Goal: Task Accomplishment & Management: Use online tool/utility

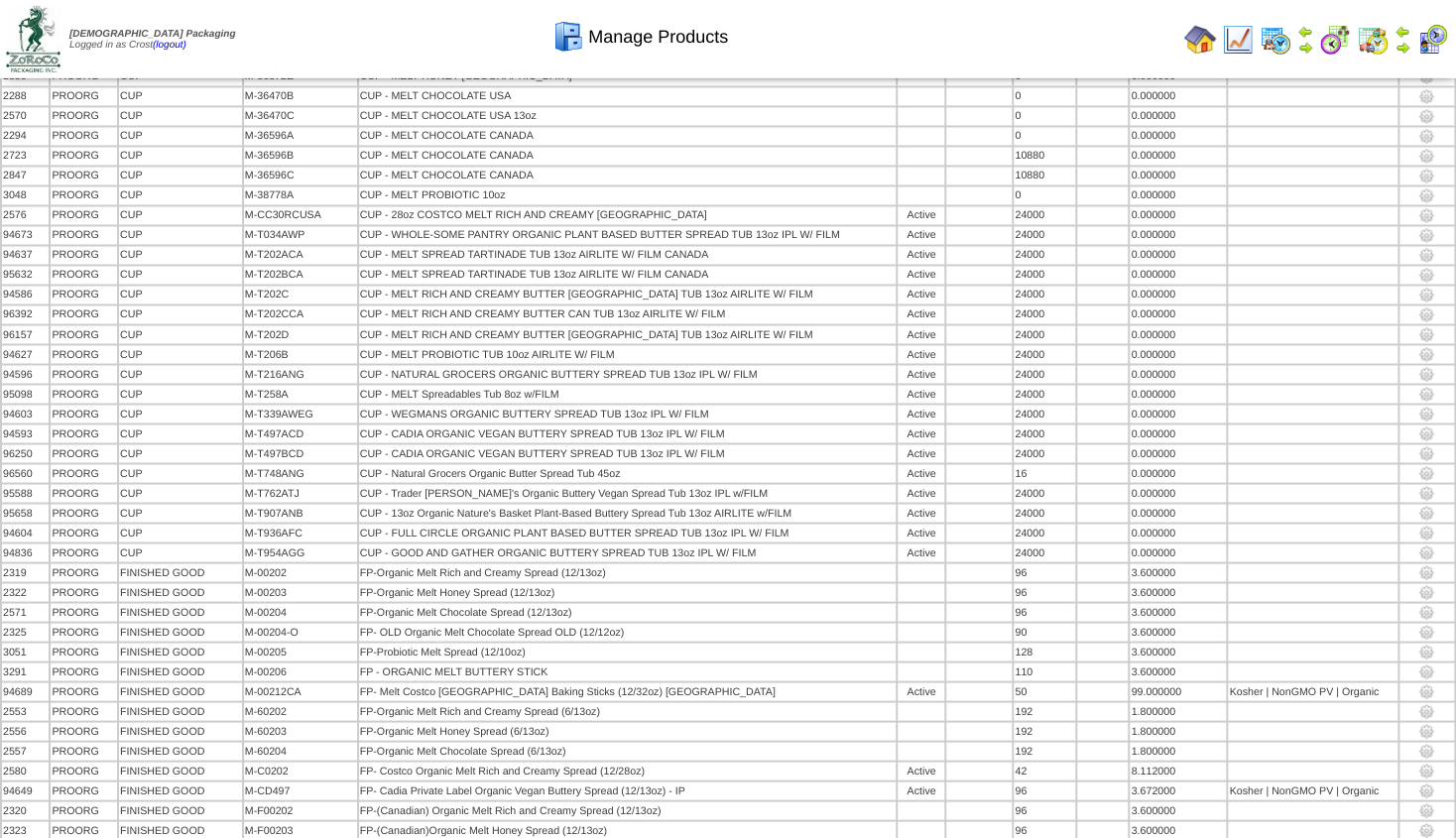
scroll to position [1486, 0]
click at [1303, 45] on img at bounding box center [1305, 48] width 16 height 16
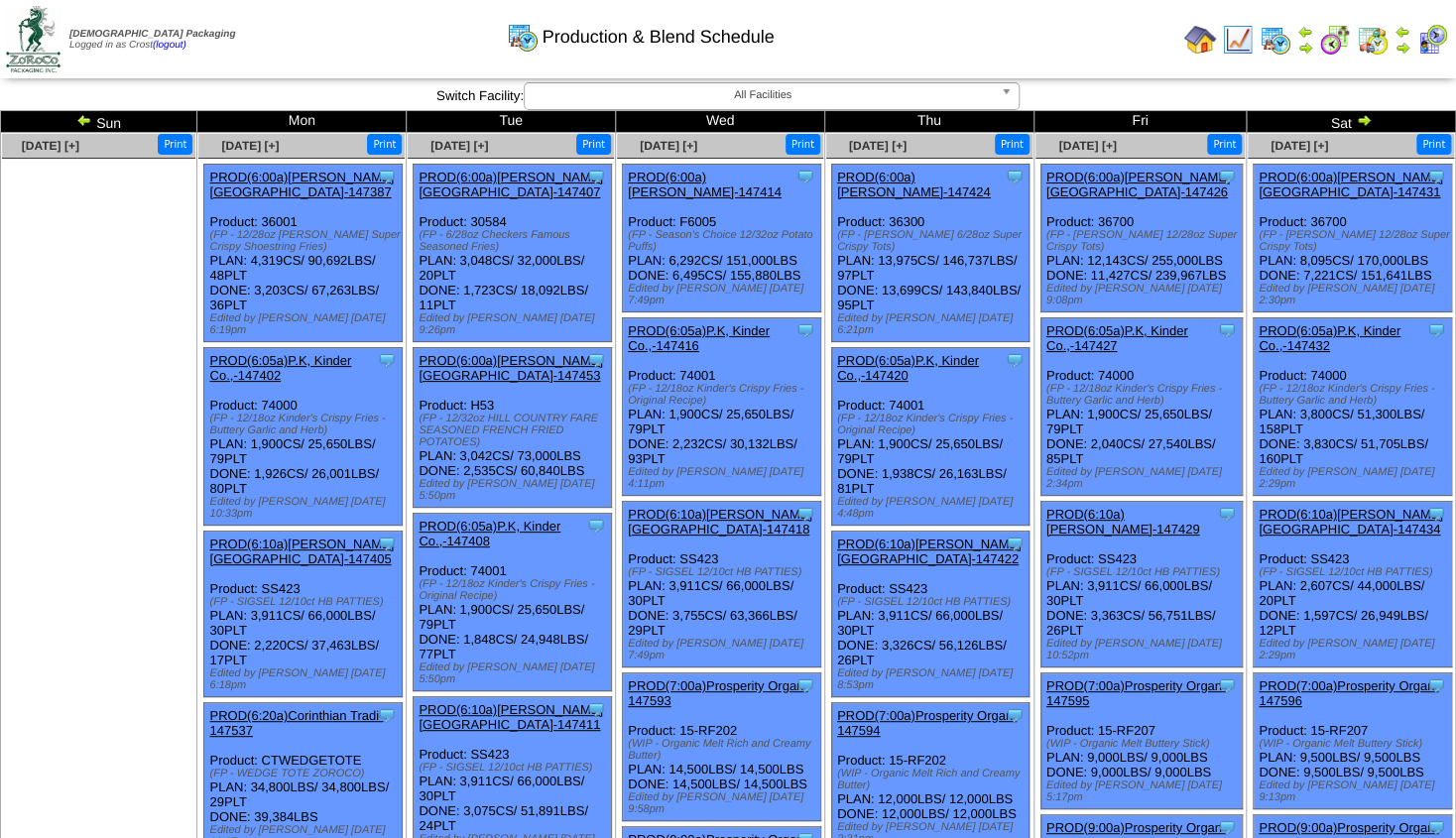
click at [1364, 120] on img at bounding box center [1363, 120] width 16 height 16
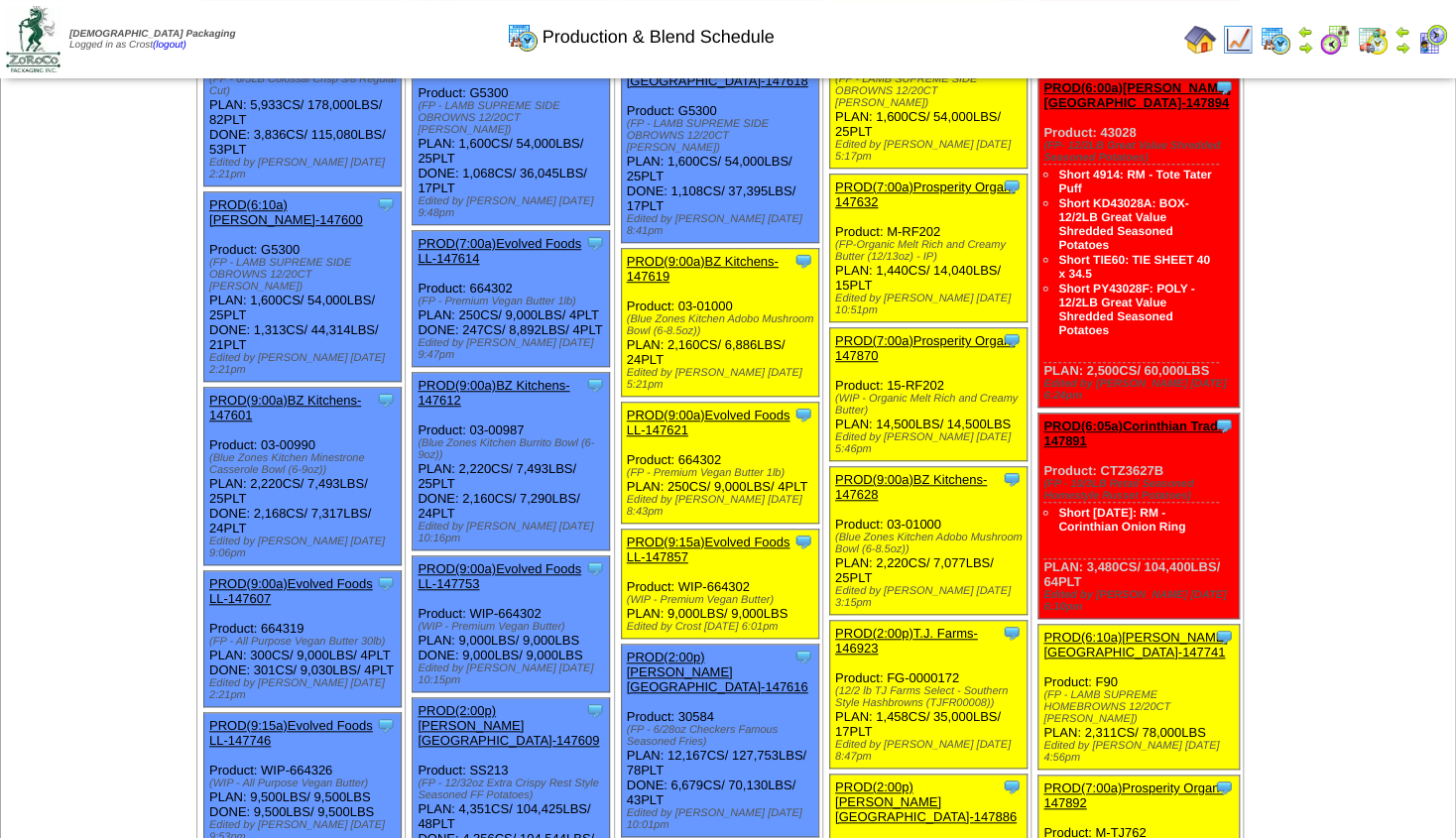
scroll to position [488, 0]
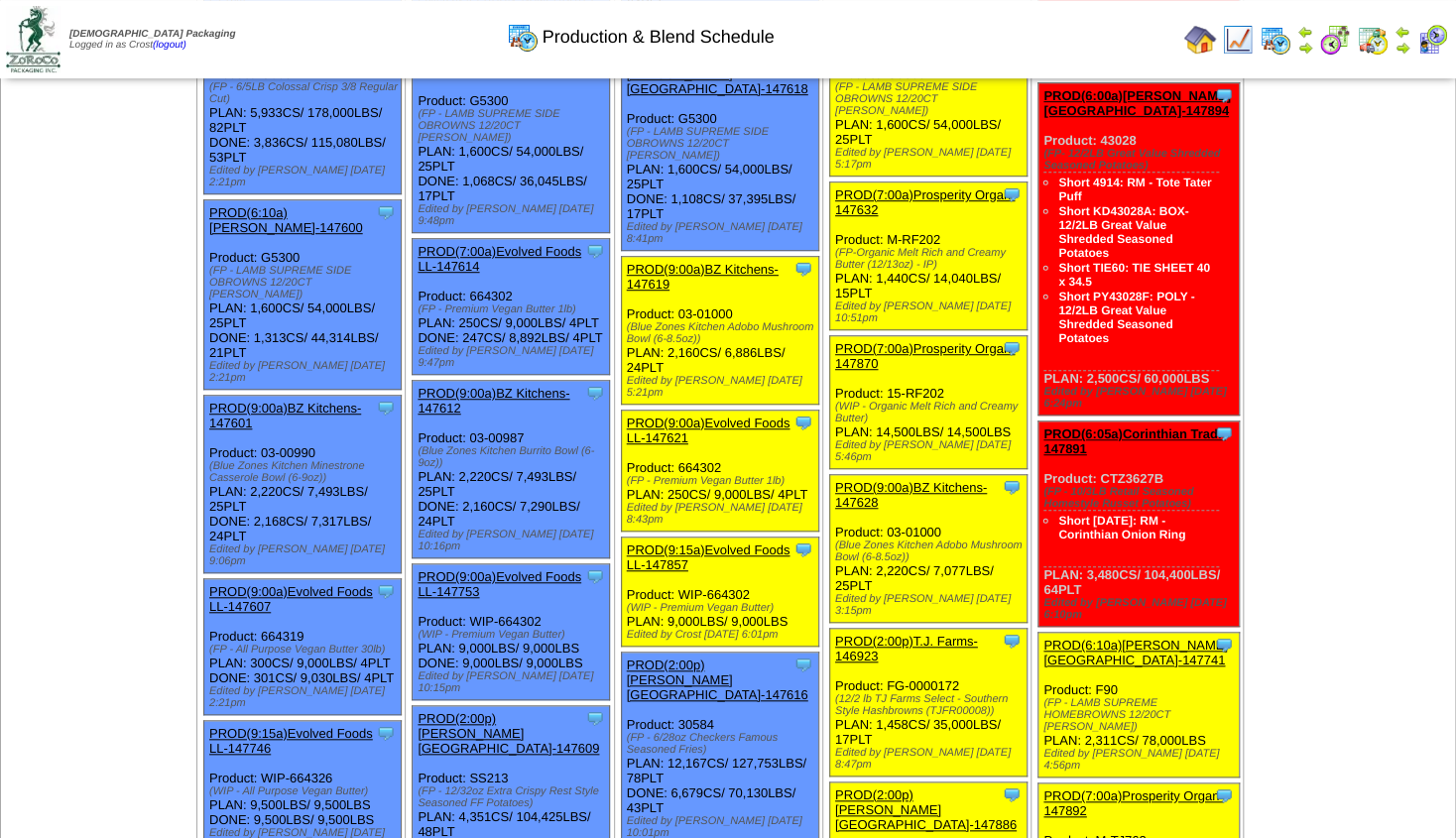
click at [1304, 48] on img at bounding box center [1305, 48] width 16 height 16
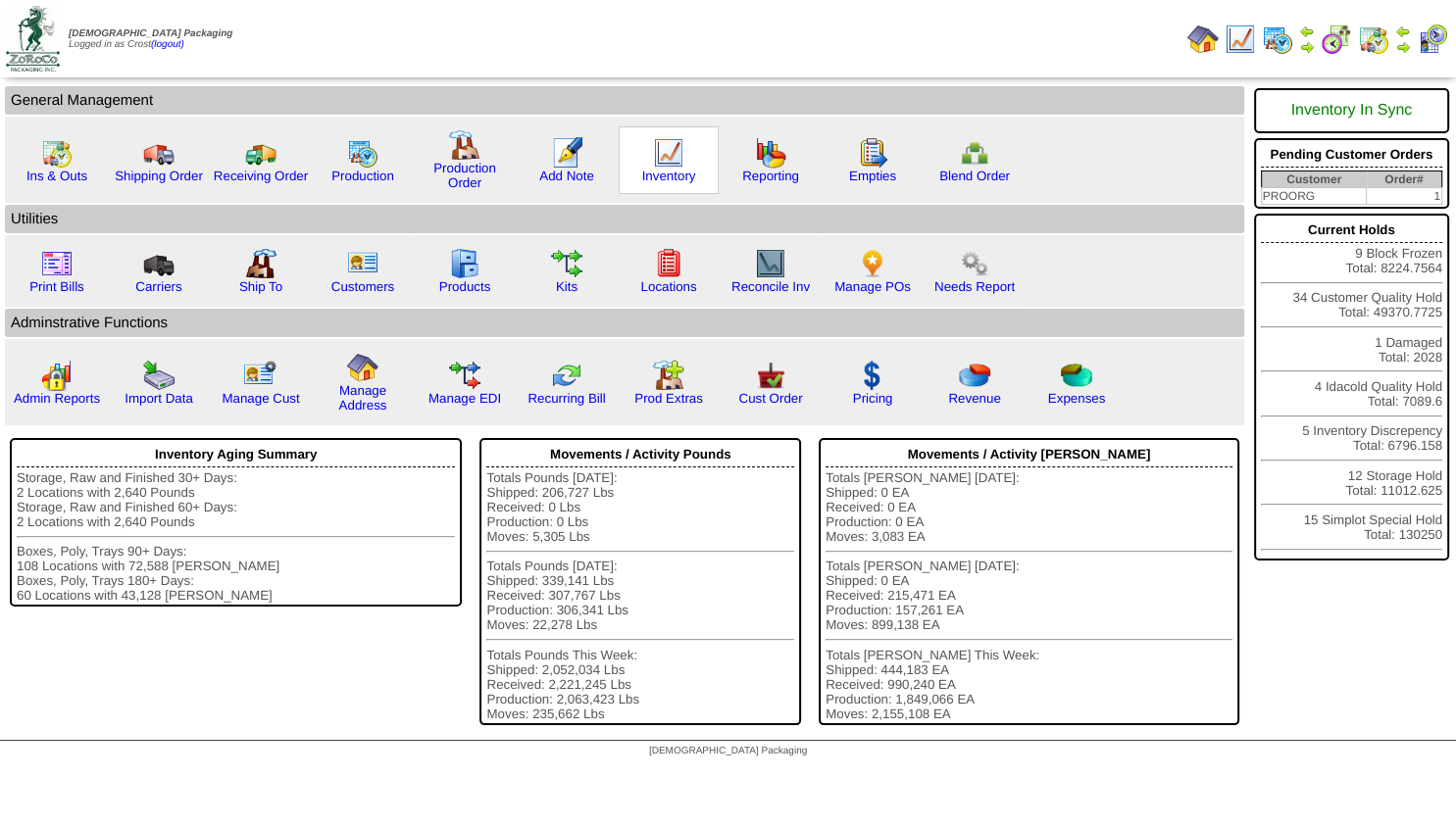
click at [659, 163] on img at bounding box center [668, 153] width 32 height 32
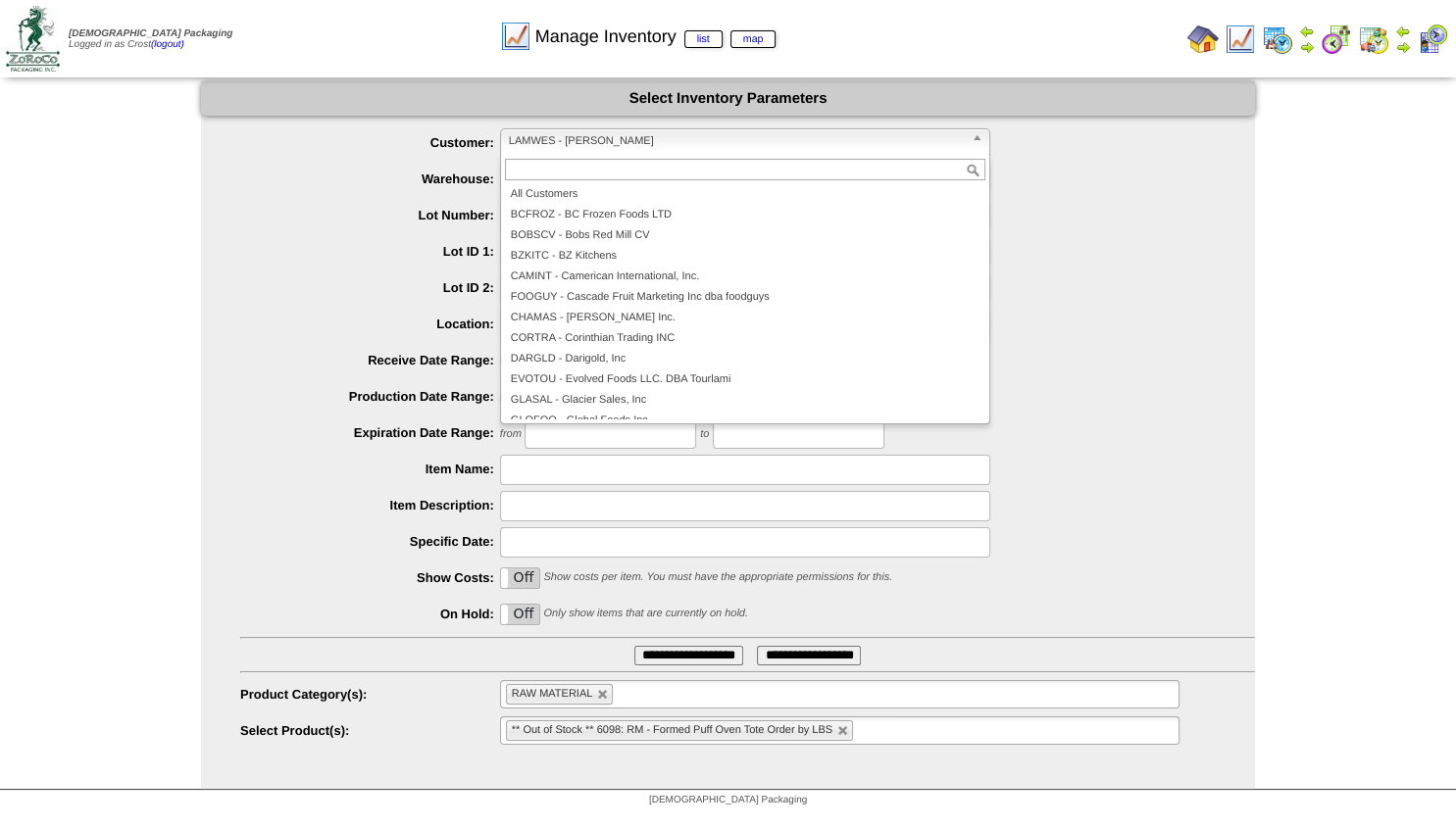
scroll to position [53, 0]
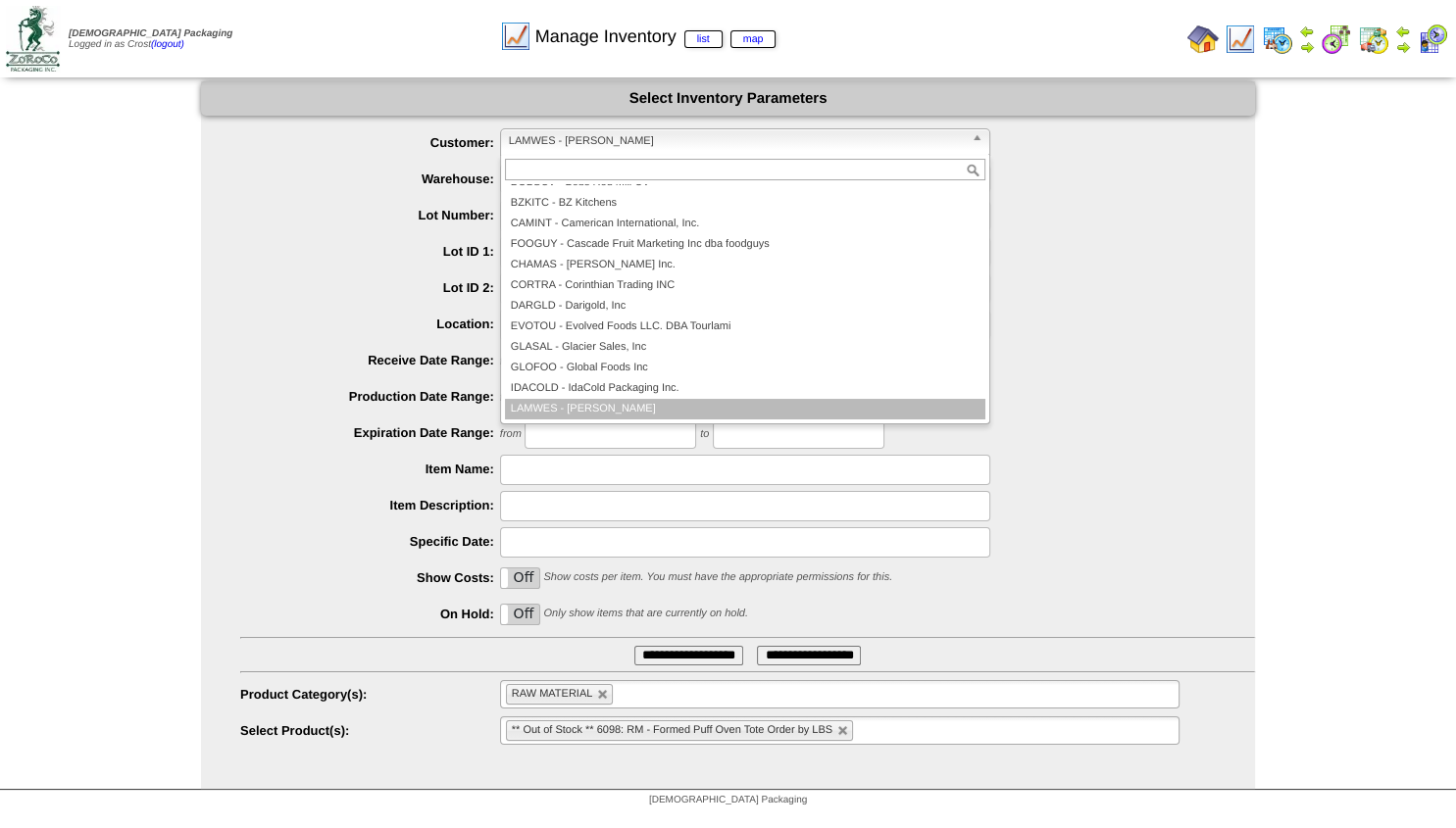
click at [607, 146] on span "LAMWES - [PERSON_NAME]" at bounding box center [735, 141] width 454 height 24
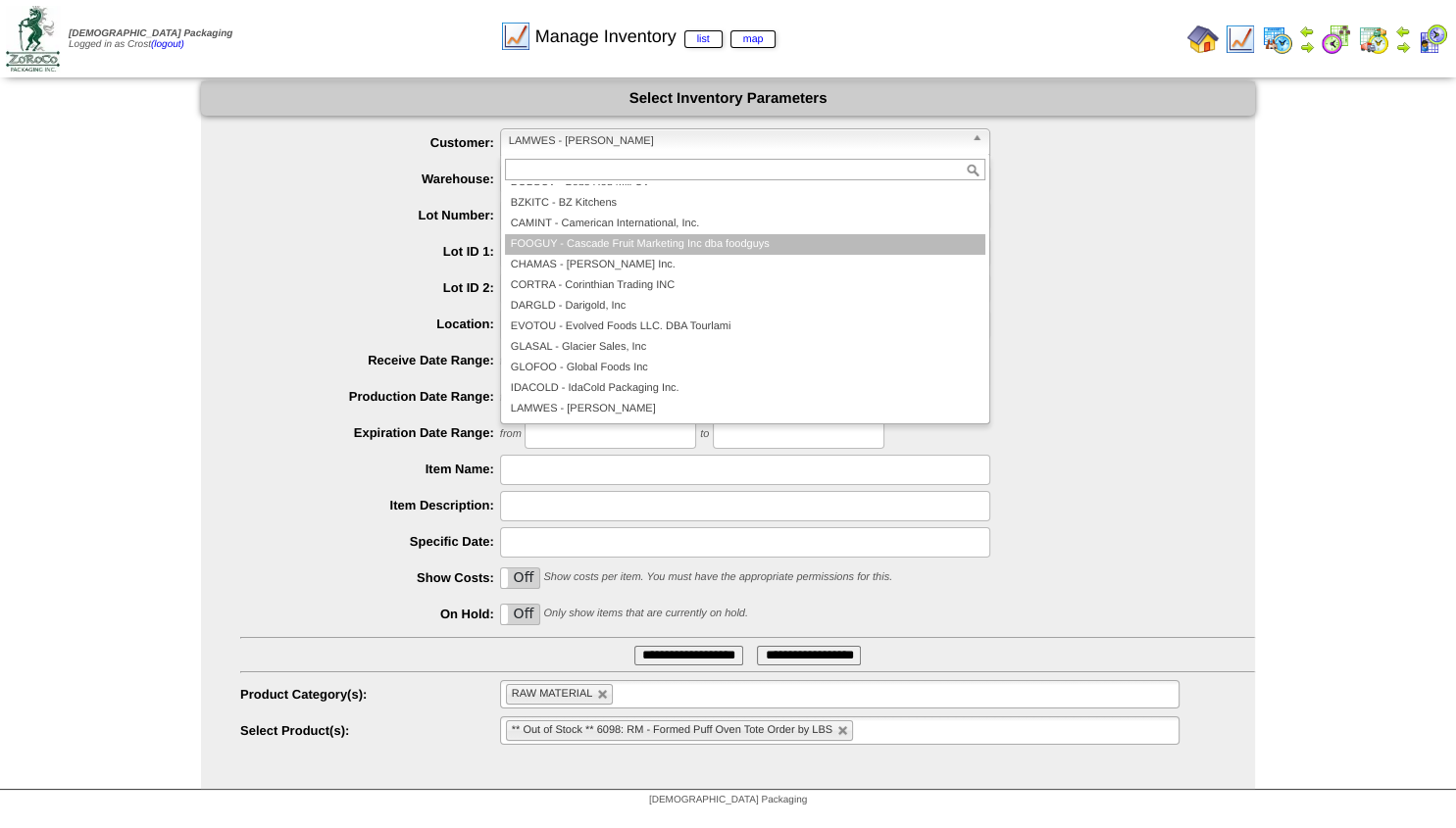
scroll to position [0, 0]
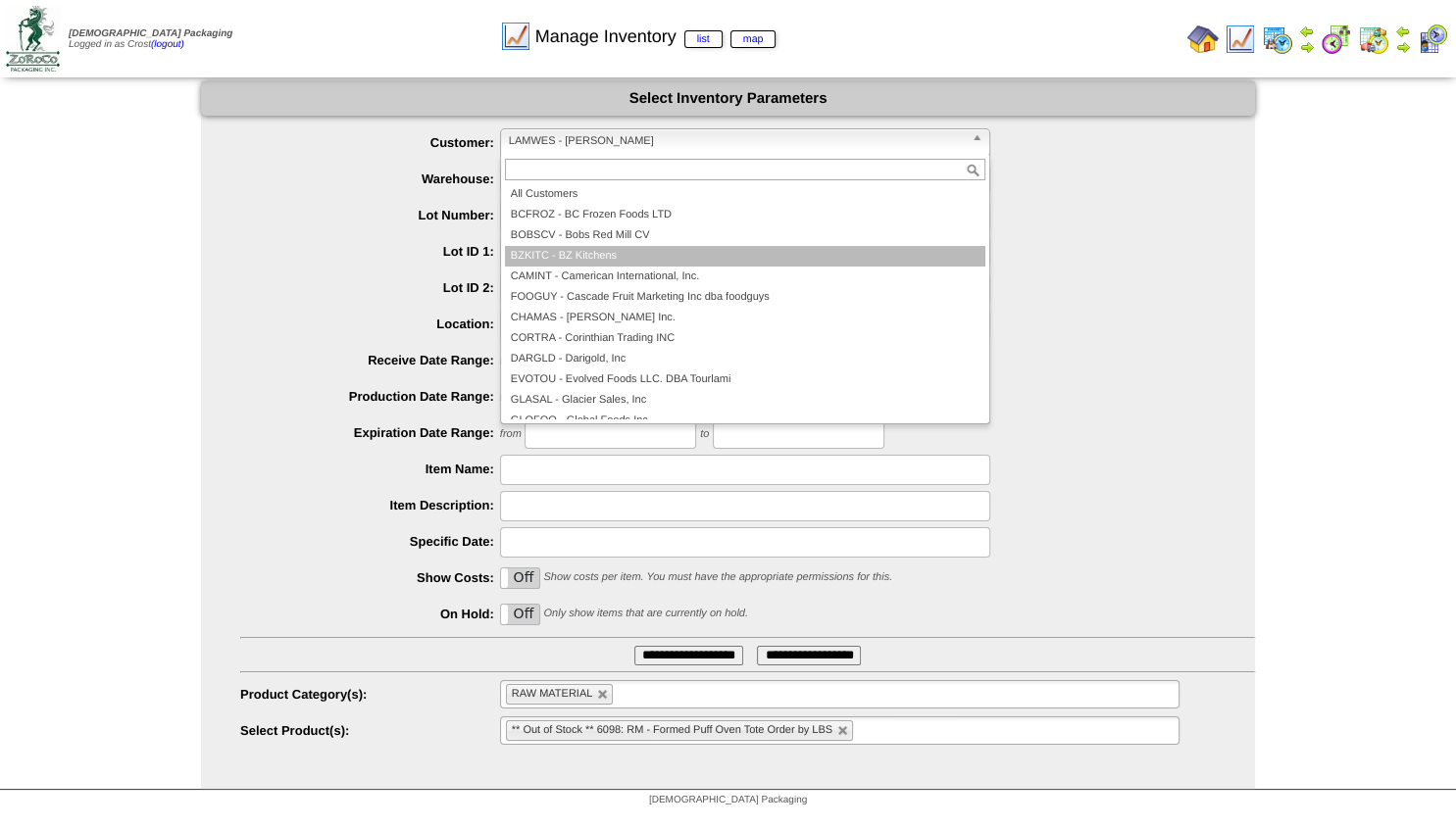
click at [593, 251] on li "BZKITC - BZ Kitchens" at bounding box center [744, 256] width 480 height 21
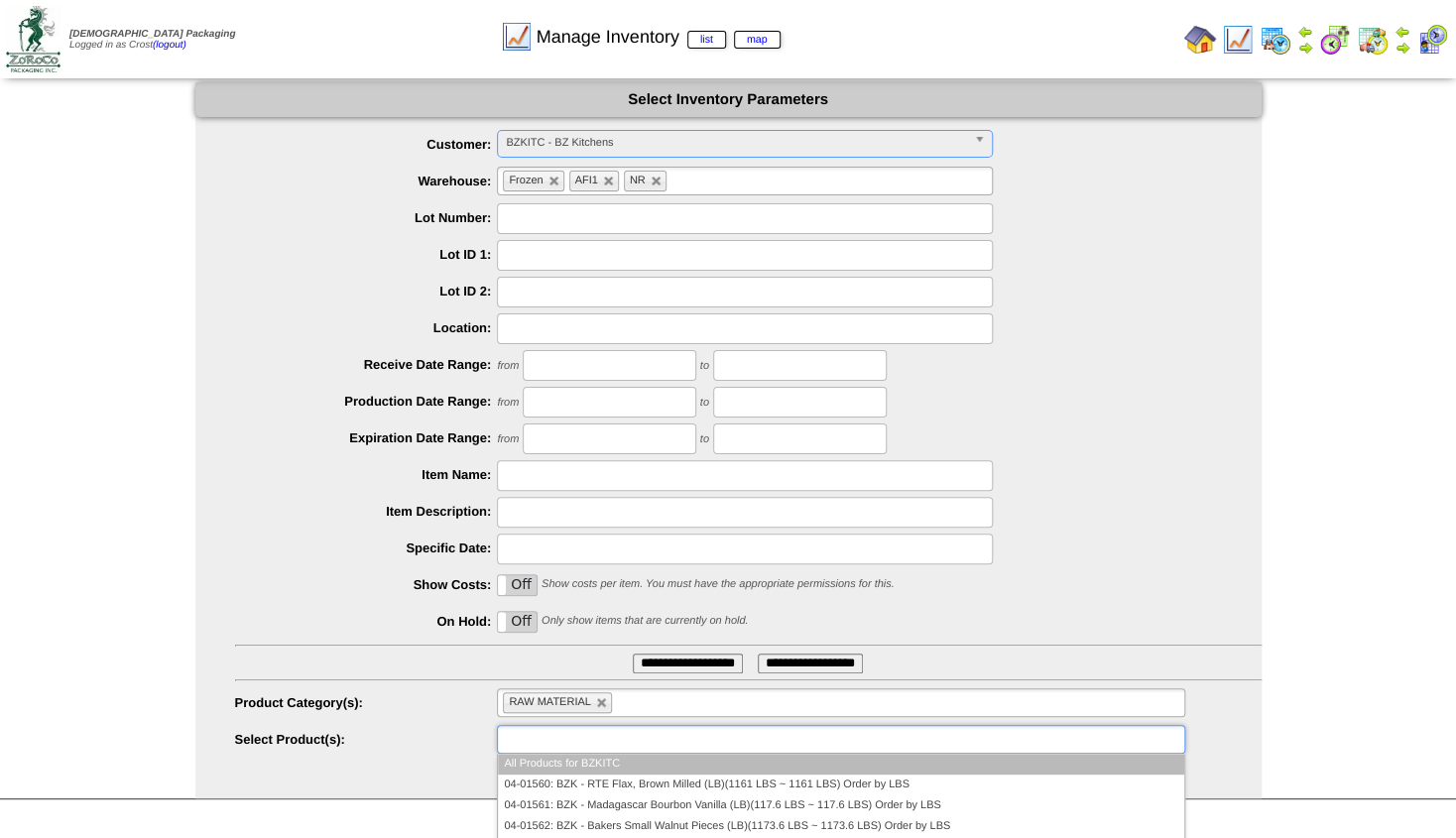
click at [563, 736] on input "text" at bounding box center [565, 739] width 127 height 25
type input "****"
click at [644, 770] on li "04-01572: BZK - Brown Rice IQF(LB)(1072.218 LBS ~ 1072.218 LBS) Order by LBS" at bounding box center [840, 764] width 685 height 21
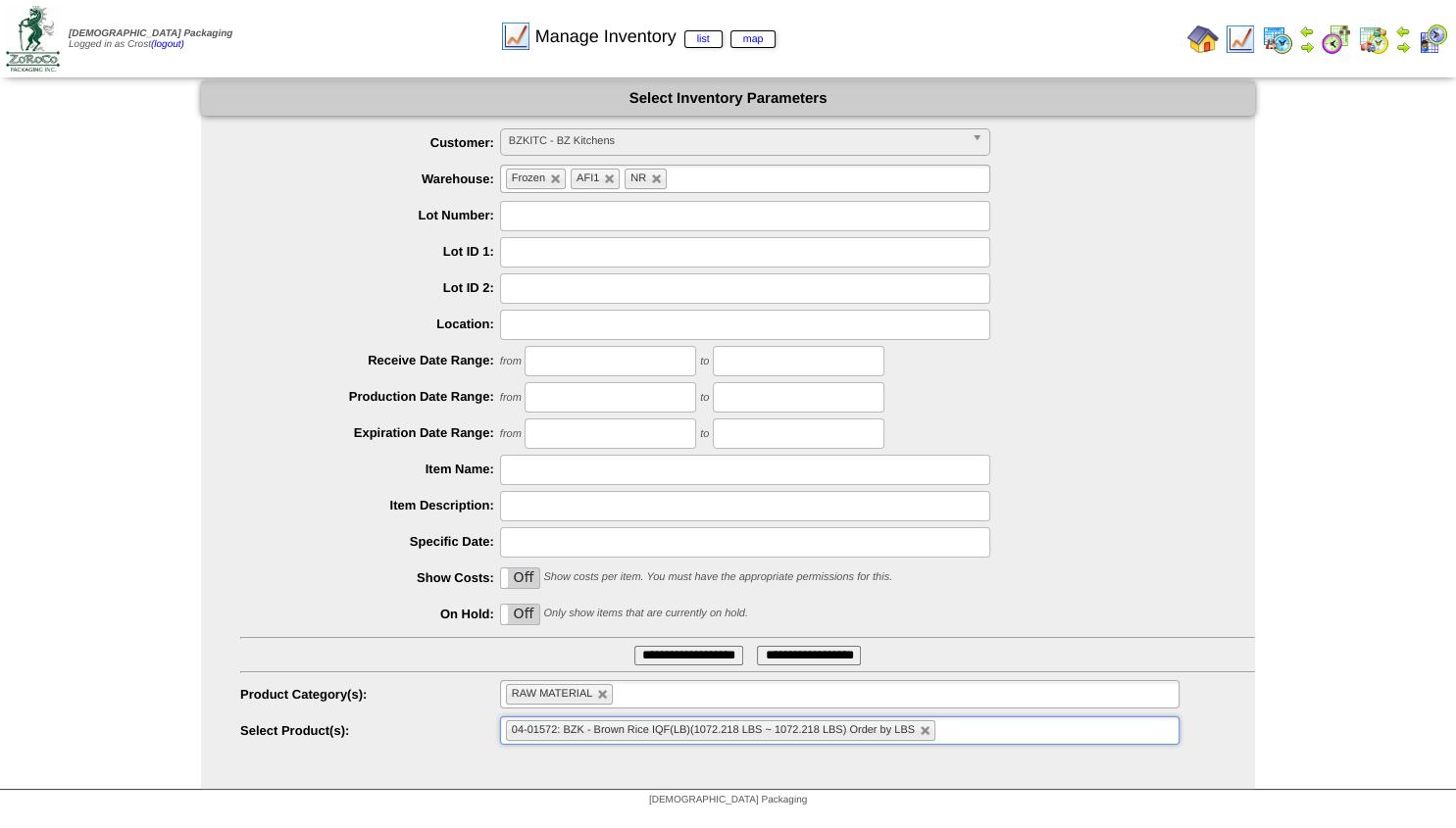
click at [666, 665] on input "**********" at bounding box center [688, 656] width 108 height 20
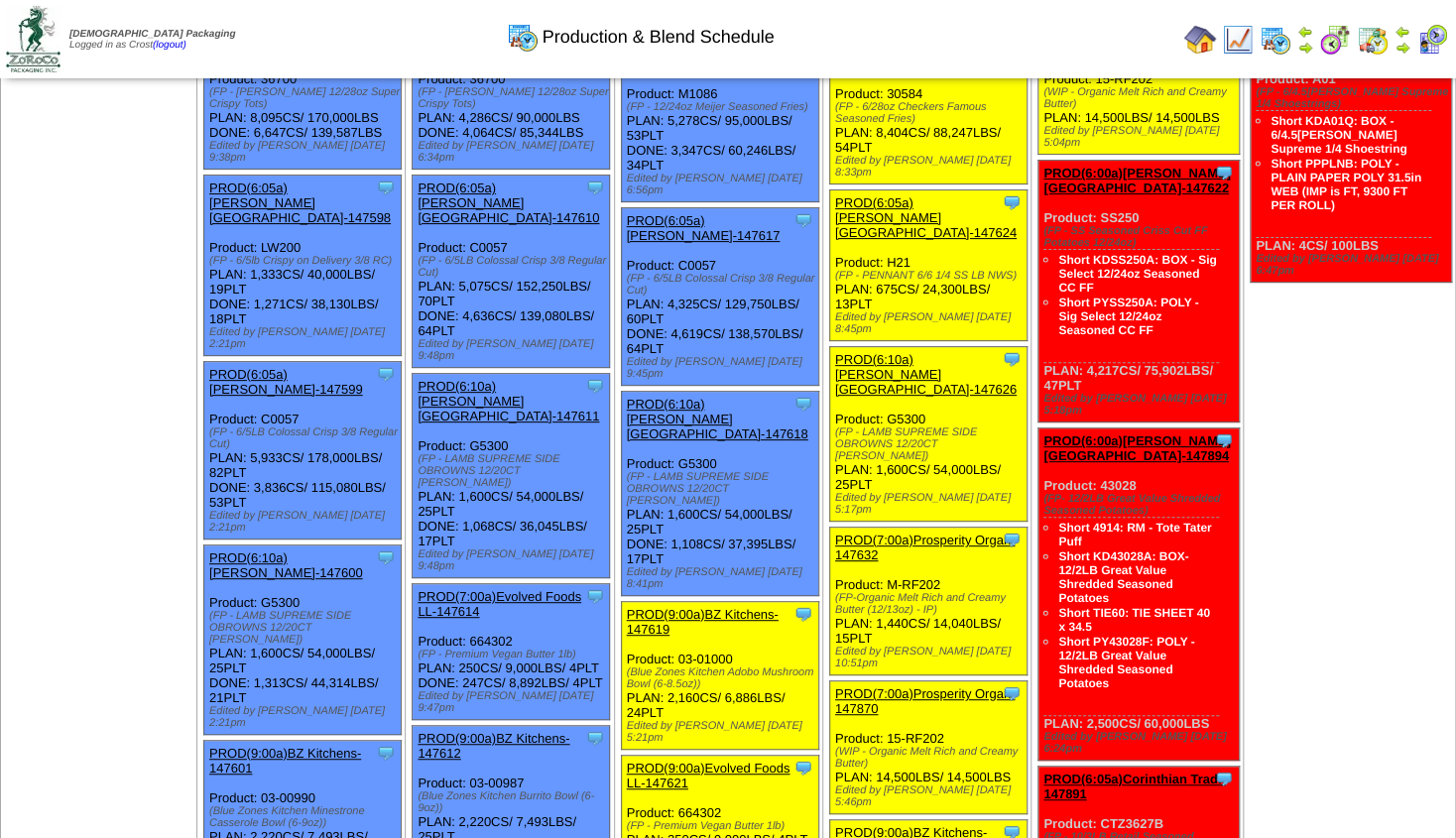
scroll to position [179, 0]
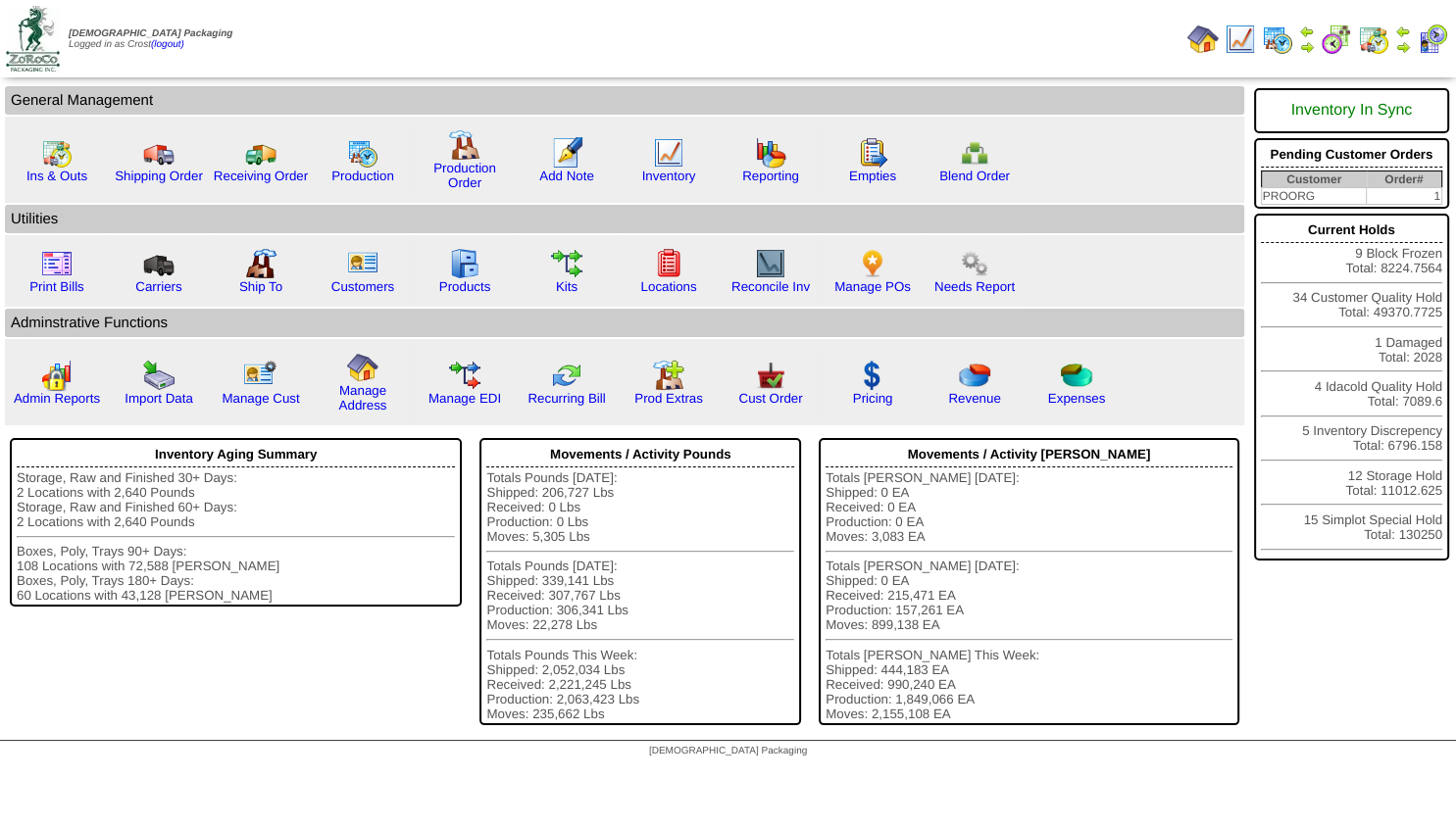
click at [1402, 42] on img at bounding box center [1403, 47] width 16 height 16
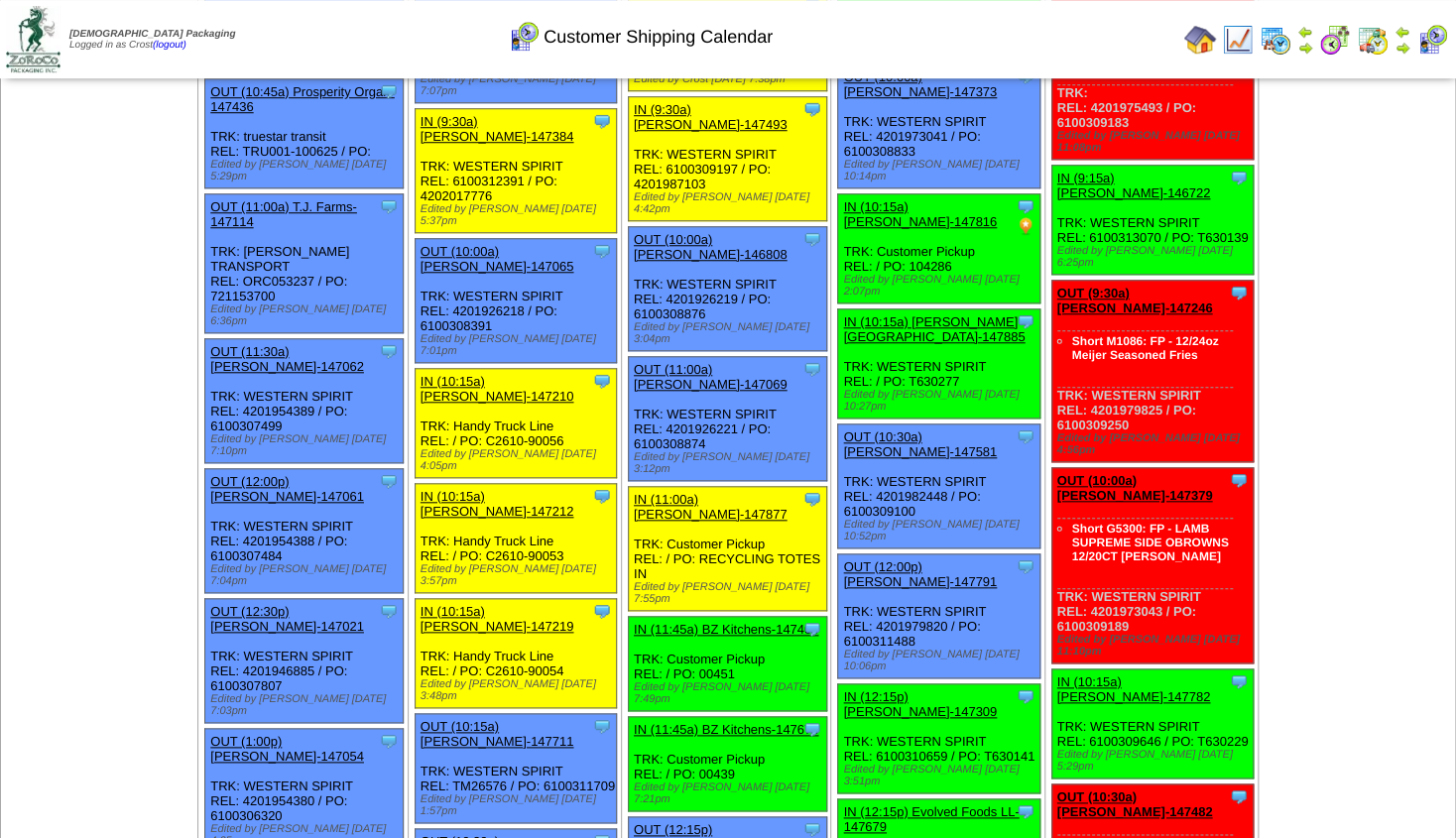
scroll to position [819, 0]
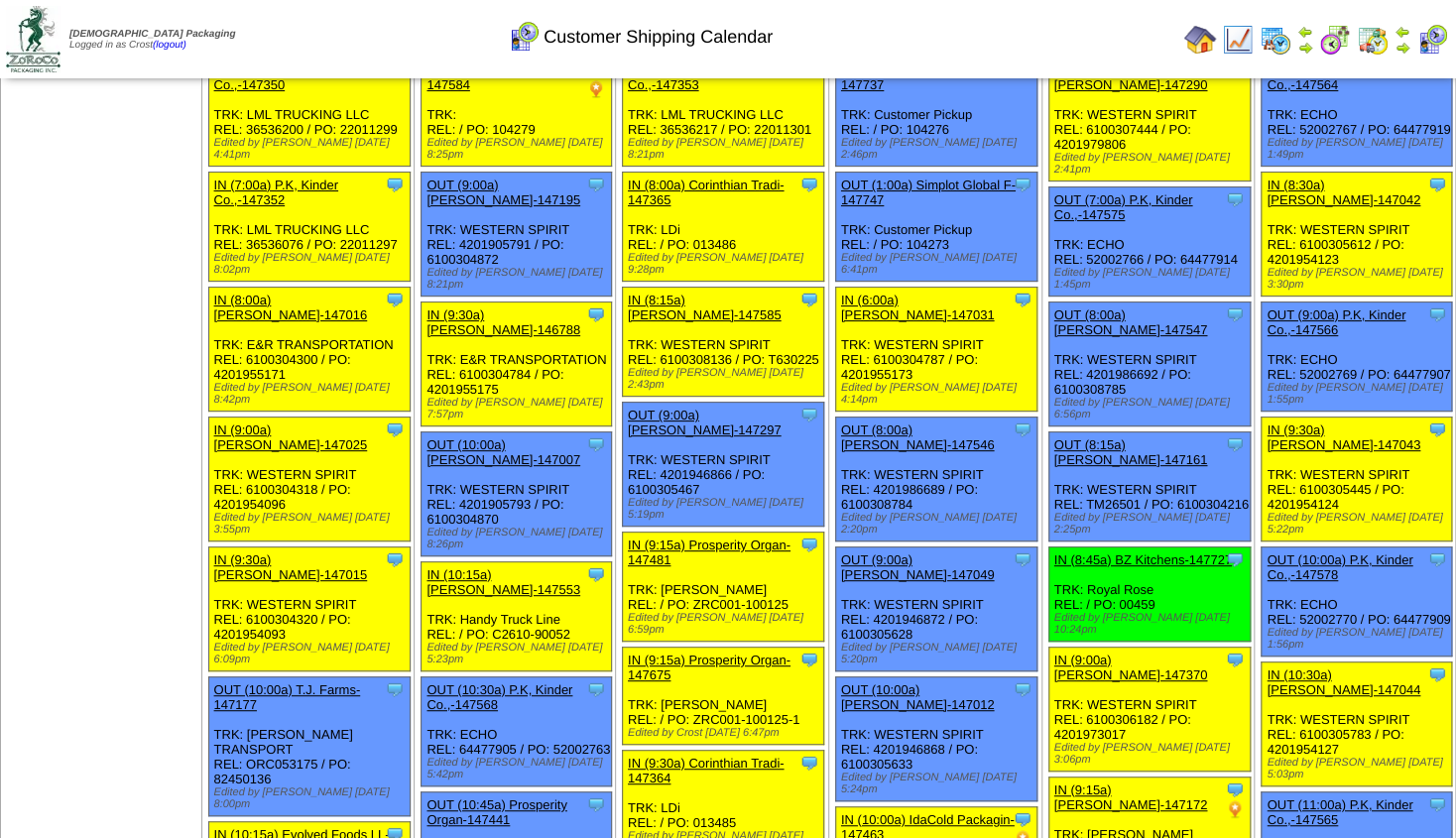
scroll to position [107, 0]
click at [1401, 48] on img at bounding box center [1402, 48] width 16 height 16
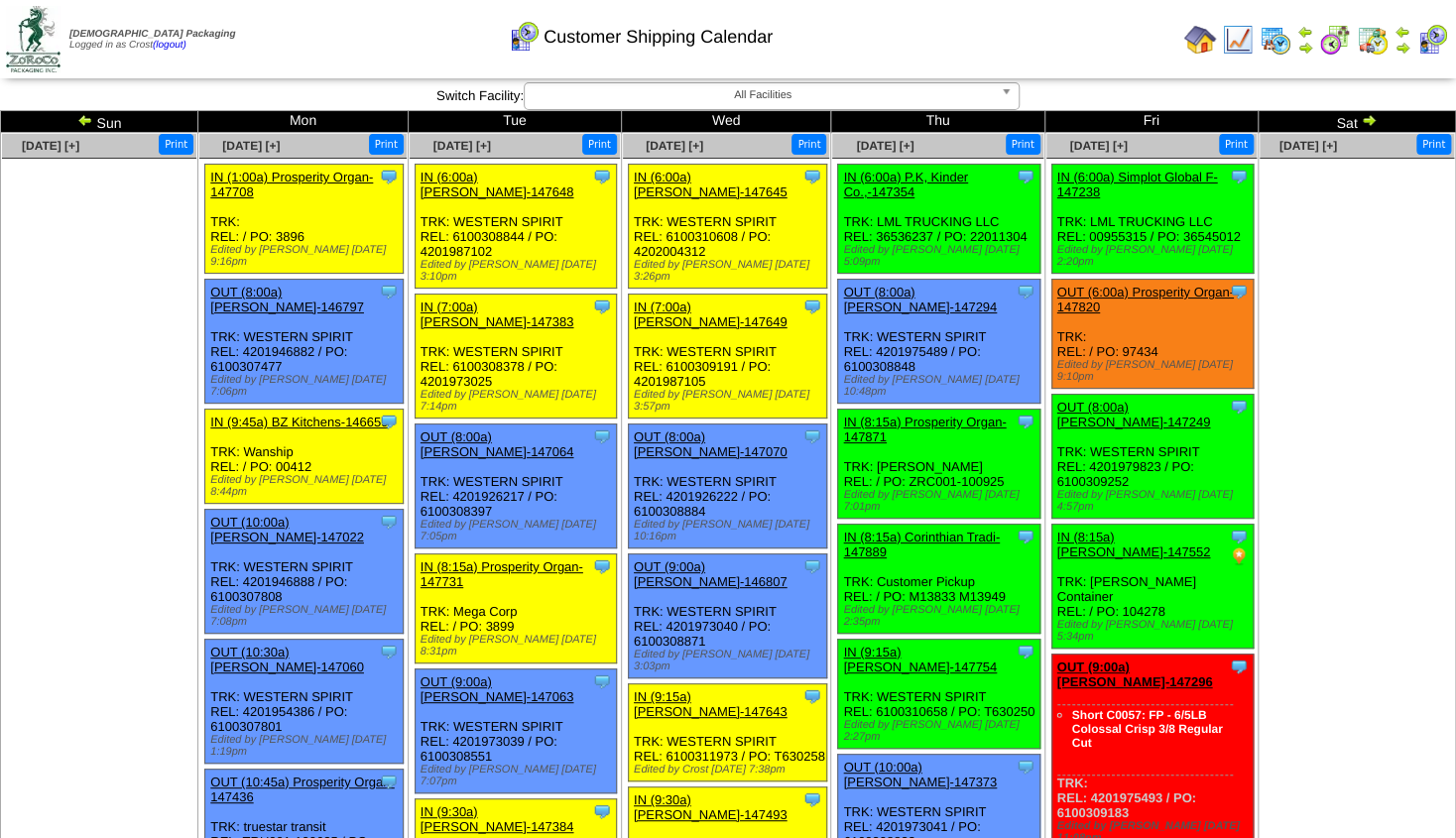
click at [1308, 48] on img at bounding box center [1305, 48] width 16 height 16
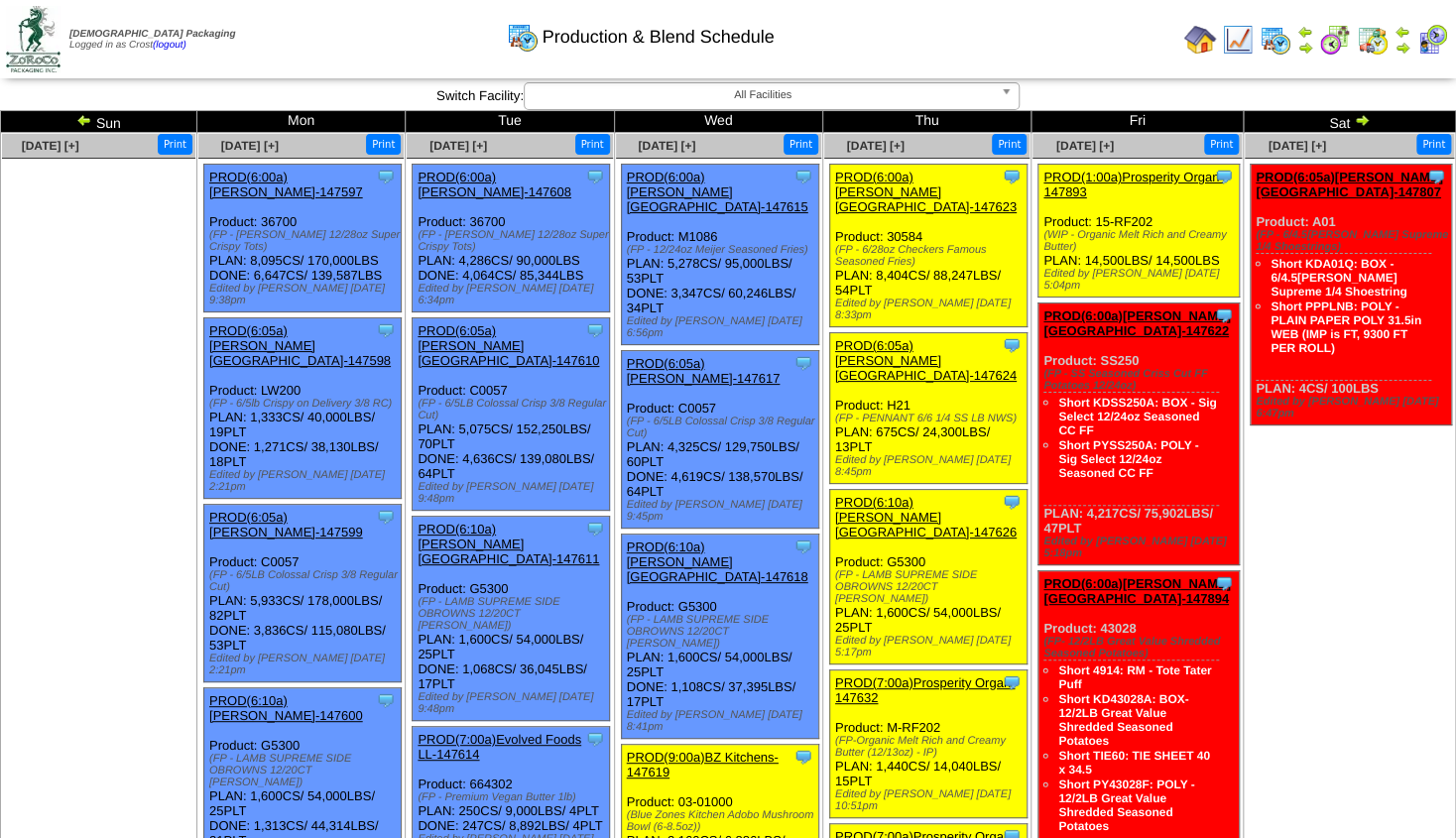
click at [89, 118] on img at bounding box center [85, 120] width 16 height 16
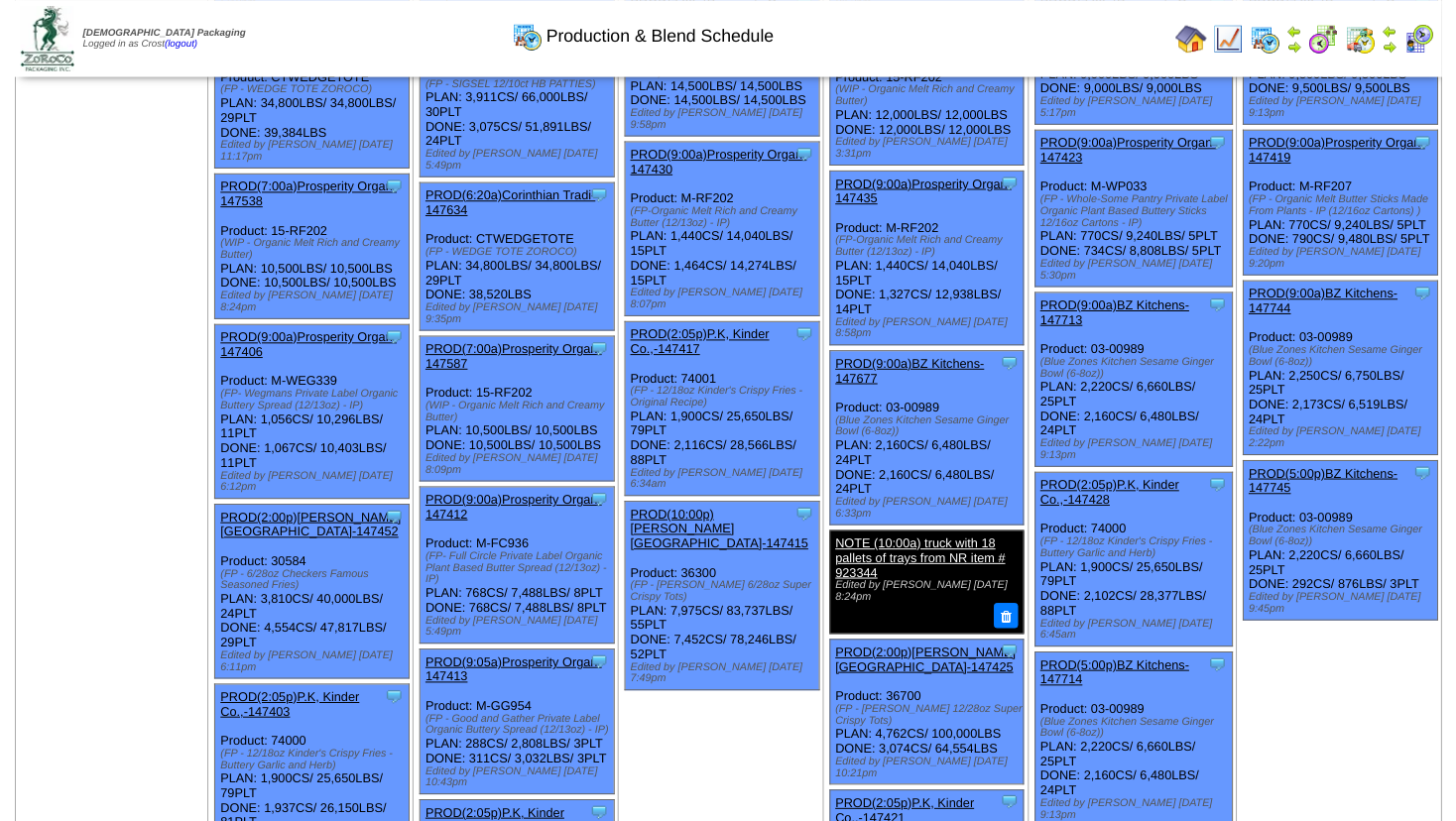
scroll to position [678, 0]
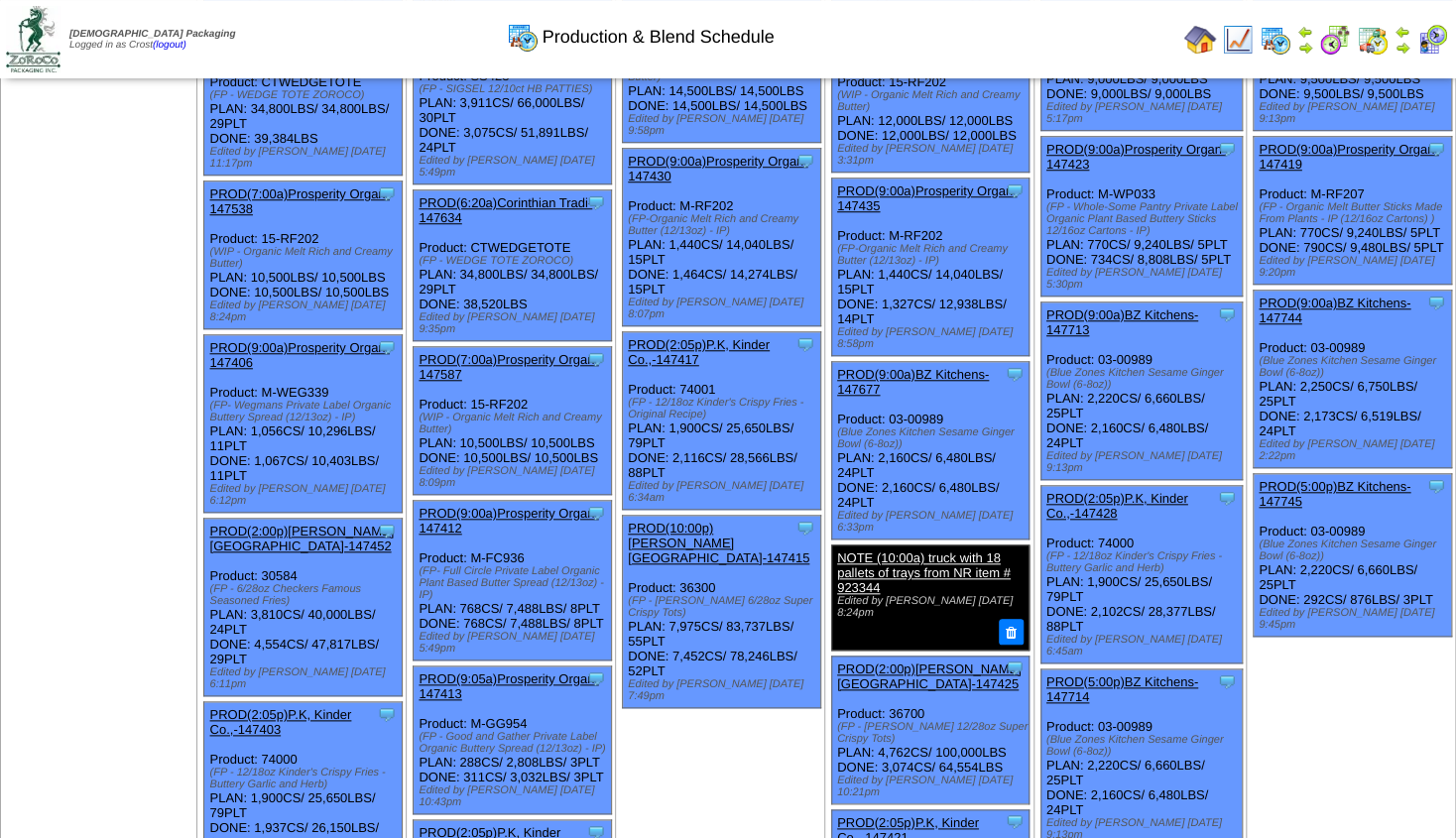
click at [904, 367] on link "PROD(9:00a)BZ Kitchens-147677" at bounding box center [912, 382] width 152 height 30
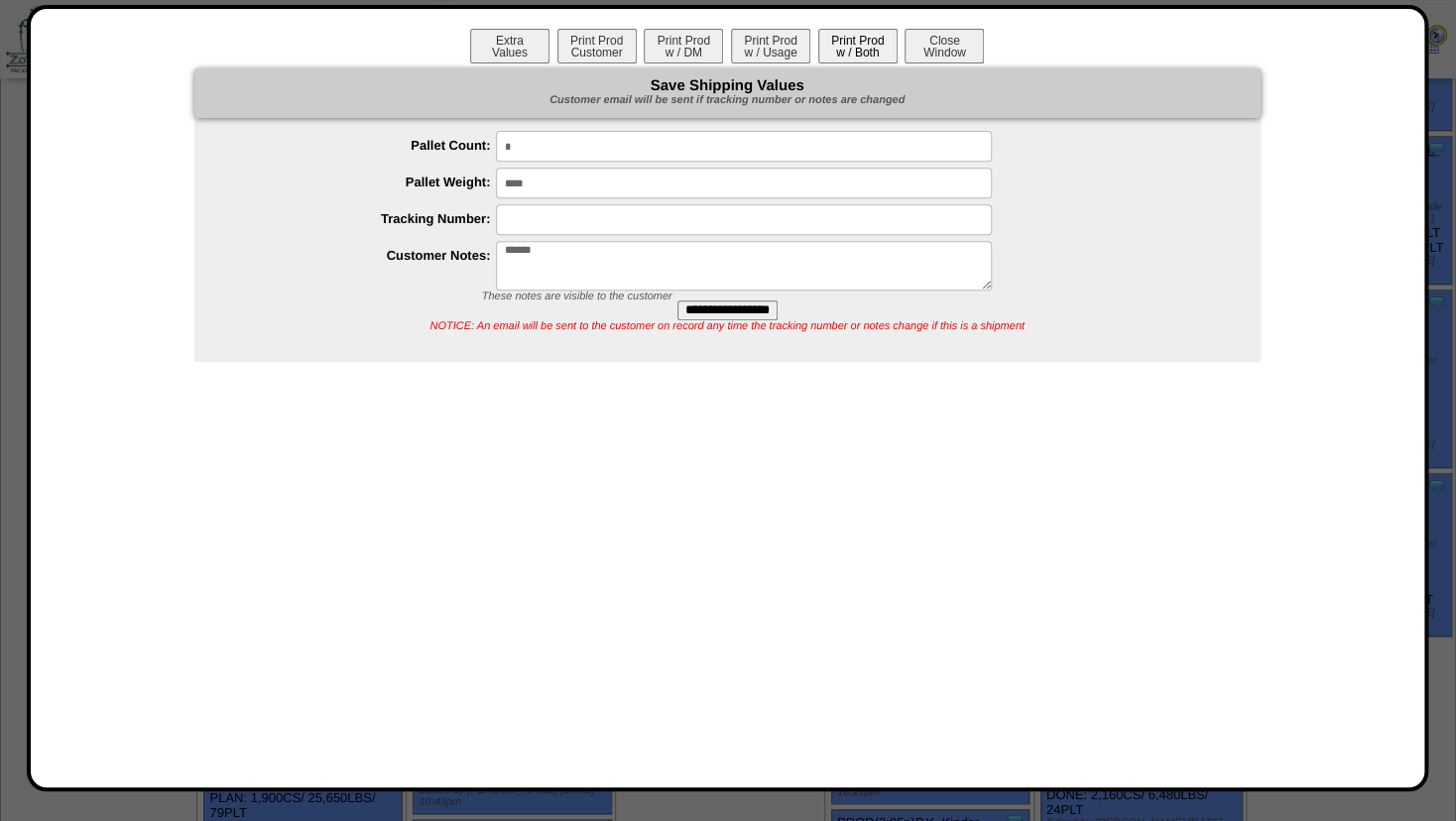
click at [851, 51] on button "Print Prod w / Both" at bounding box center [858, 46] width 80 height 35
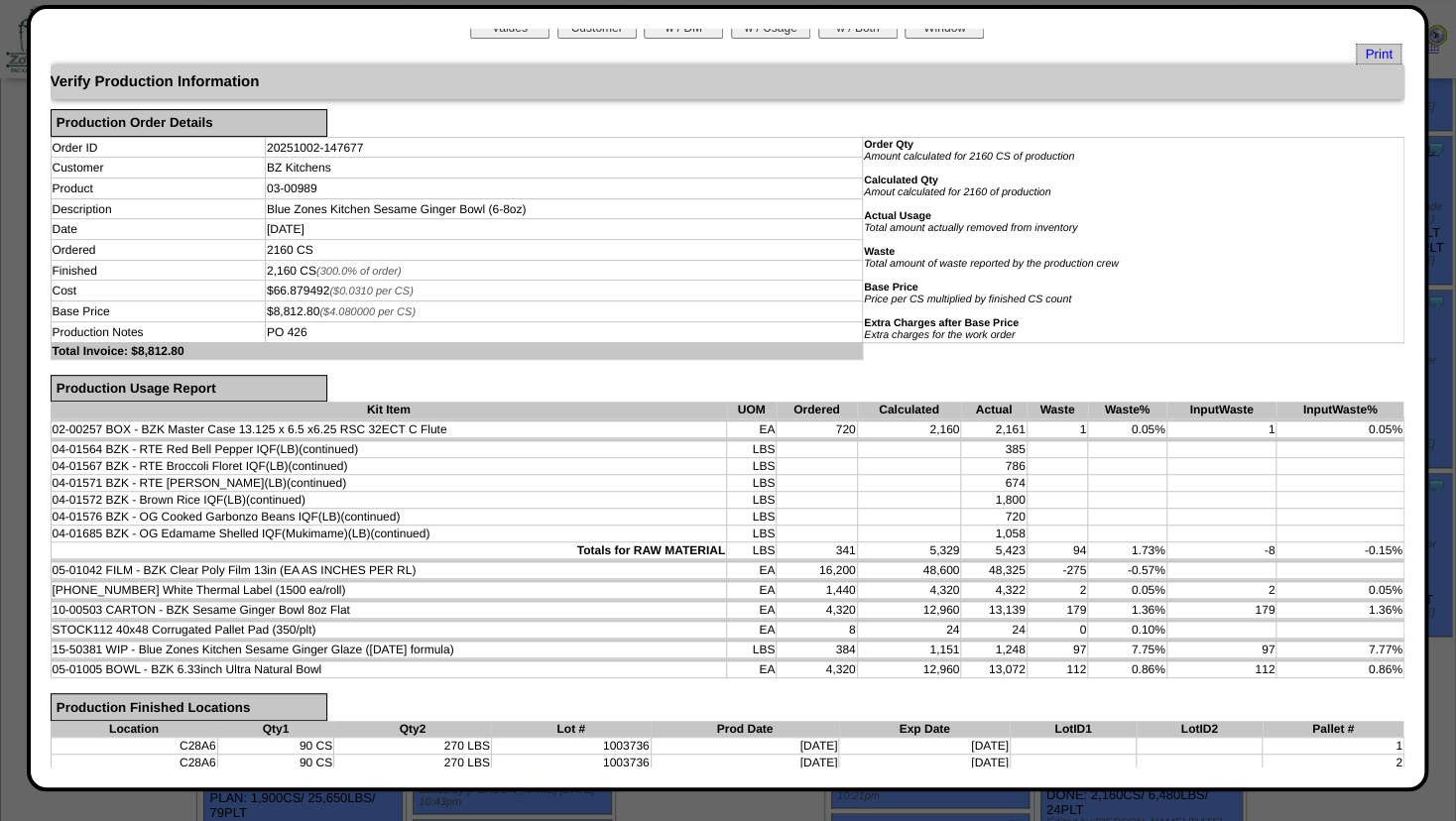
scroll to position [0, 0]
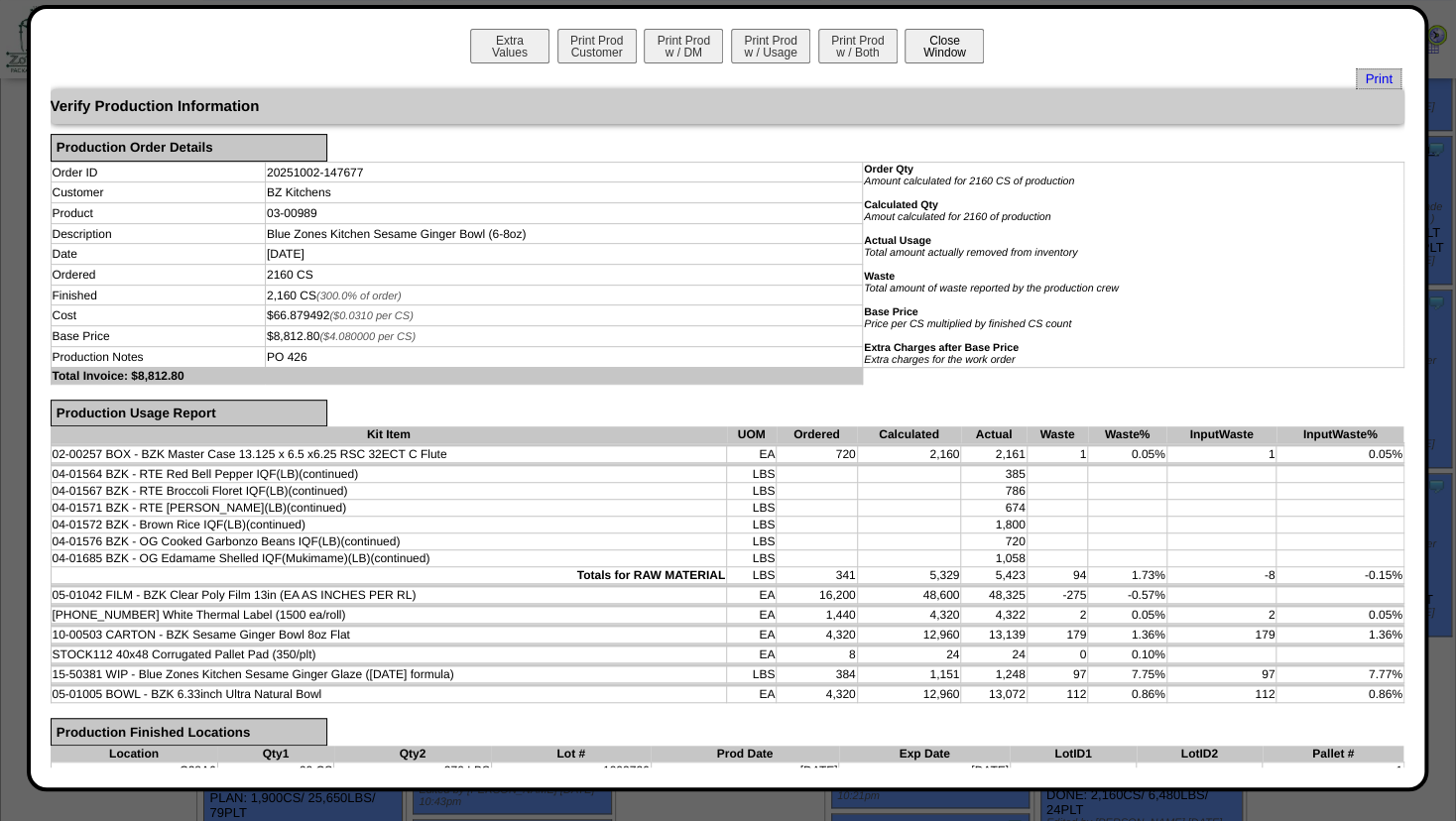
click at [957, 48] on button "Close Window" at bounding box center [944, 46] width 80 height 35
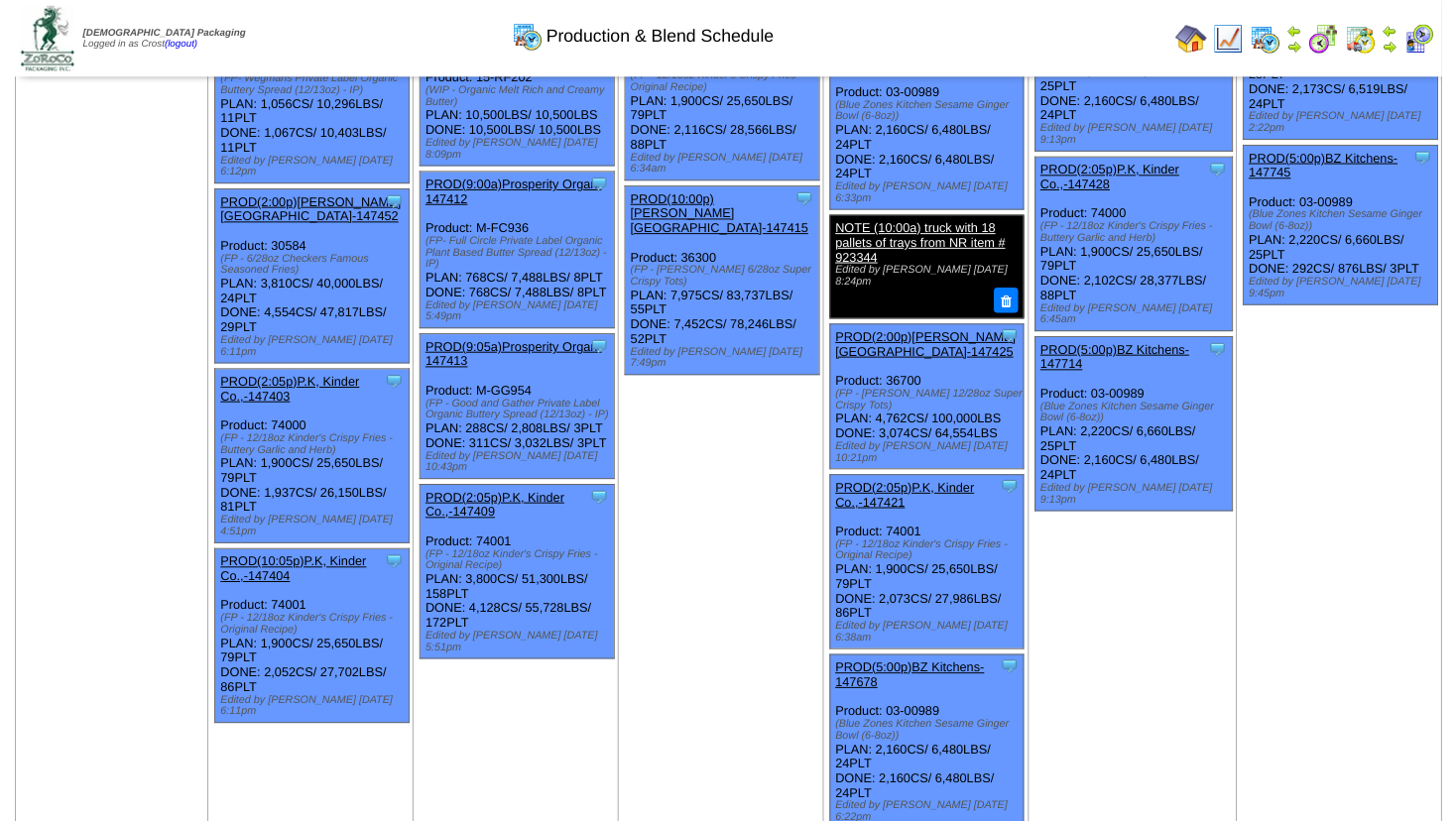
scroll to position [1007, 0]
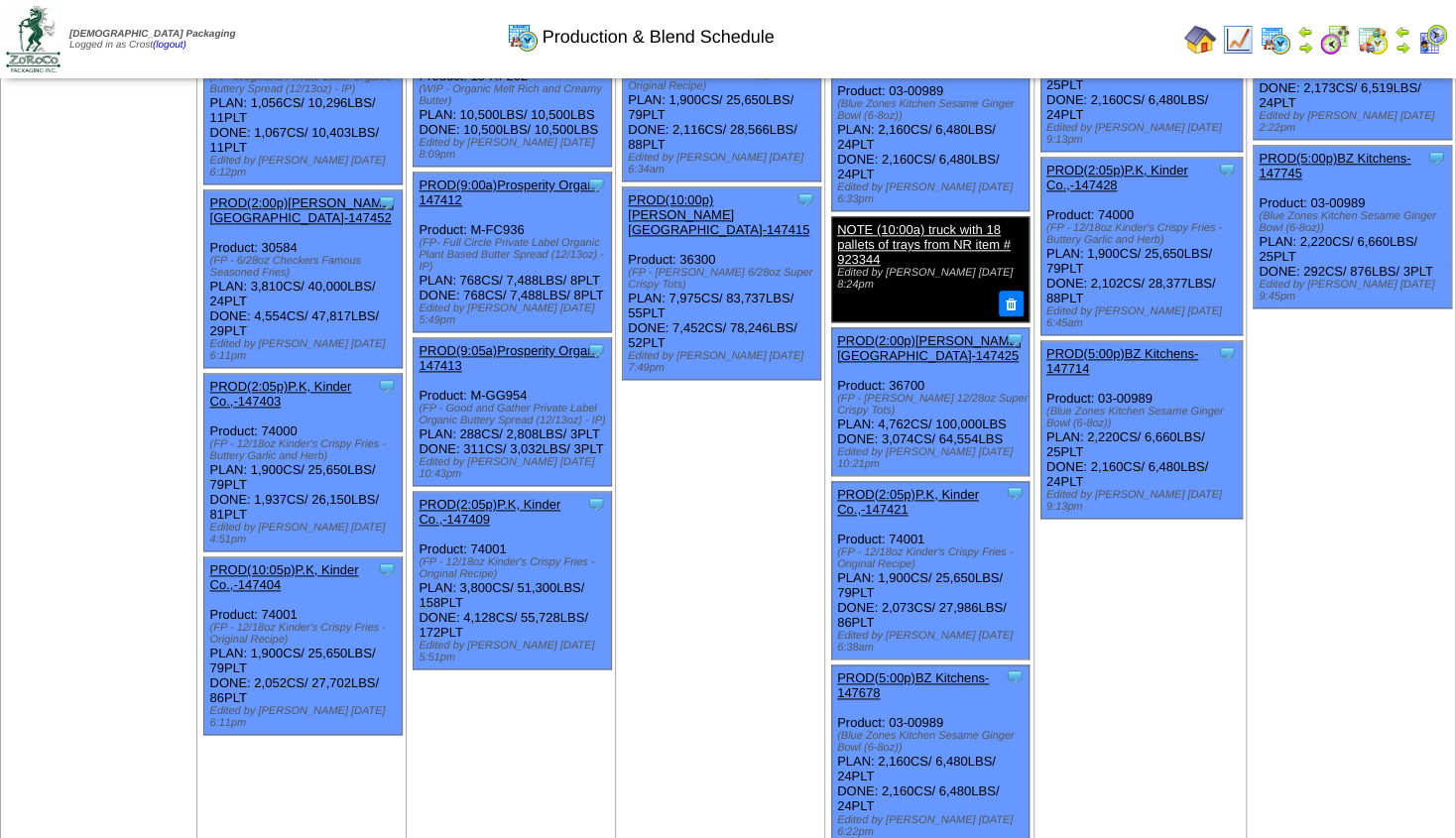
click at [897, 670] on link "PROD(5:00p)BZ Kitchens-147678" at bounding box center [912, 685] width 152 height 30
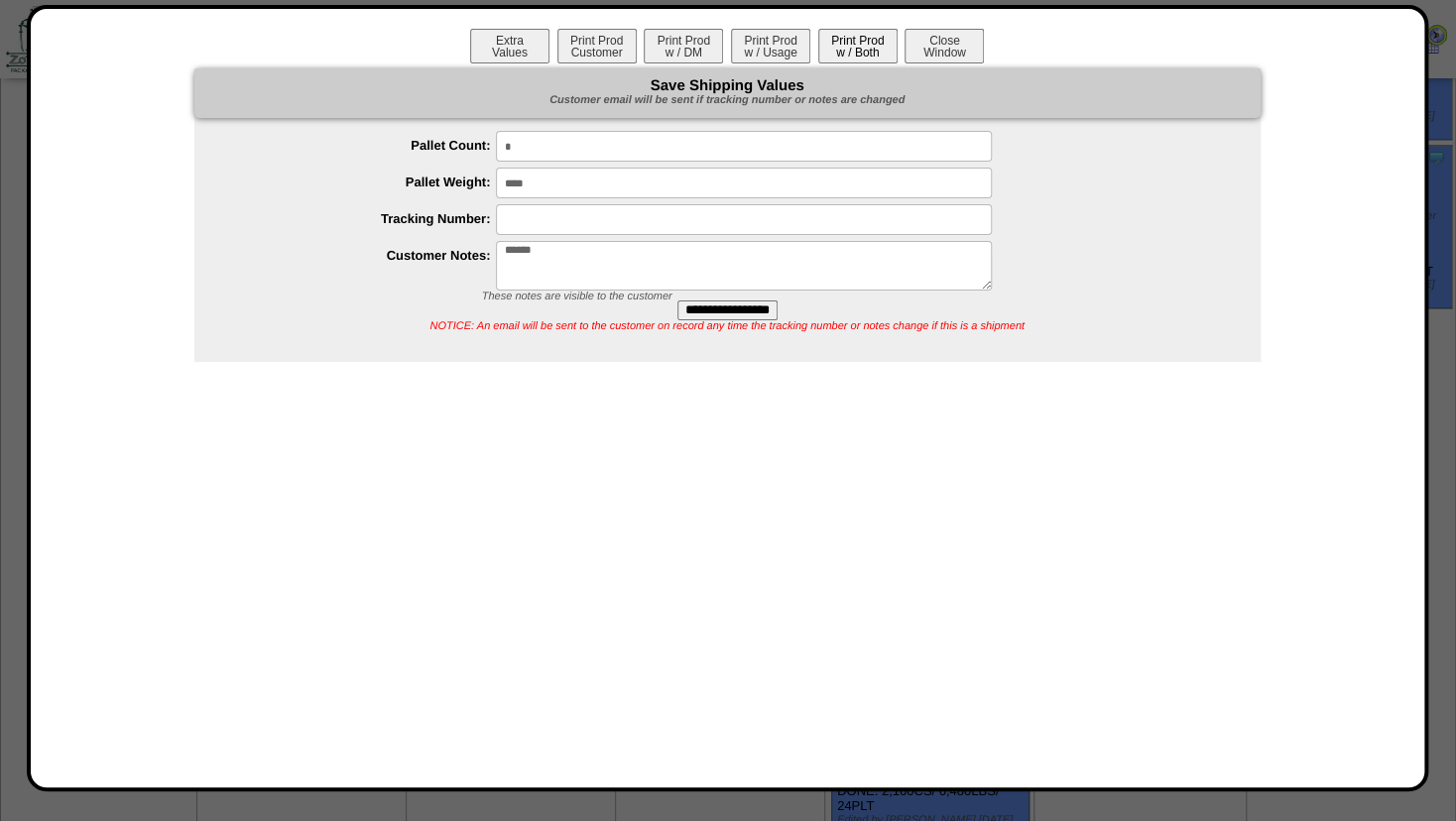
click at [858, 49] on button "Print Prod w / Both" at bounding box center [858, 46] width 80 height 35
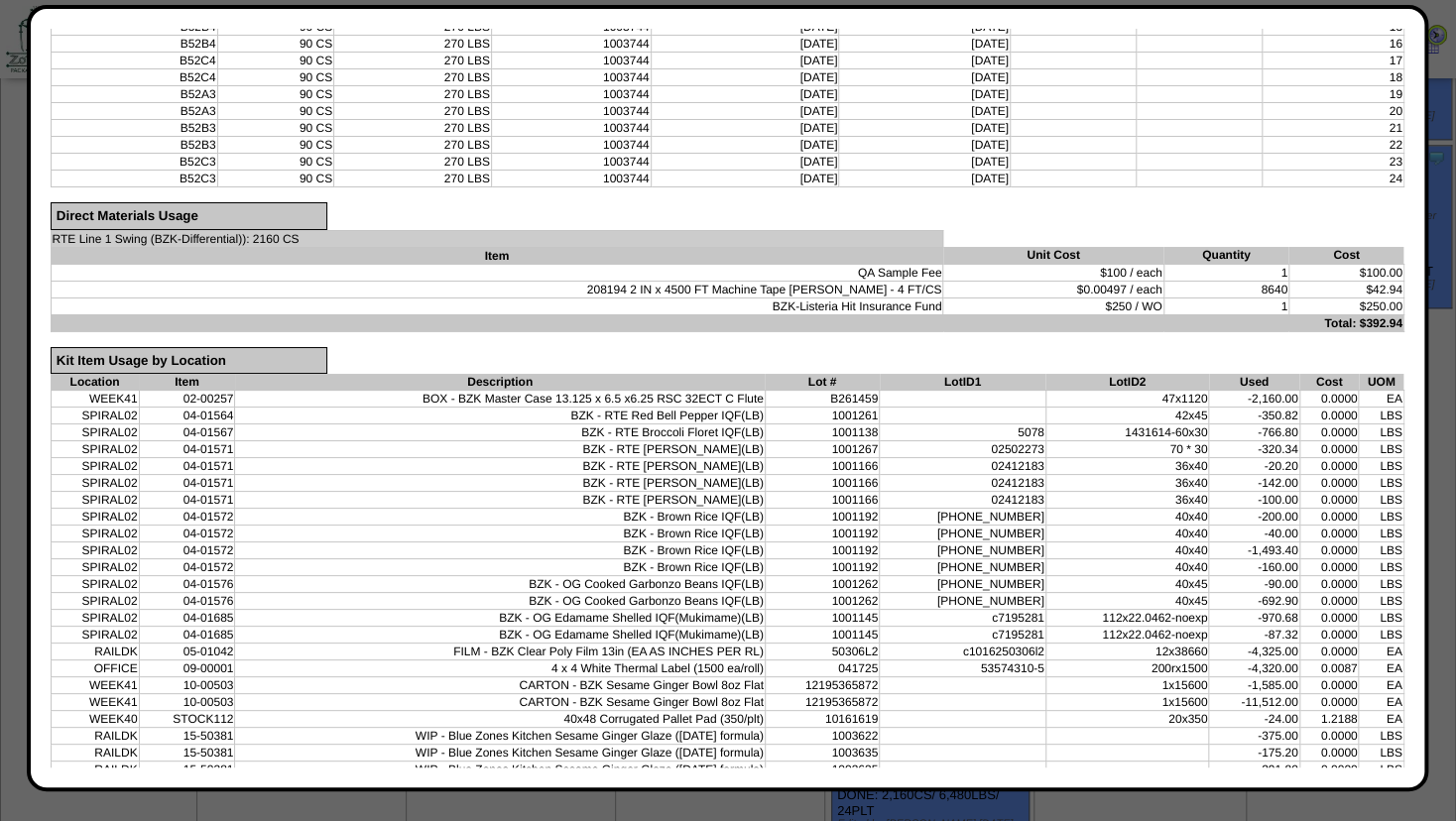
scroll to position [1036, 0]
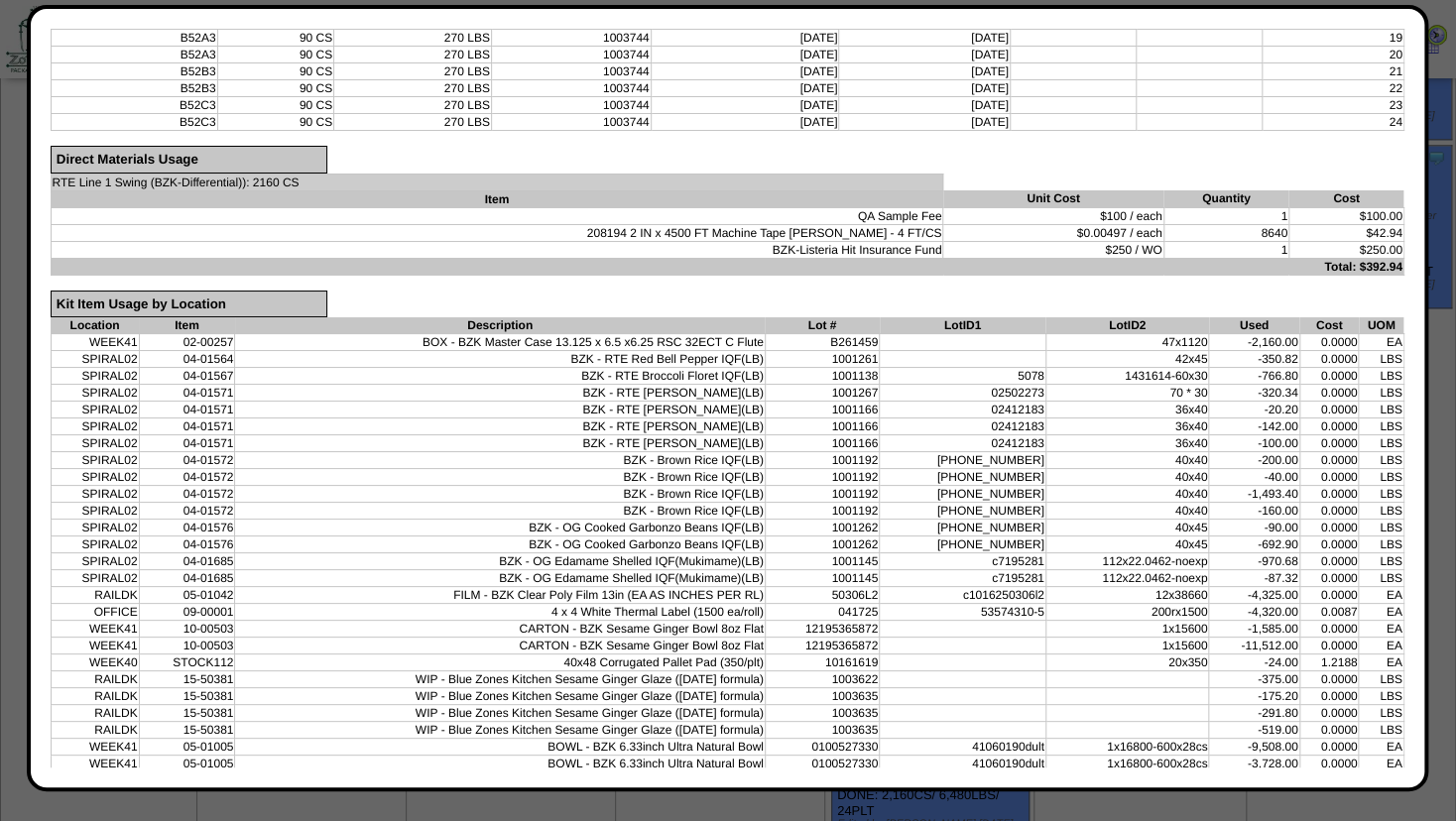
click at [1047, 671] on td at bounding box center [1127, 679] width 164 height 17
drag, startPoint x: 1385, startPoint y: 547, endPoint x: 1402, endPoint y: 301, distance: 246.6
click at [1402, 301] on div "Extra Values Print Prod Customer Print Prod w / DM Print Prod w / Usage Print P…" at bounding box center [727, 398] width 1353 height 739
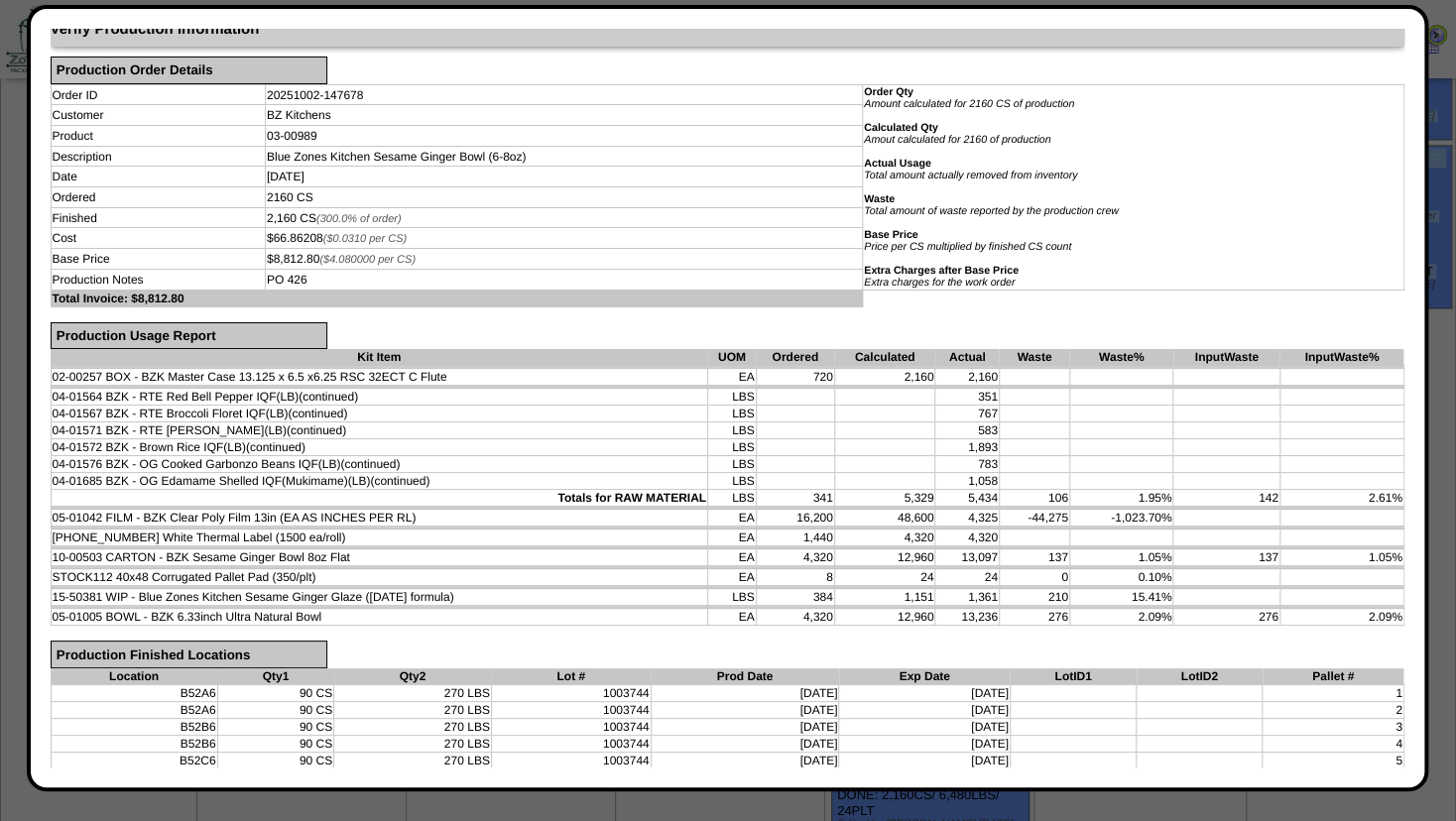
scroll to position [0, 0]
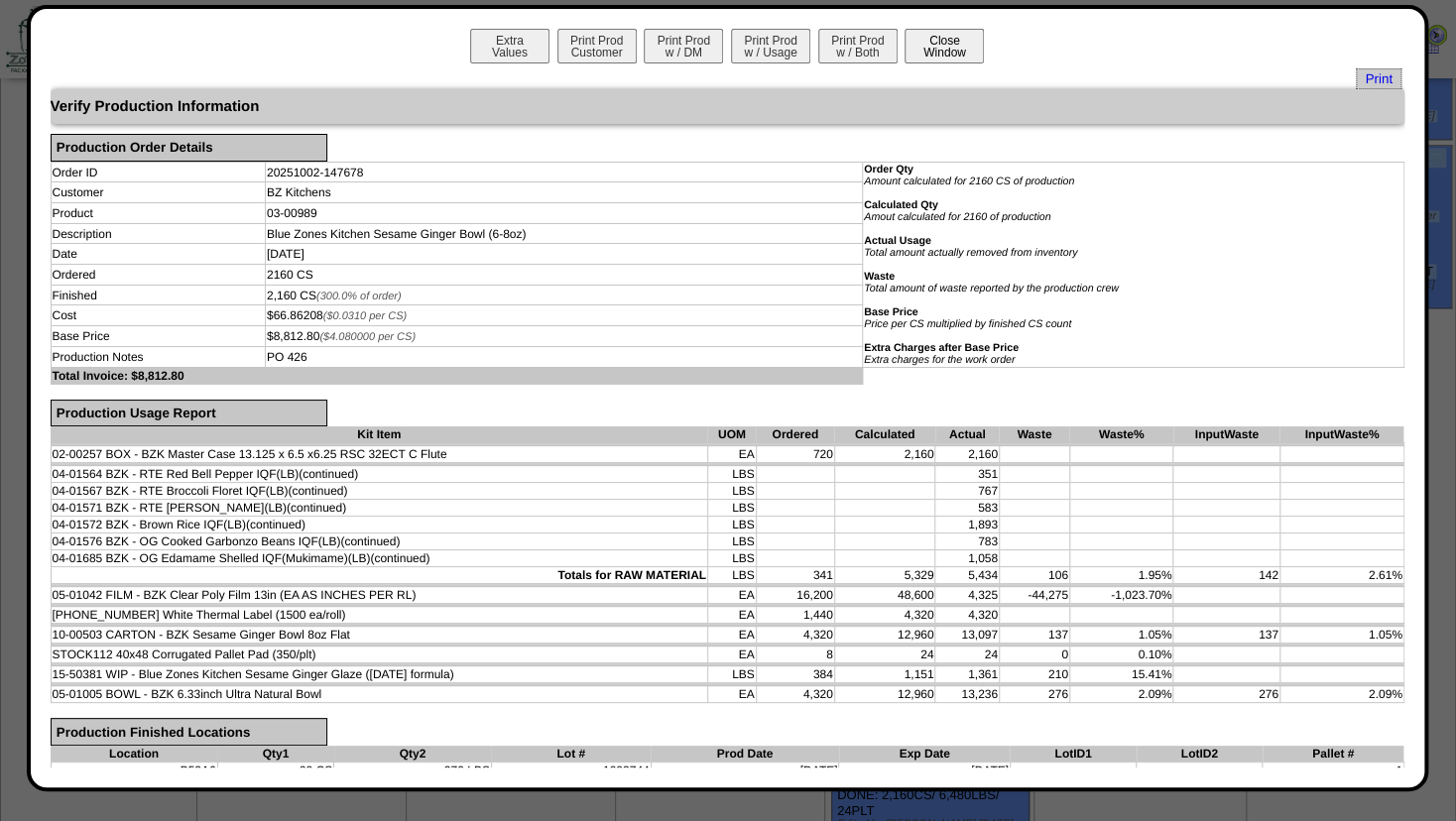
click at [935, 49] on button "Close Window" at bounding box center [944, 46] width 80 height 35
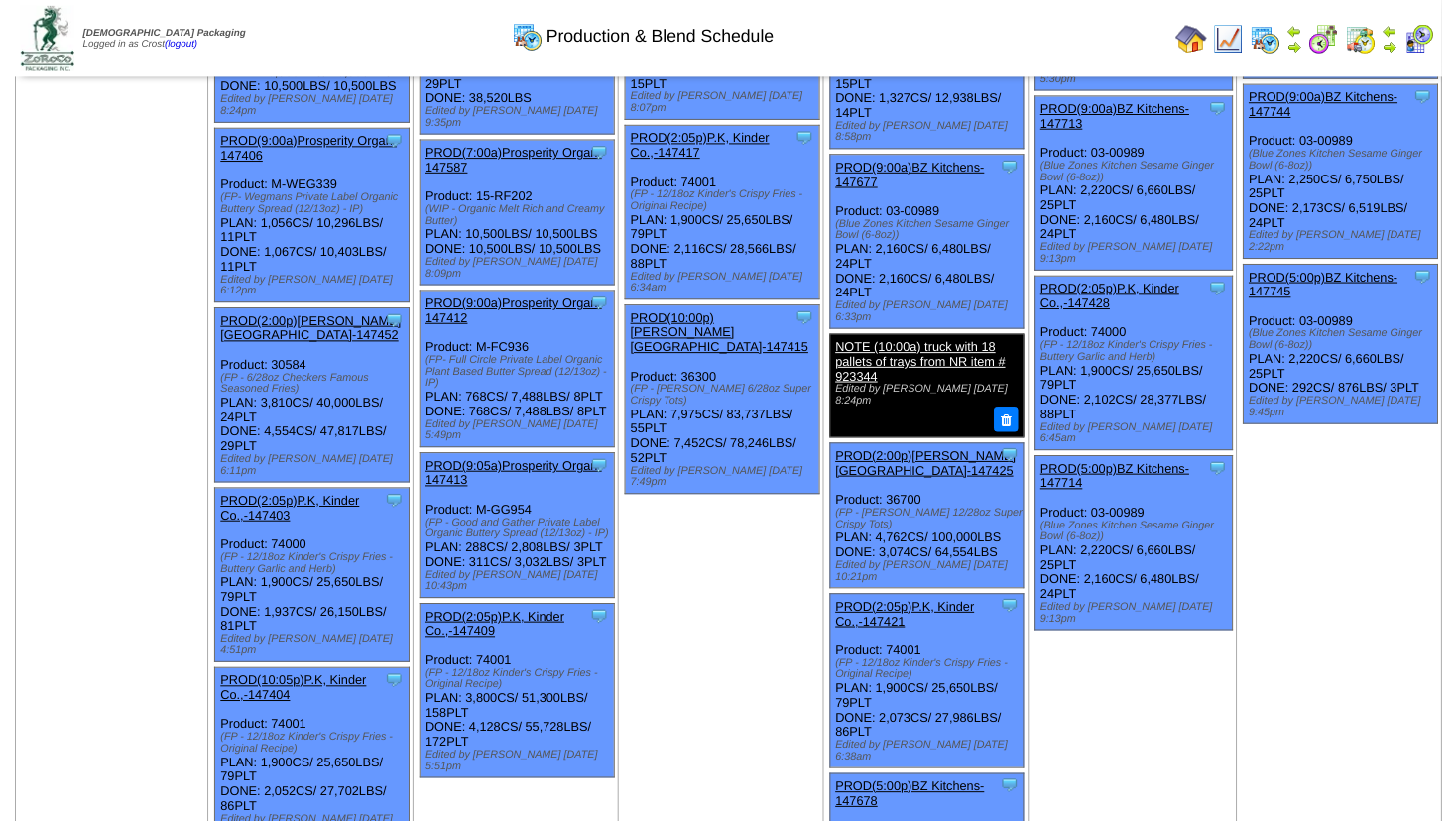
scroll to position [623, 0]
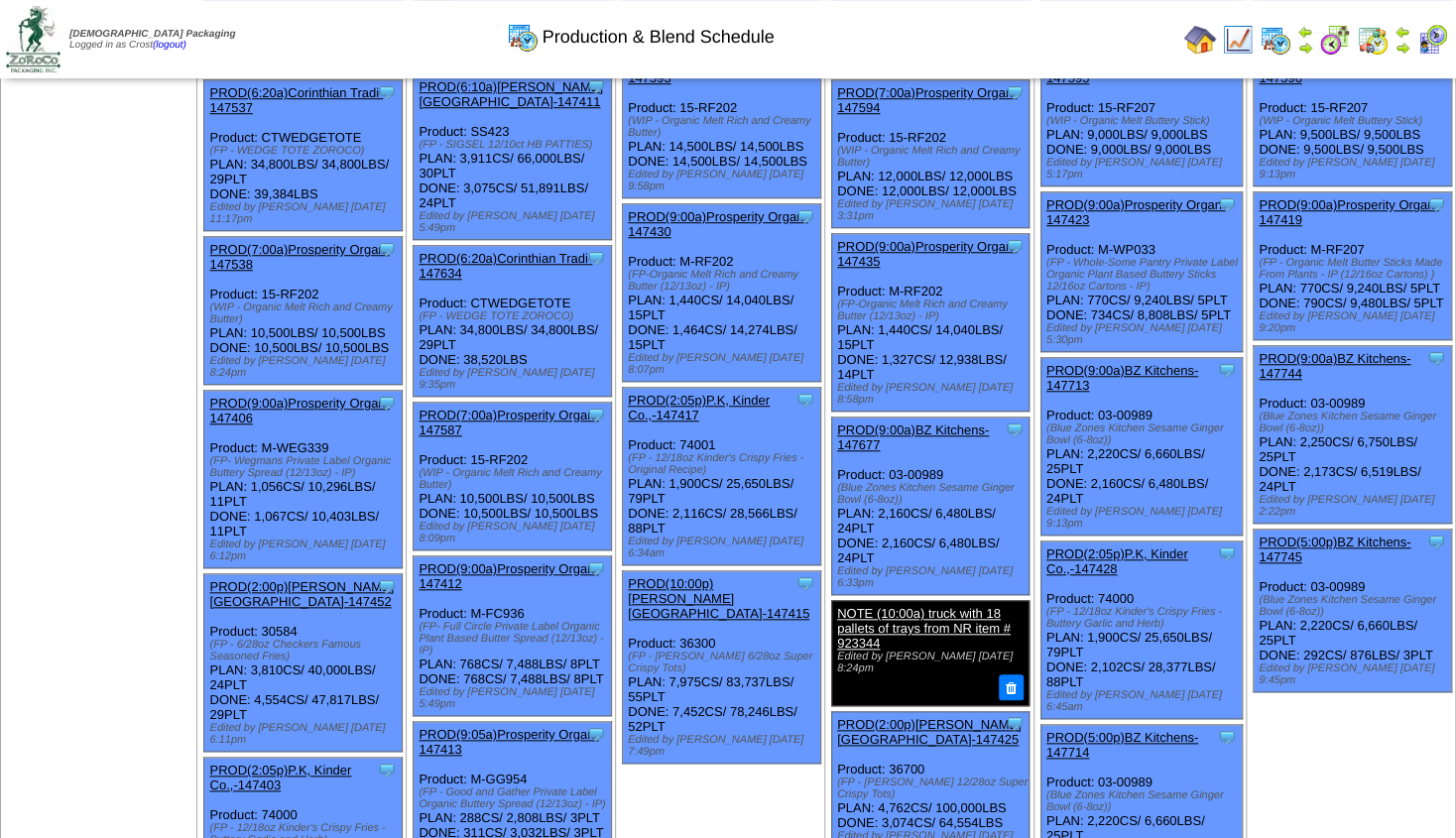
click at [910, 423] on link "PROD(9:00a)BZ Kitchens-147677" at bounding box center [912, 438] width 152 height 30
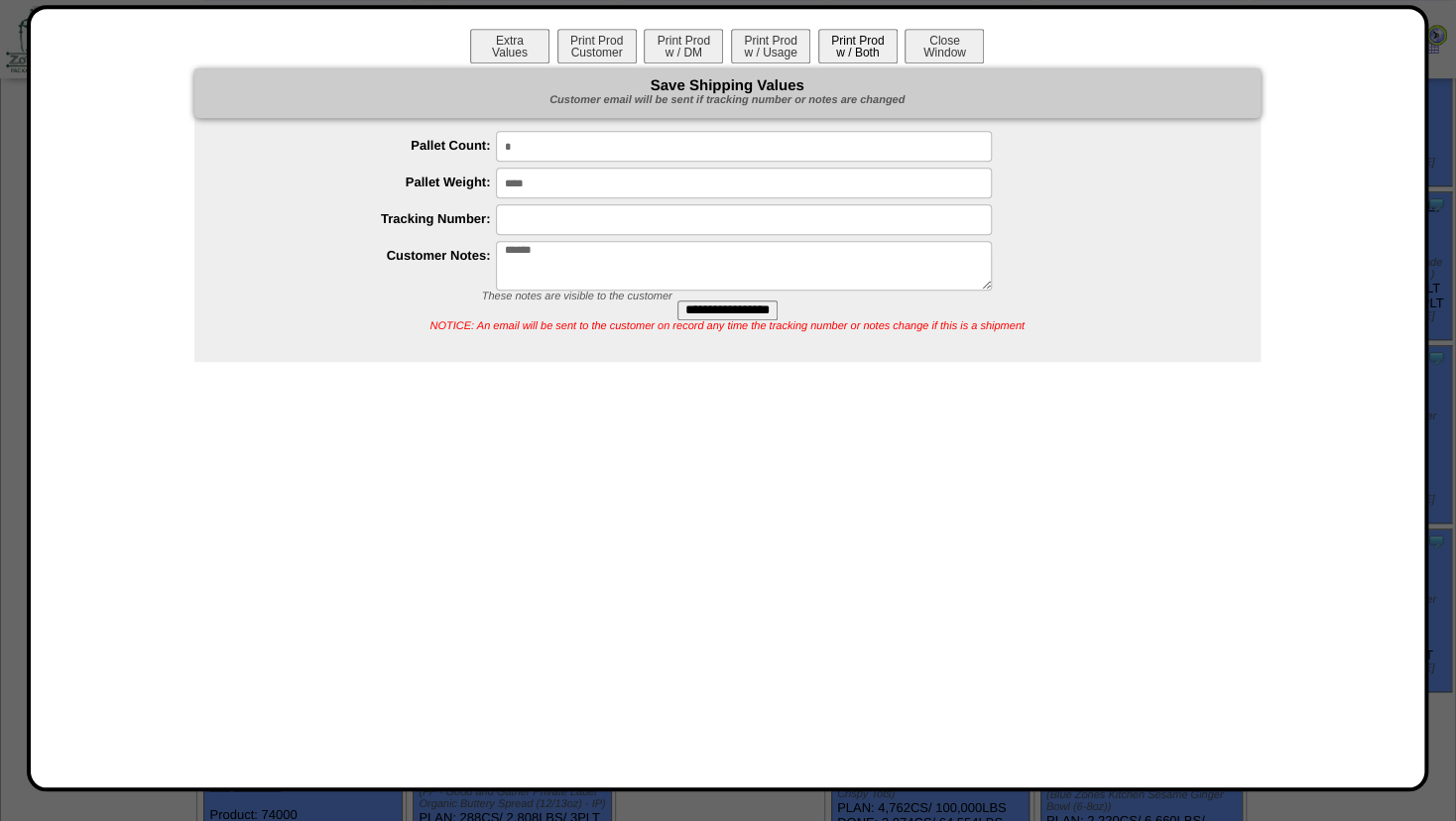
click at [863, 57] on button "Print Prod w / Both" at bounding box center [858, 46] width 80 height 35
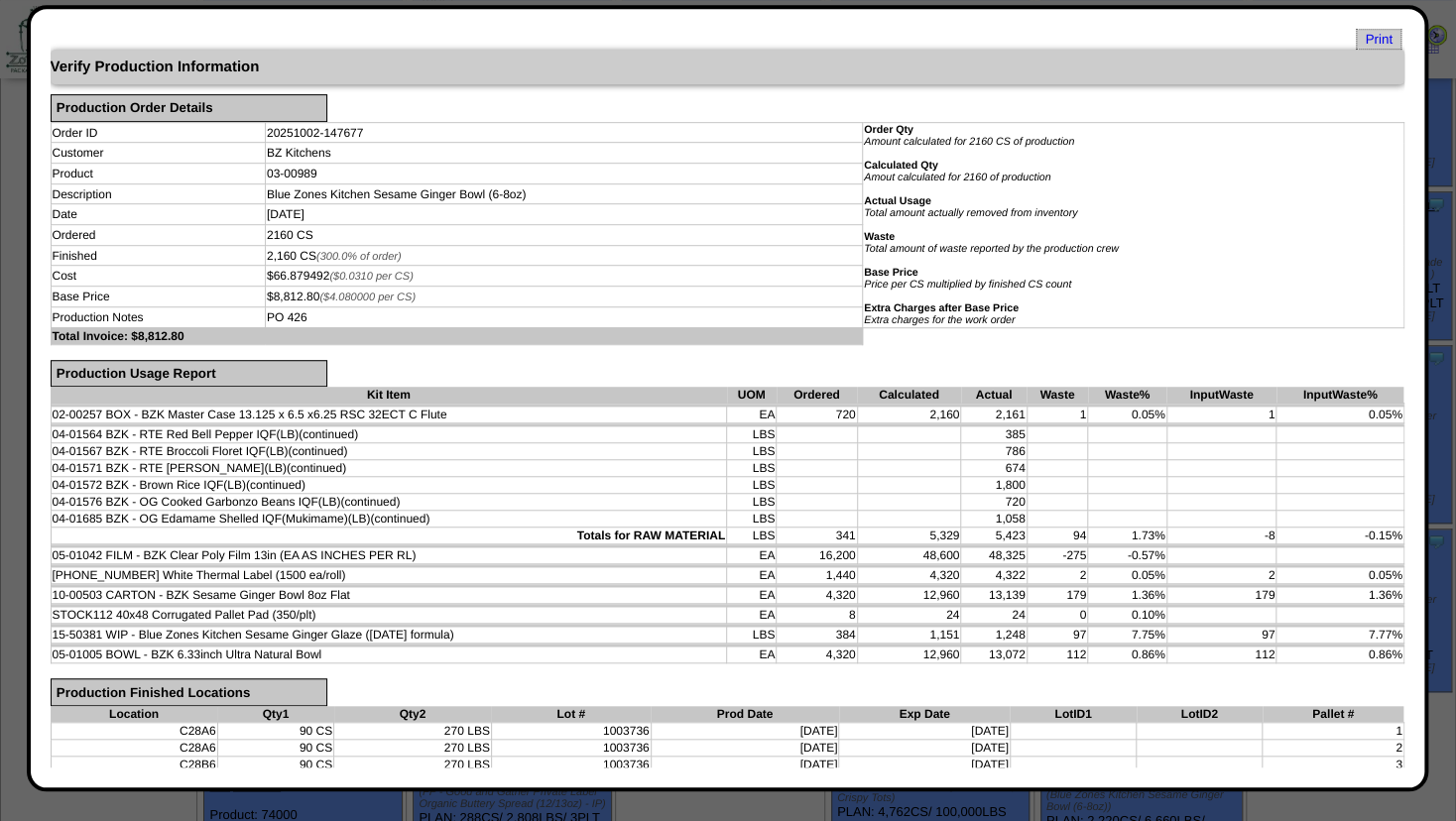
scroll to position [0, 0]
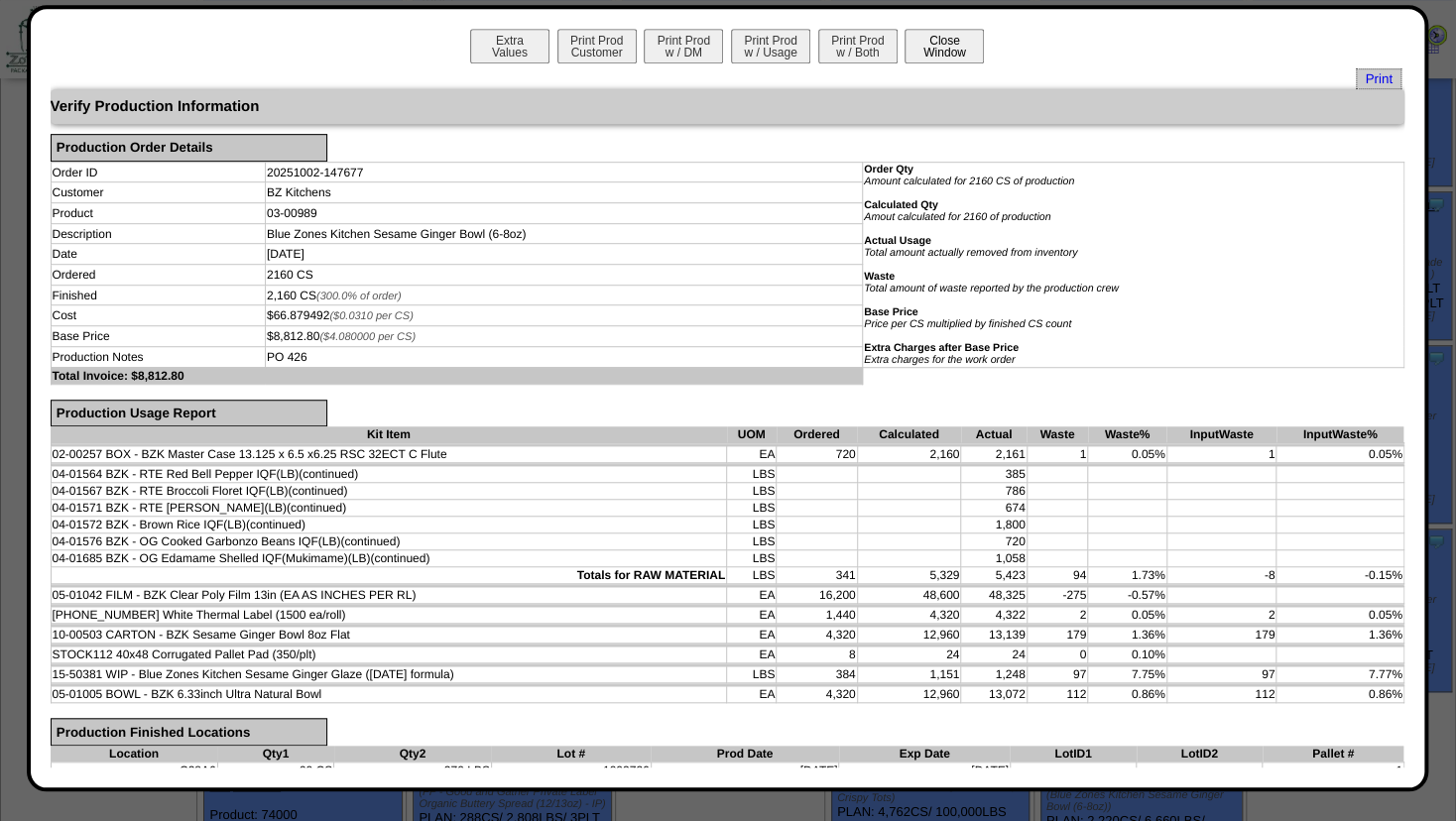
click at [923, 53] on button "Close Window" at bounding box center [944, 46] width 80 height 35
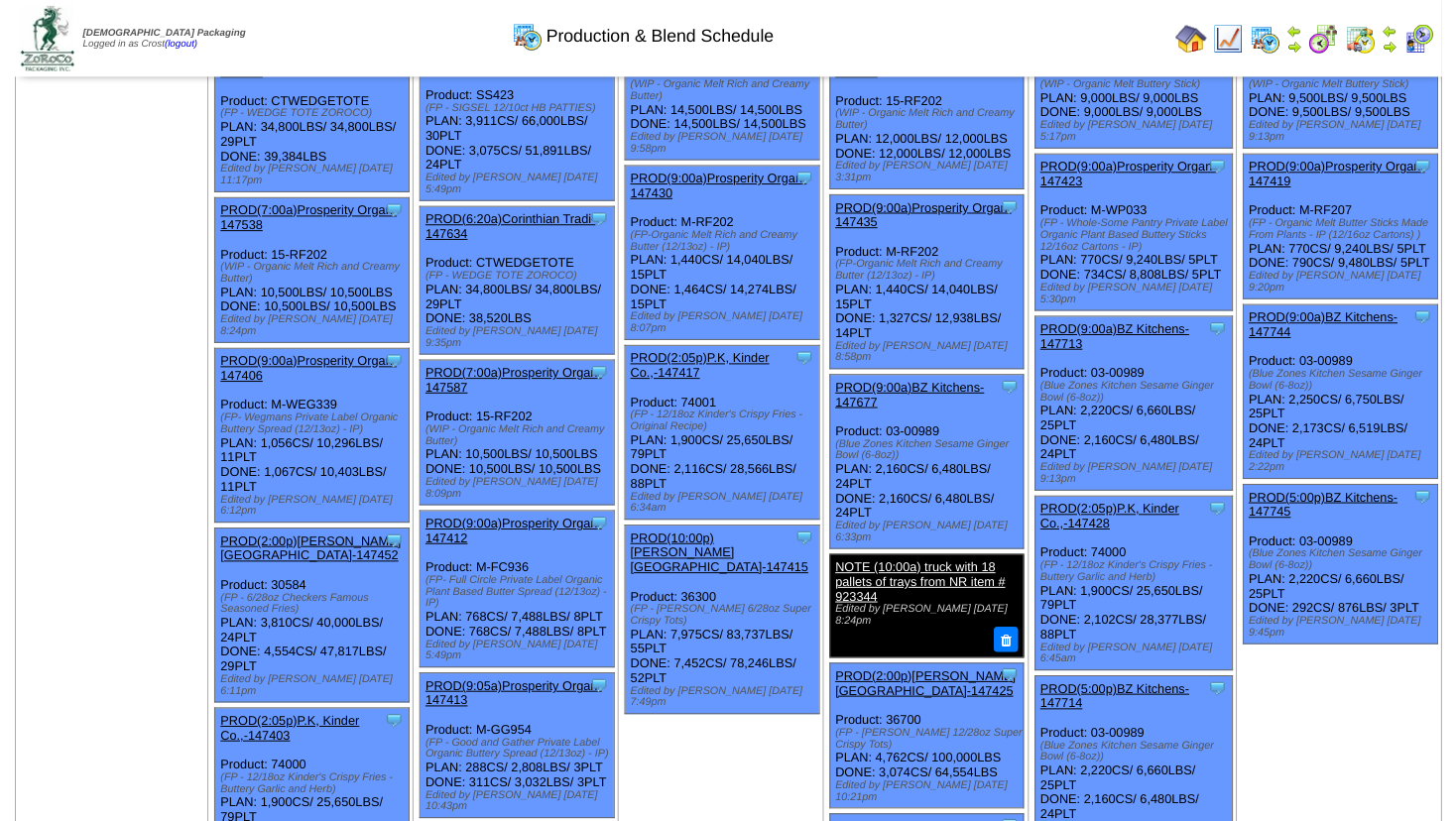
scroll to position [668, 0]
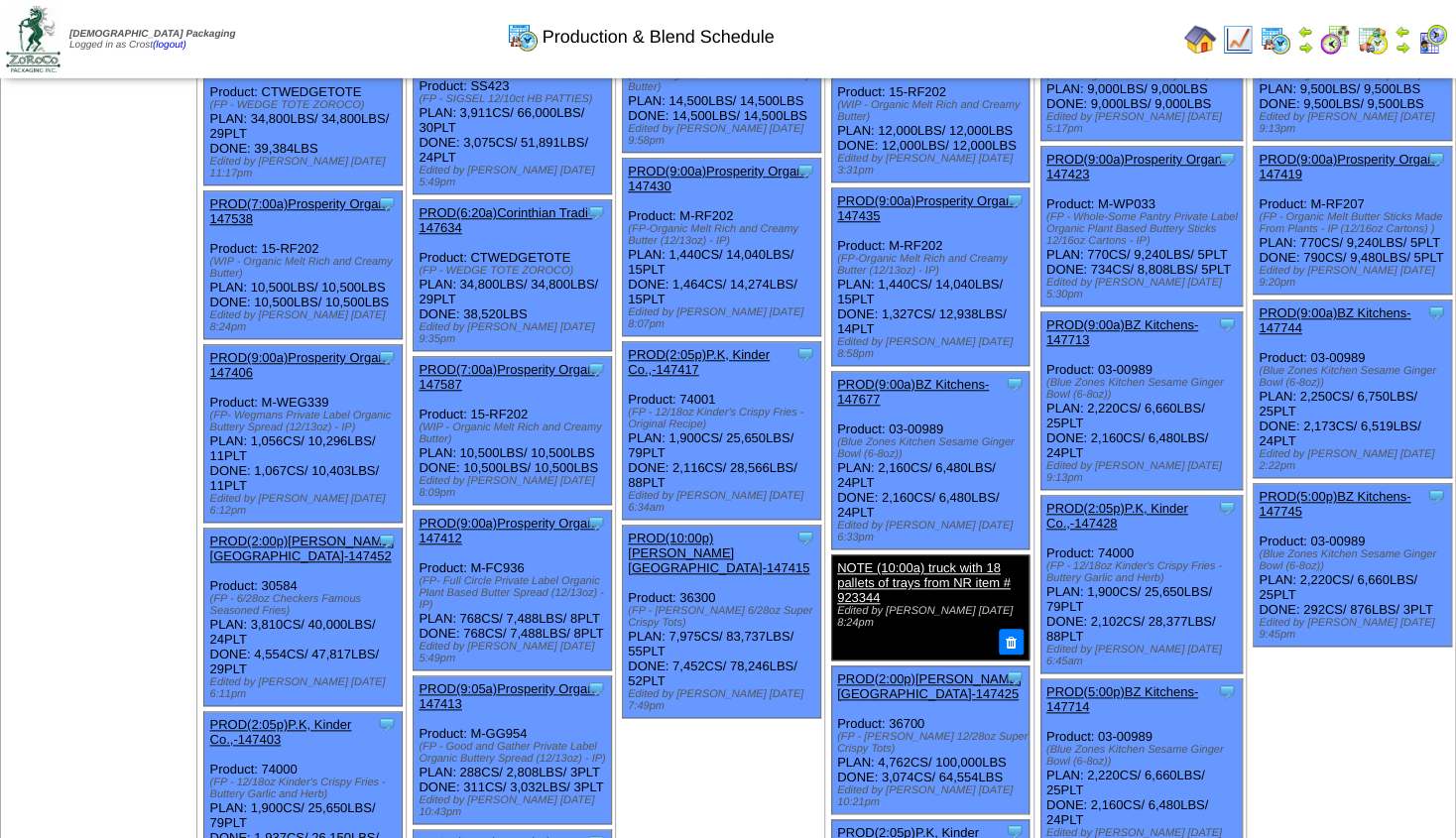
click at [1116, 317] on link "PROD(9:00a)BZ Kitchens-147713" at bounding box center [1122, 332] width 152 height 30
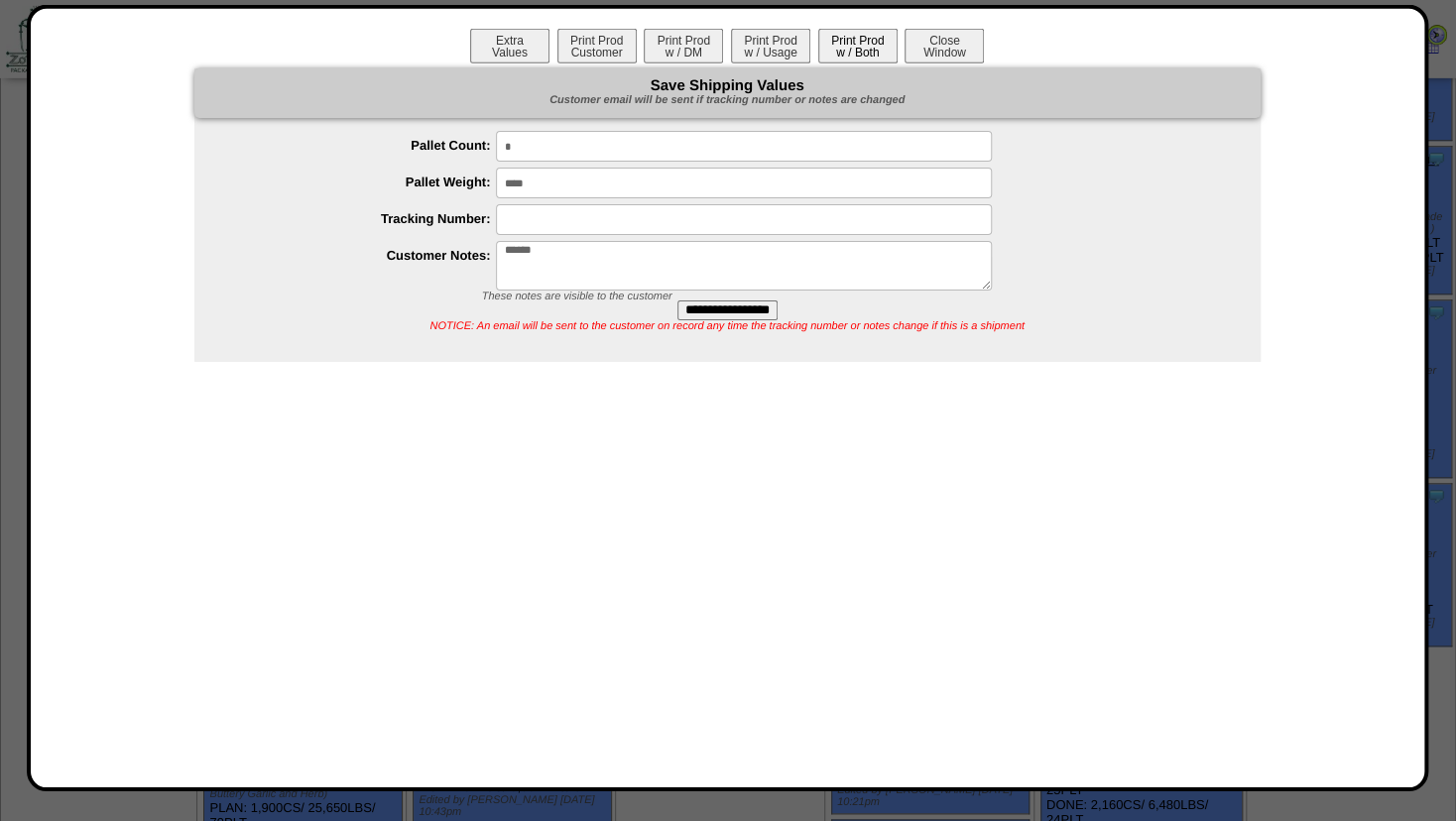
click at [841, 42] on button "Print Prod w / Both" at bounding box center [858, 46] width 80 height 35
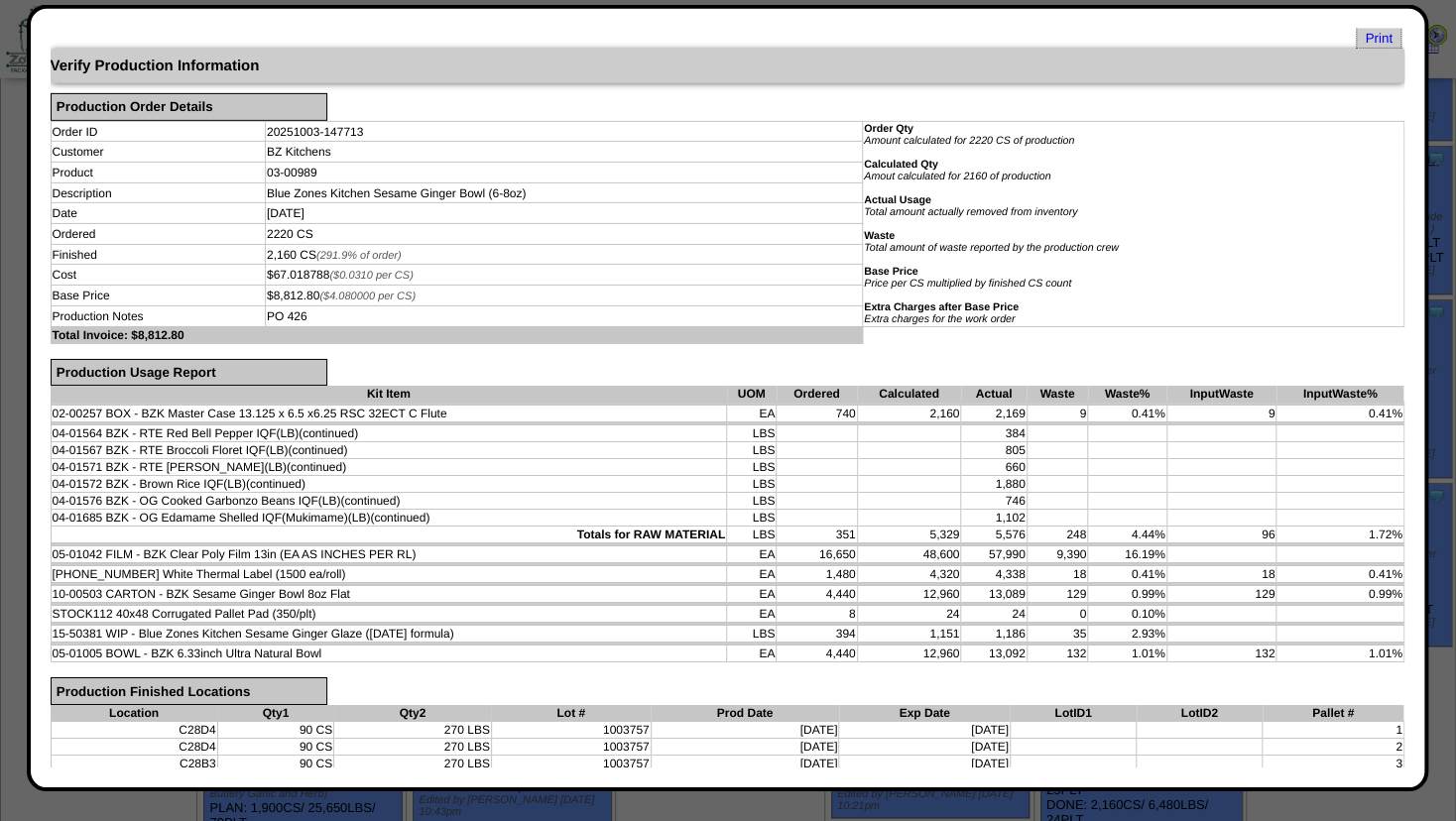
scroll to position [0, 0]
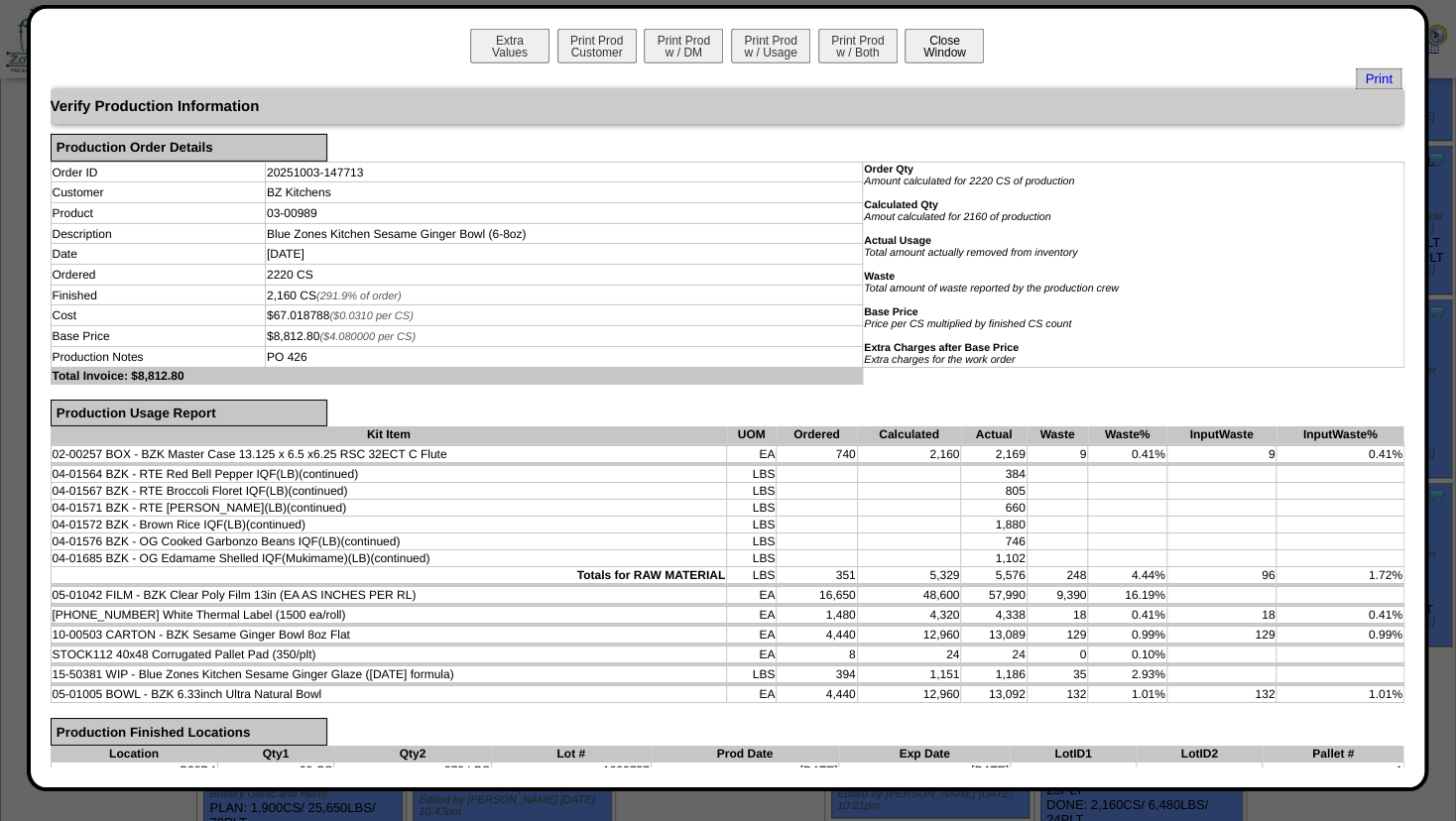
click at [972, 54] on button "Close Window" at bounding box center [944, 46] width 80 height 35
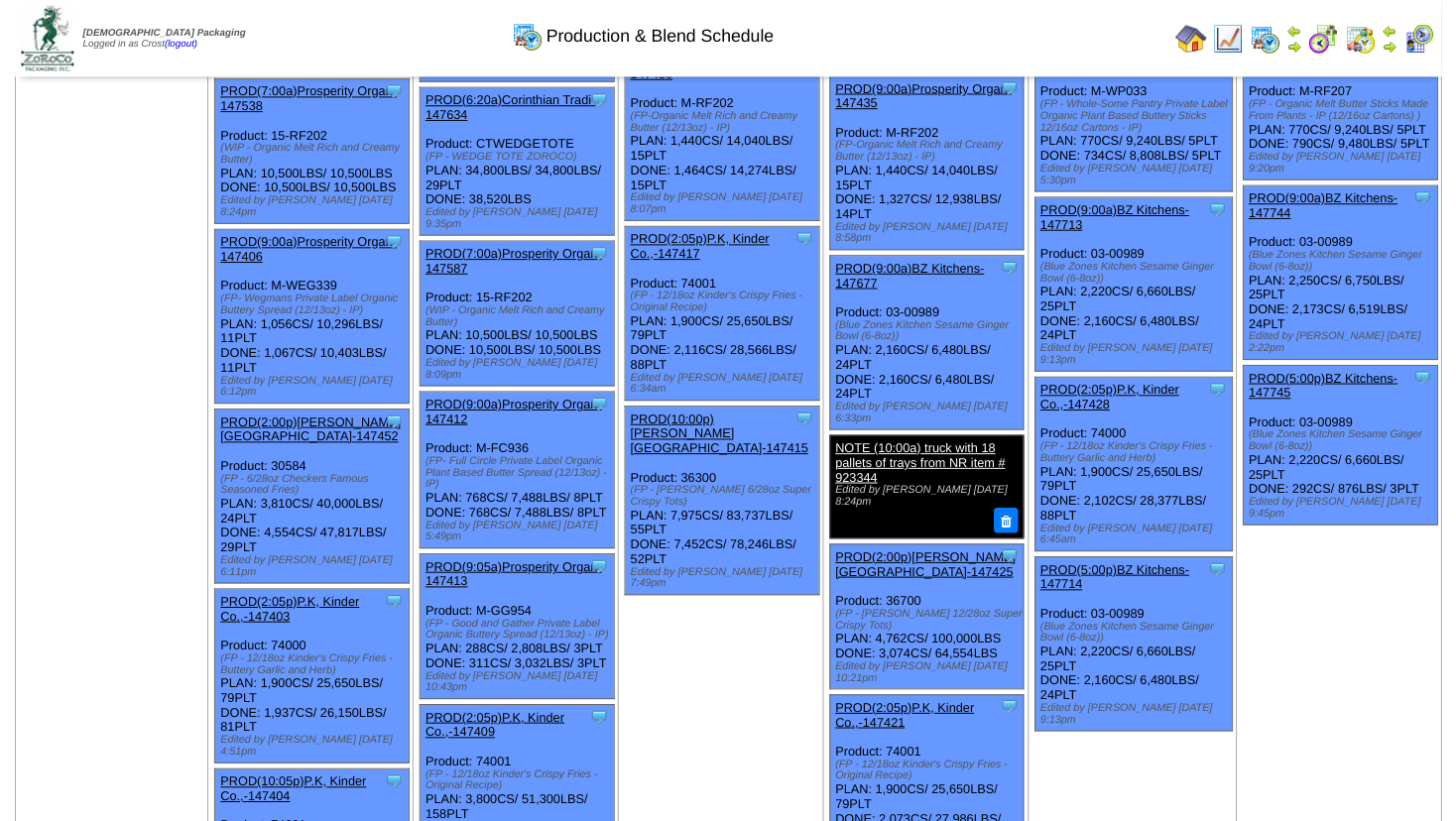
scroll to position [803, 0]
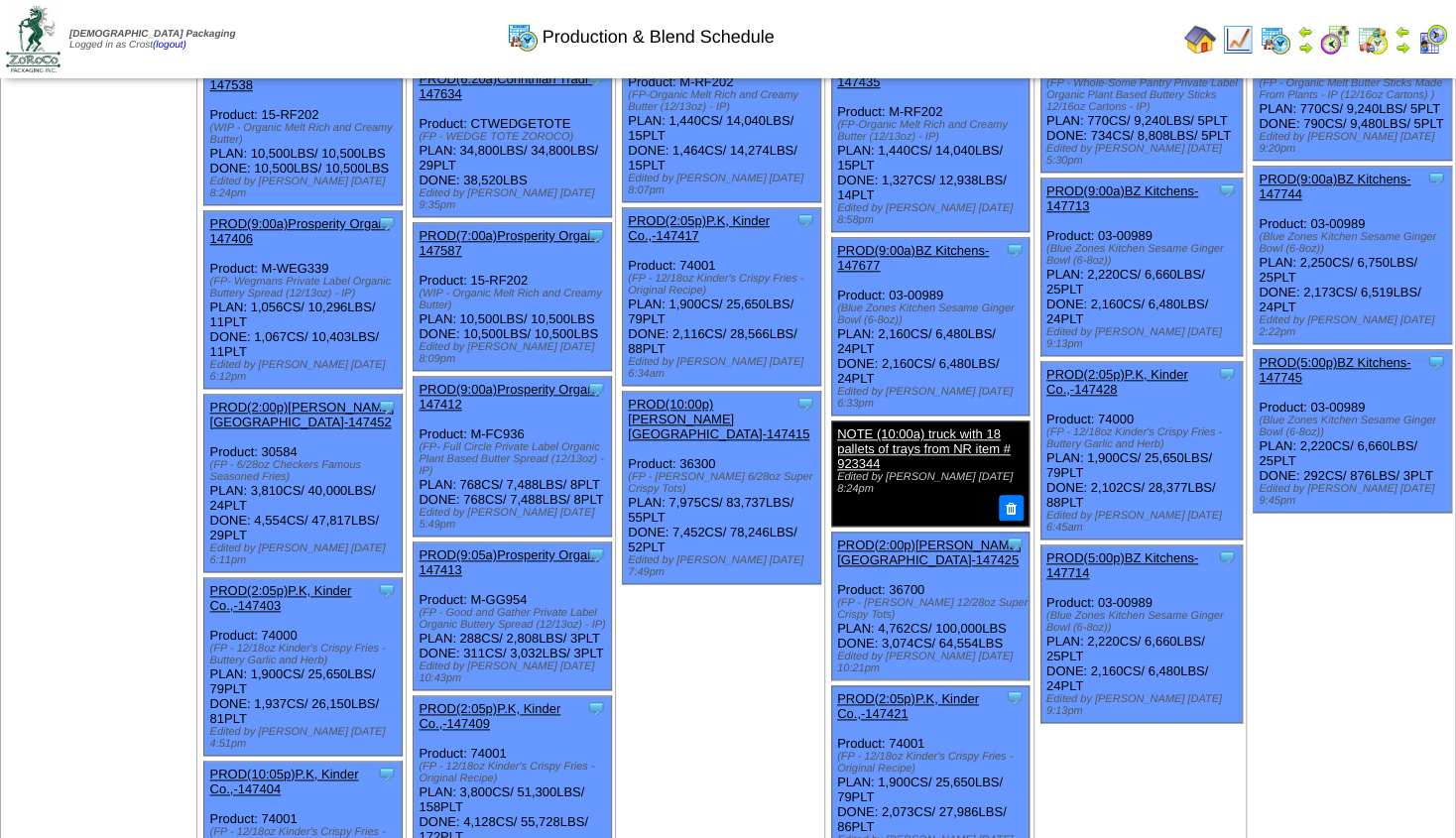
click at [1098, 551] on link "PROD(5:00p)BZ Kitchens-147714" at bounding box center [1122, 566] width 152 height 30
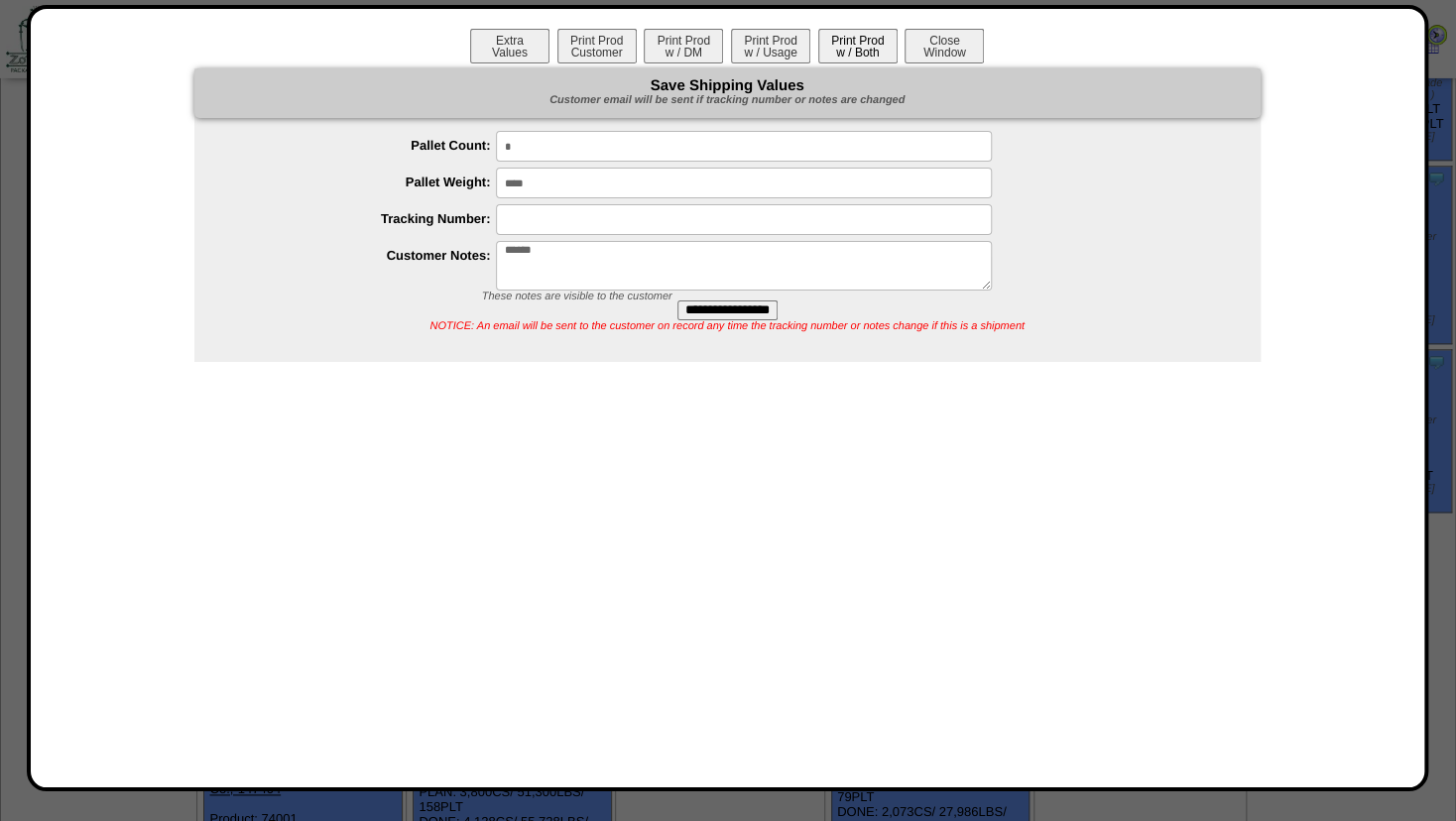
click at [863, 53] on button "Print Prod w / Both" at bounding box center [858, 46] width 80 height 35
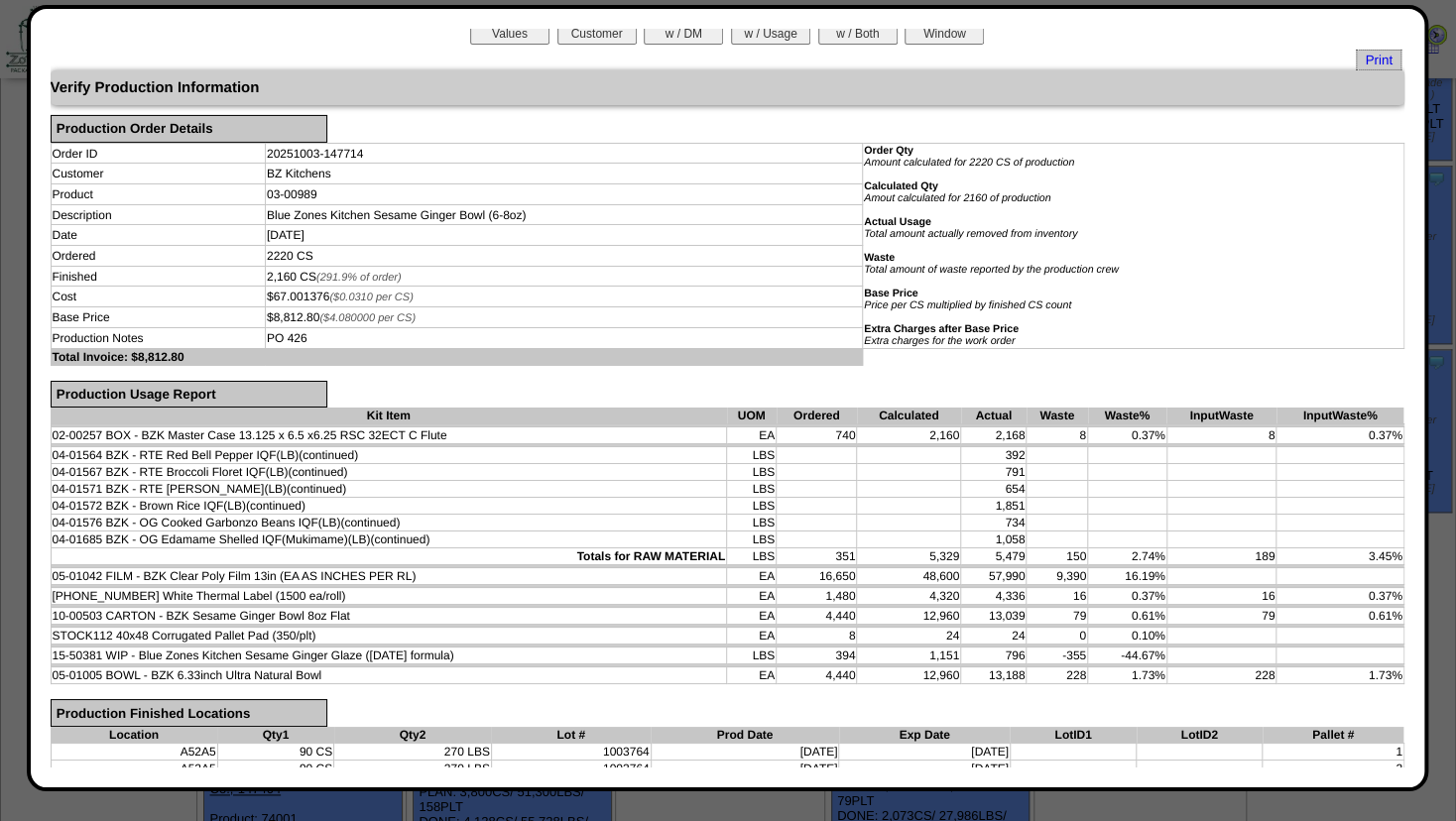
scroll to position [0, 0]
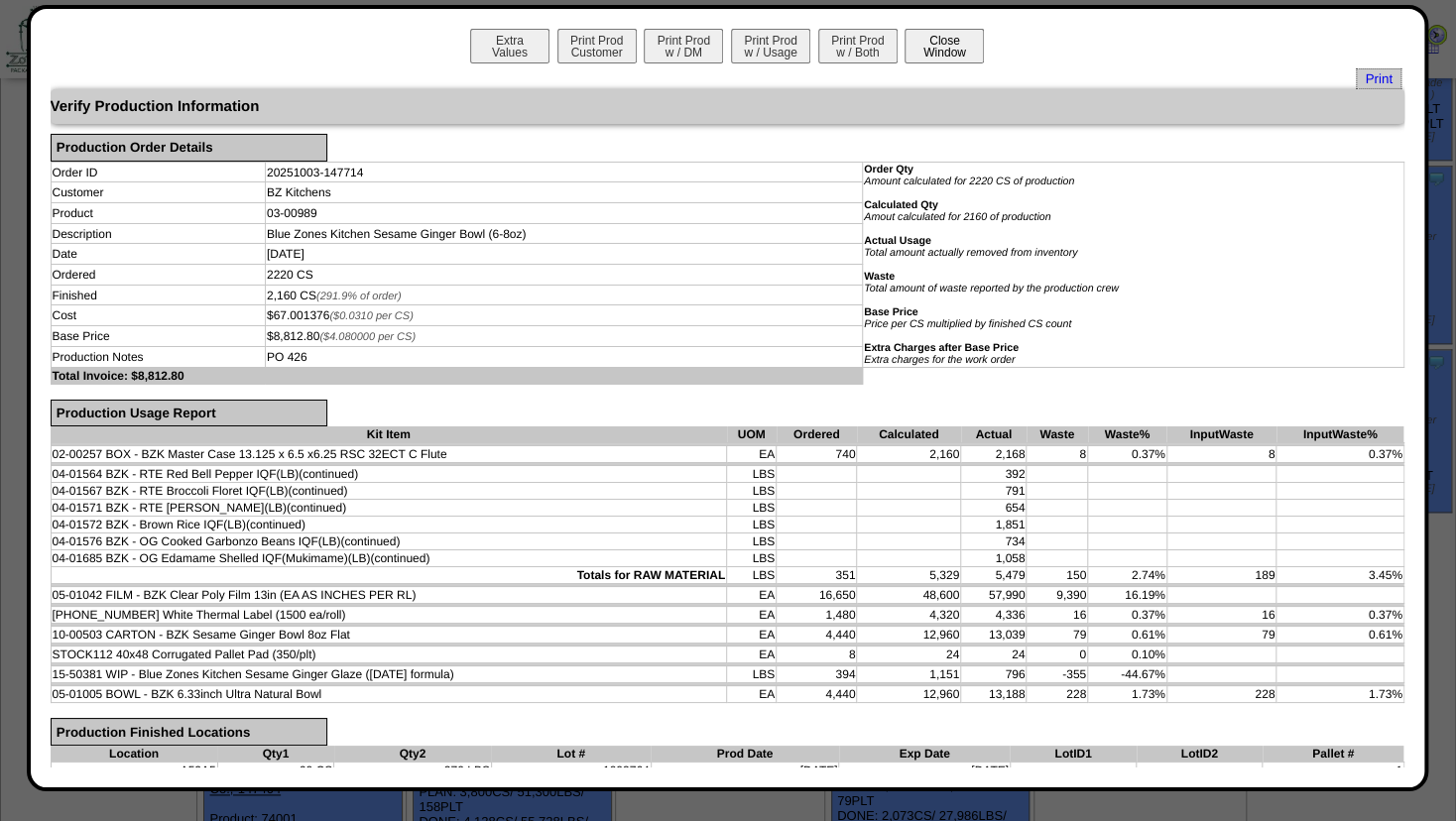
click at [961, 55] on button "Close Window" at bounding box center [944, 46] width 80 height 35
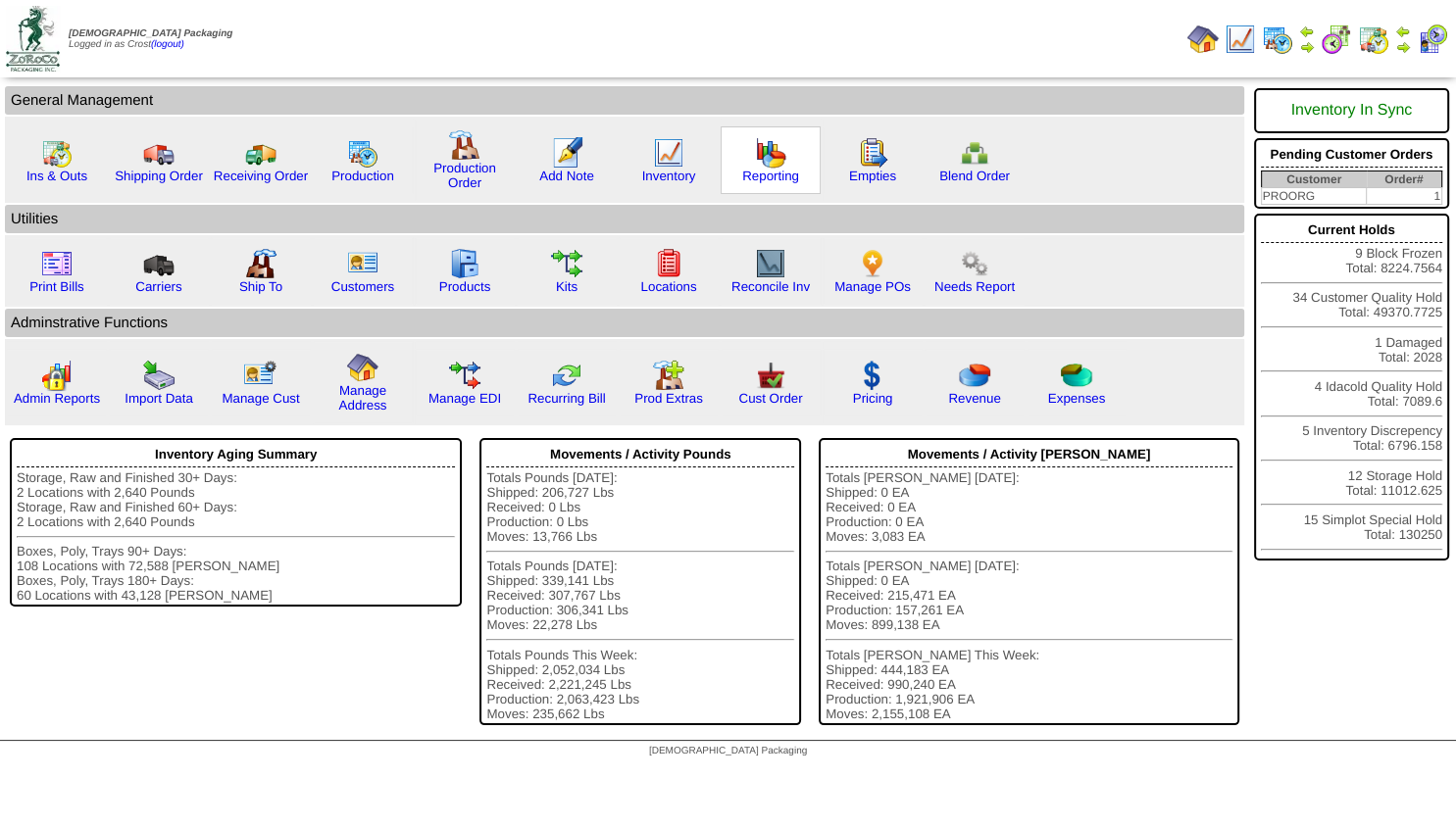
click at [761, 162] on img at bounding box center [771, 153] width 32 height 32
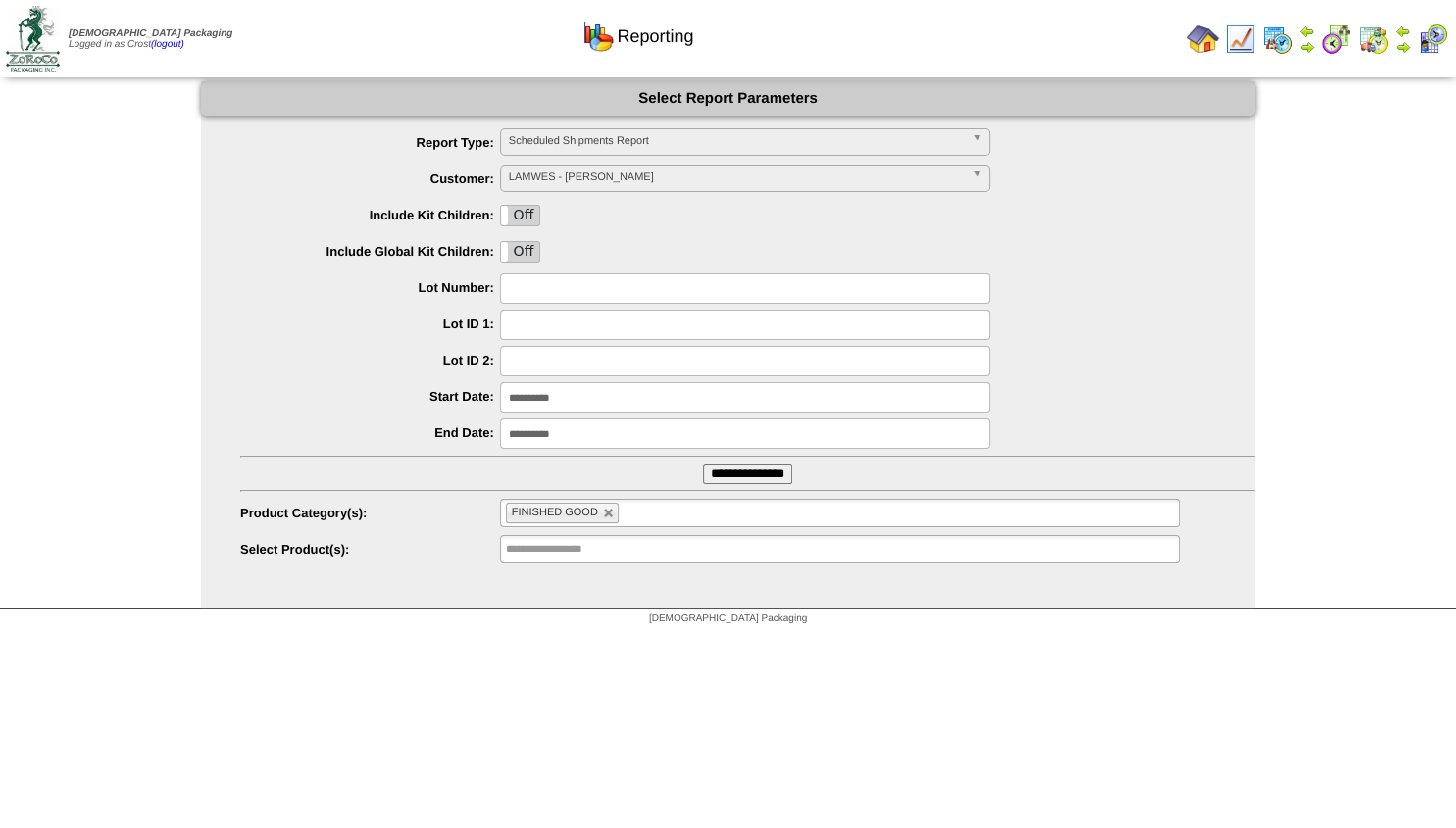
click at [608, 135] on span "Scheduled Shipments Report" at bounding box center [735, 141] width 454 height 24
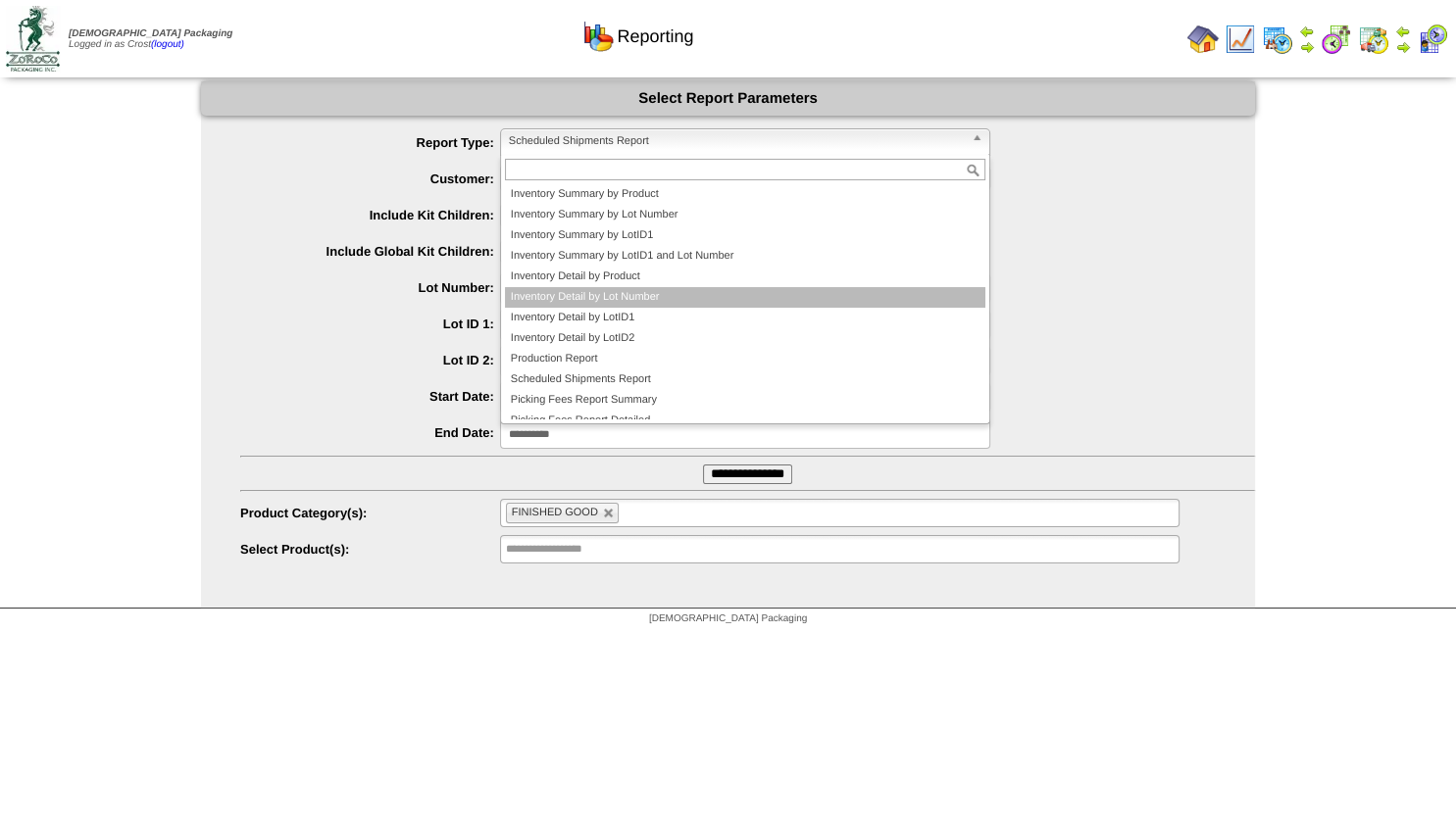
click at [576, 292] on li "Inventory Detail by Lot Number" at bounding box center [744, 297] width 480 height 21
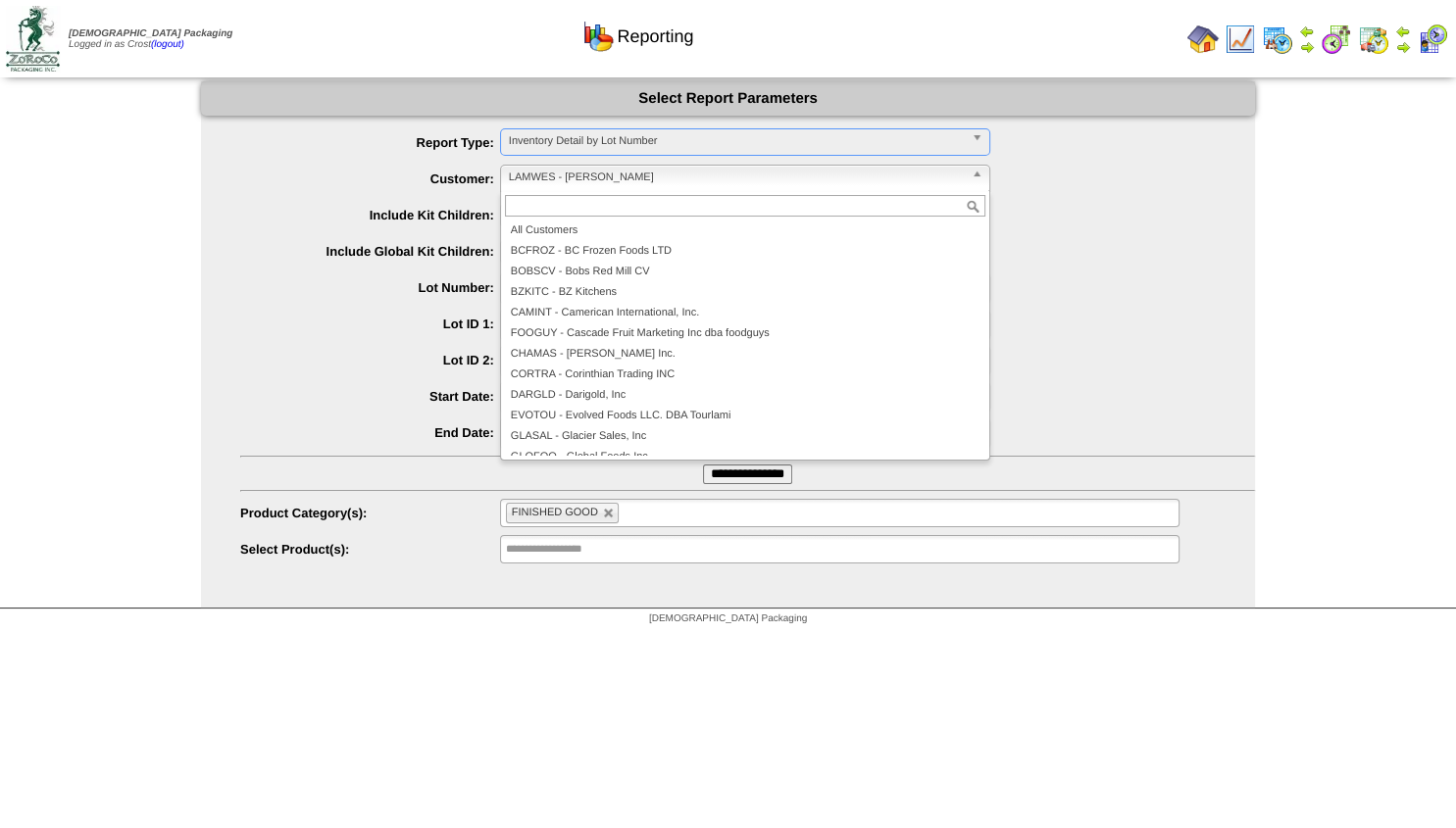
click at [559, 167] on link "LAMWES - Lamb-Weston" at bounding box center [744, 178] width 490 height 28
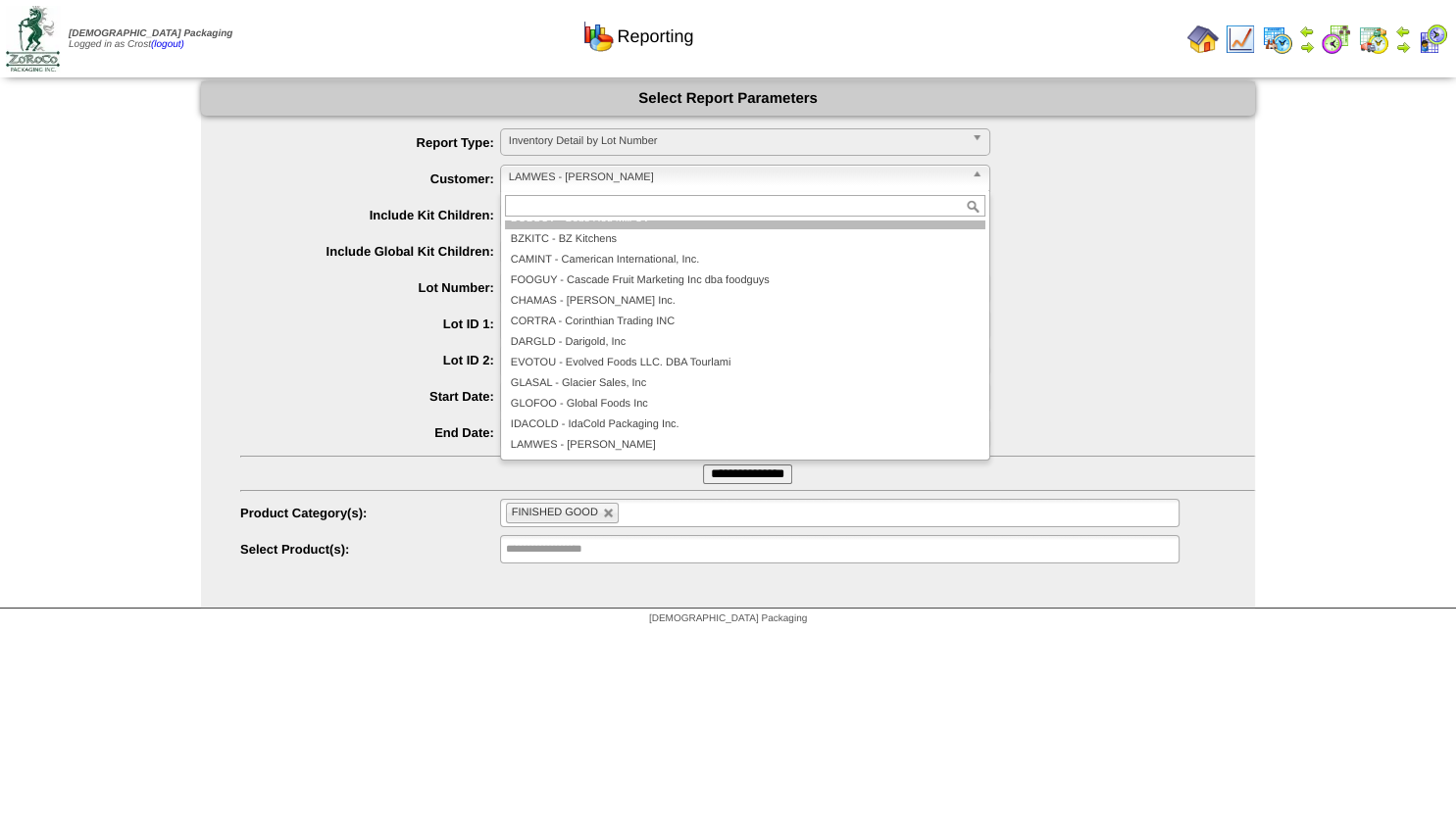
scroll to position [41, 0]
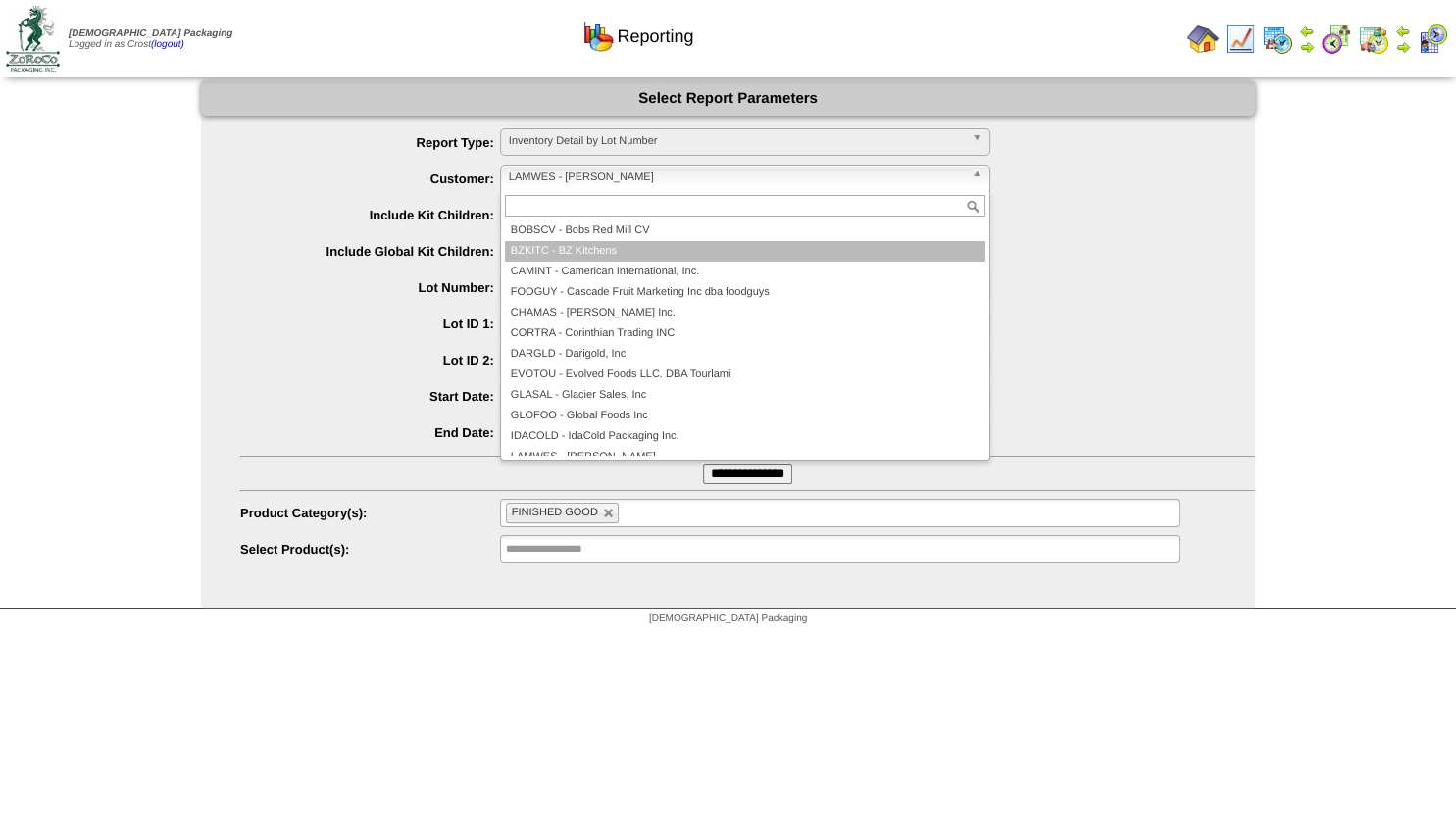
click at [556, 247] on li "BZKITC - BZ Kitchens" at bounding box center [744, 251] width 480 height 21
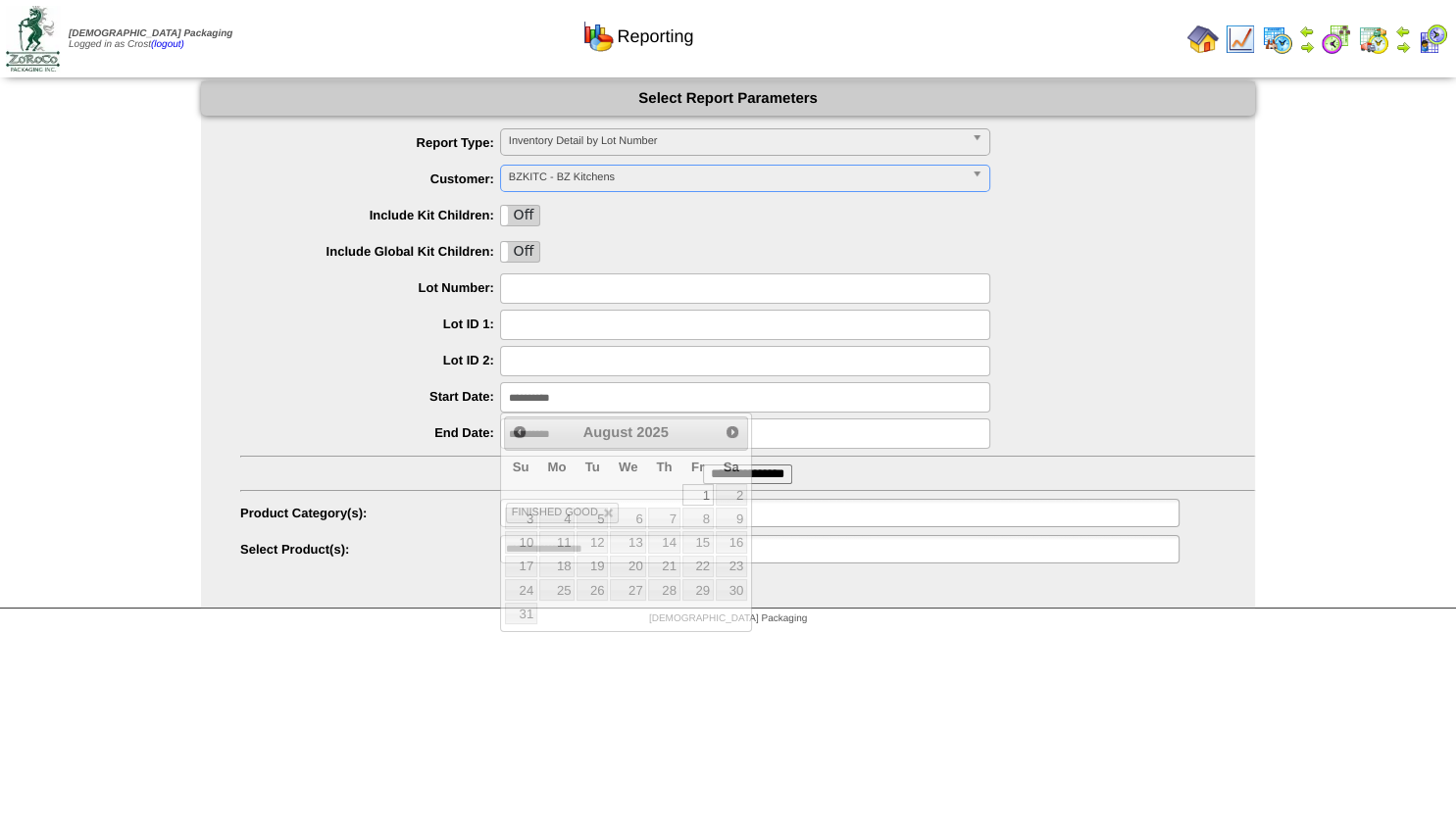
click at [557, 400] on input "**********" at bounding box center [744, 397] width 490 height 31
click at [524, 433] on span "Prev" at bounding box center [520, 433] width 16 height 16
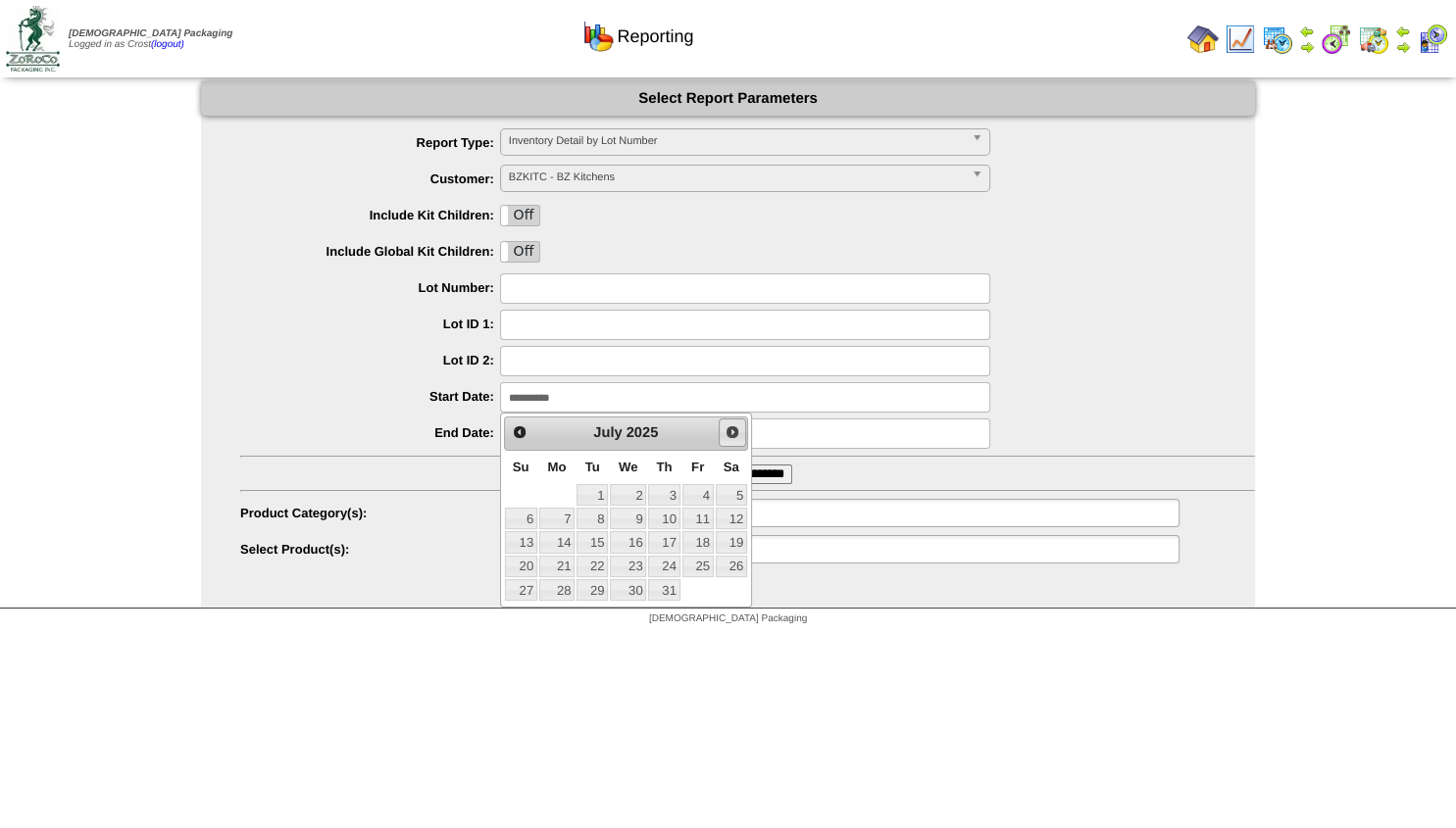
click at [731, 431] on span "Next" at bounding box center [732, 433] width 16 height 16
click at [730, 431] on span "Next" at bounding box center [732, 433] width 16 height 16
click at [558, 493] on link "1" at bounding box center [557, 495] width 35 height 22
type input "**********"
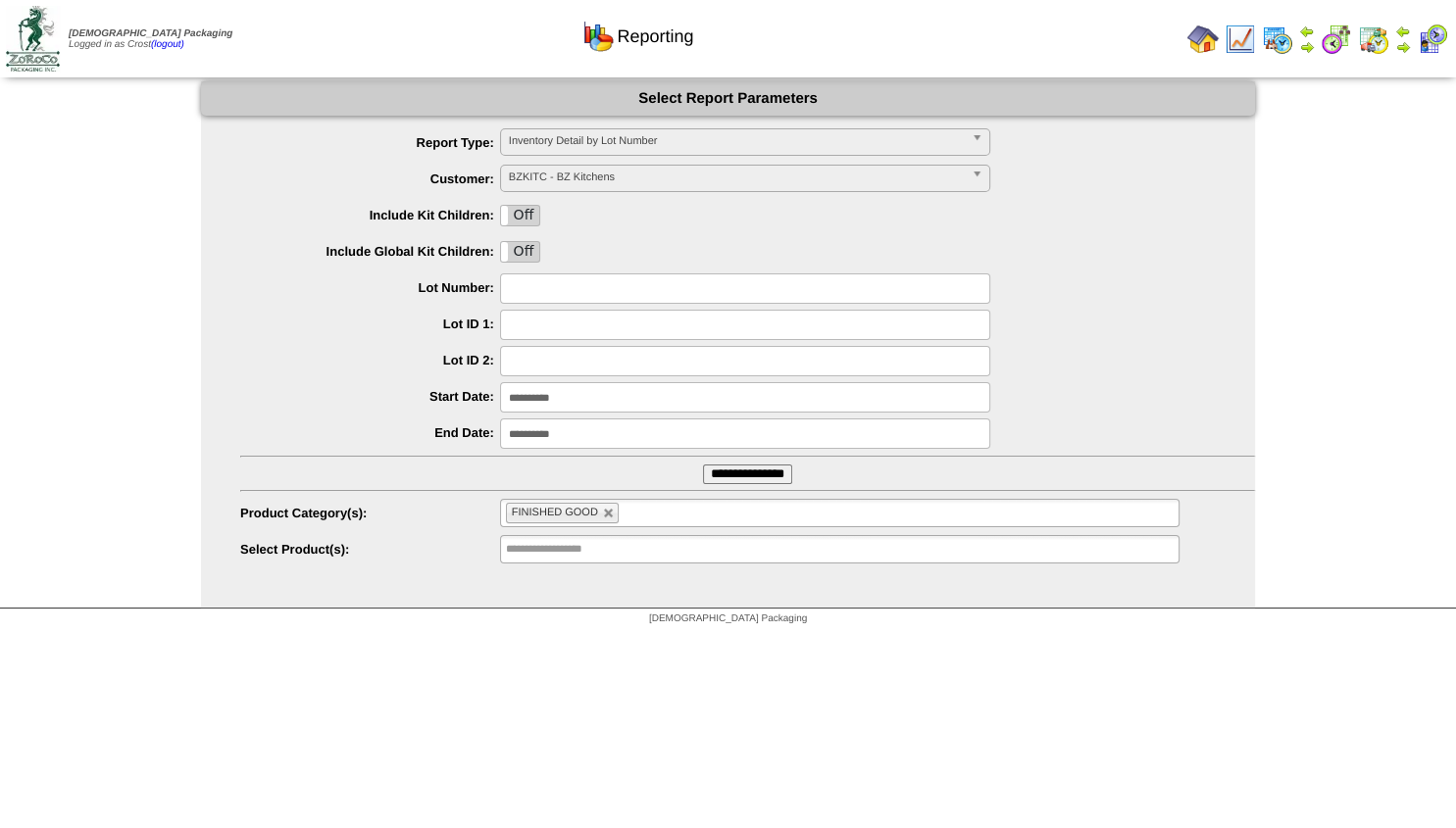
click at [559, 432] on input "**********" at bounding box center [744, 434] width 490 height 31
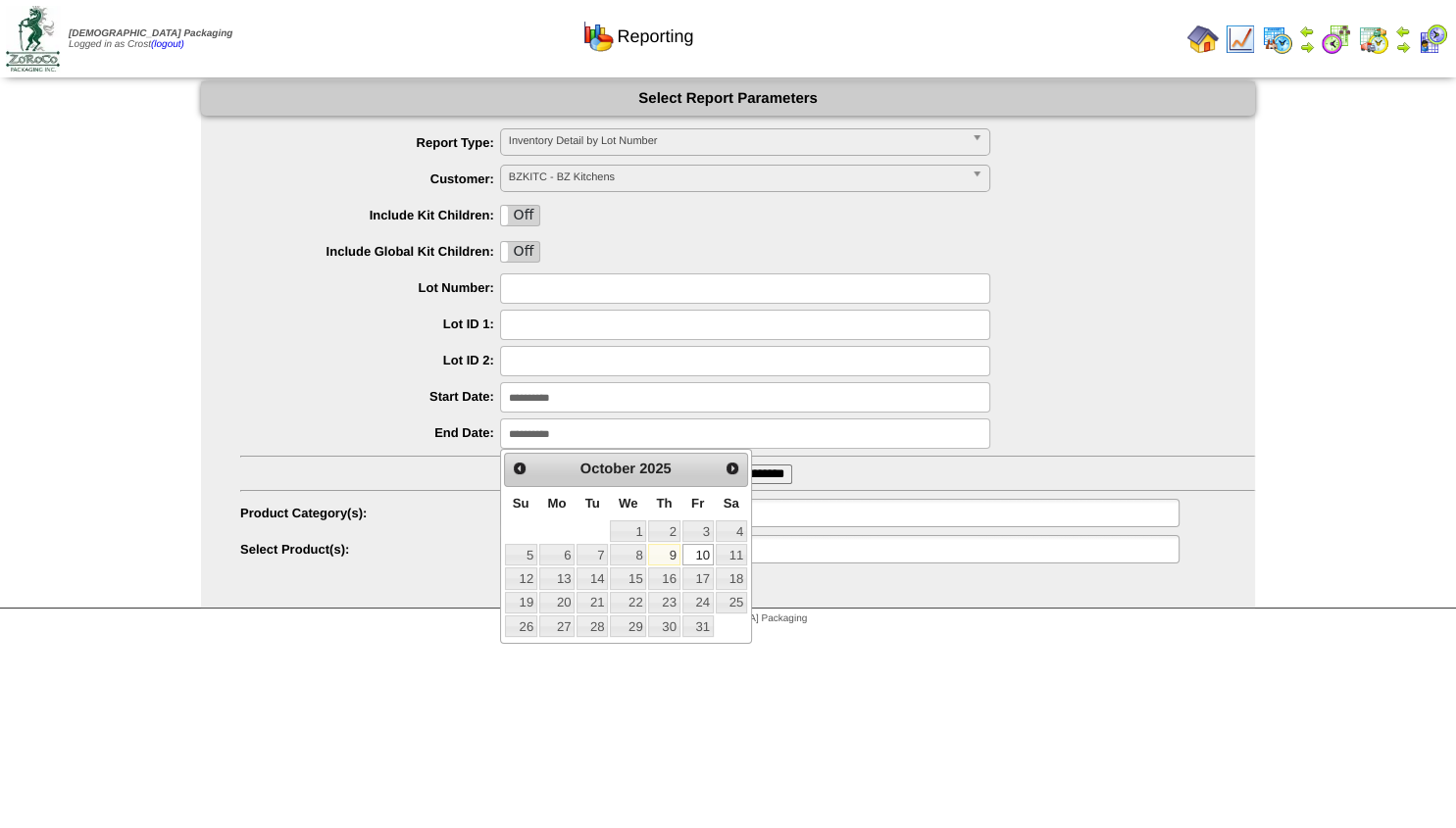
click at [701, 557] on link "10" at bounding box center [698, 555] width 32 height 22
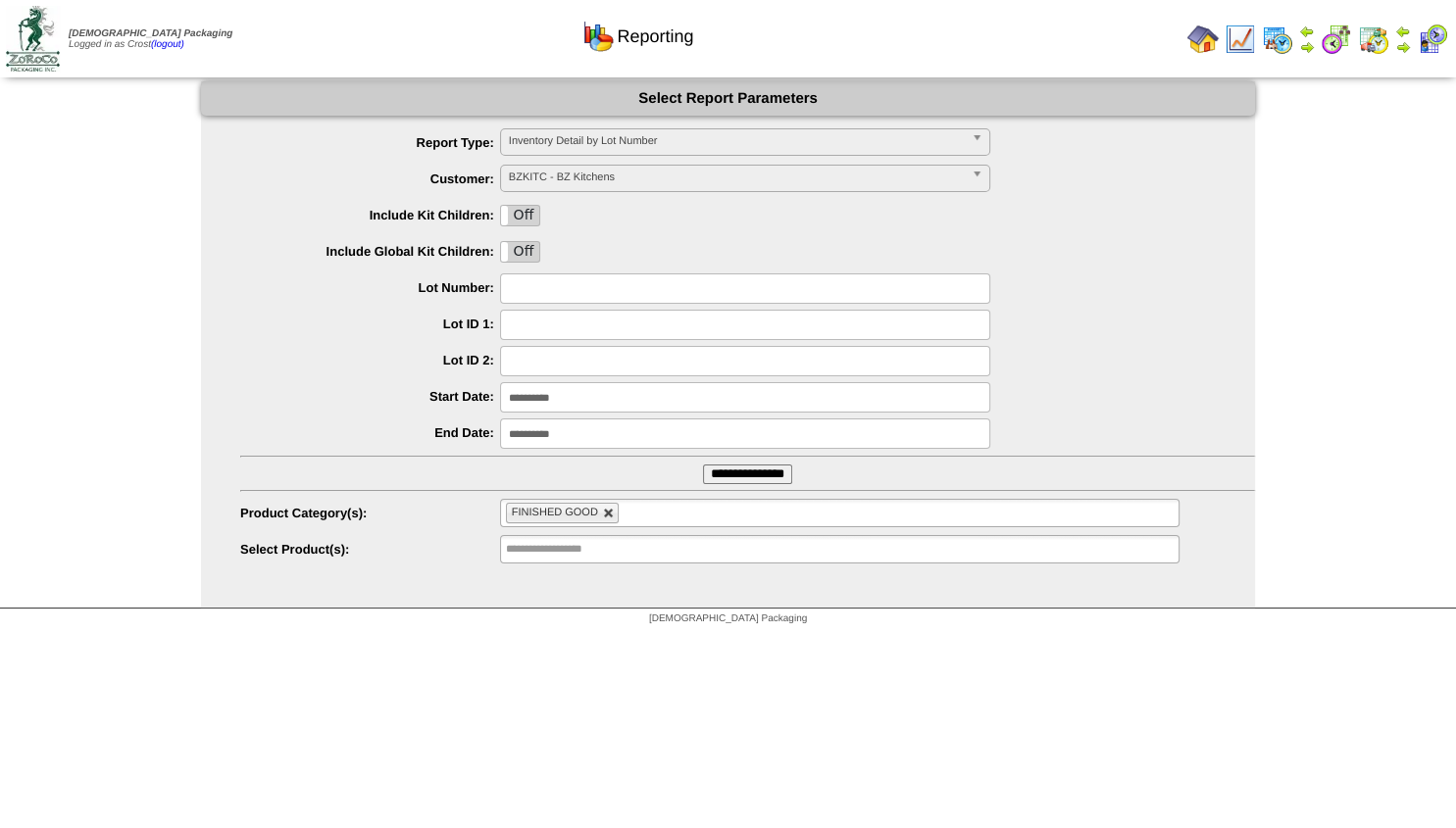
click at [609, 518] on link at bounding box center [609, 514] width 12 height 12
type input "**********"
click at [548, 520] on input "text" at bounding box center [568, 513] width 125 height 25
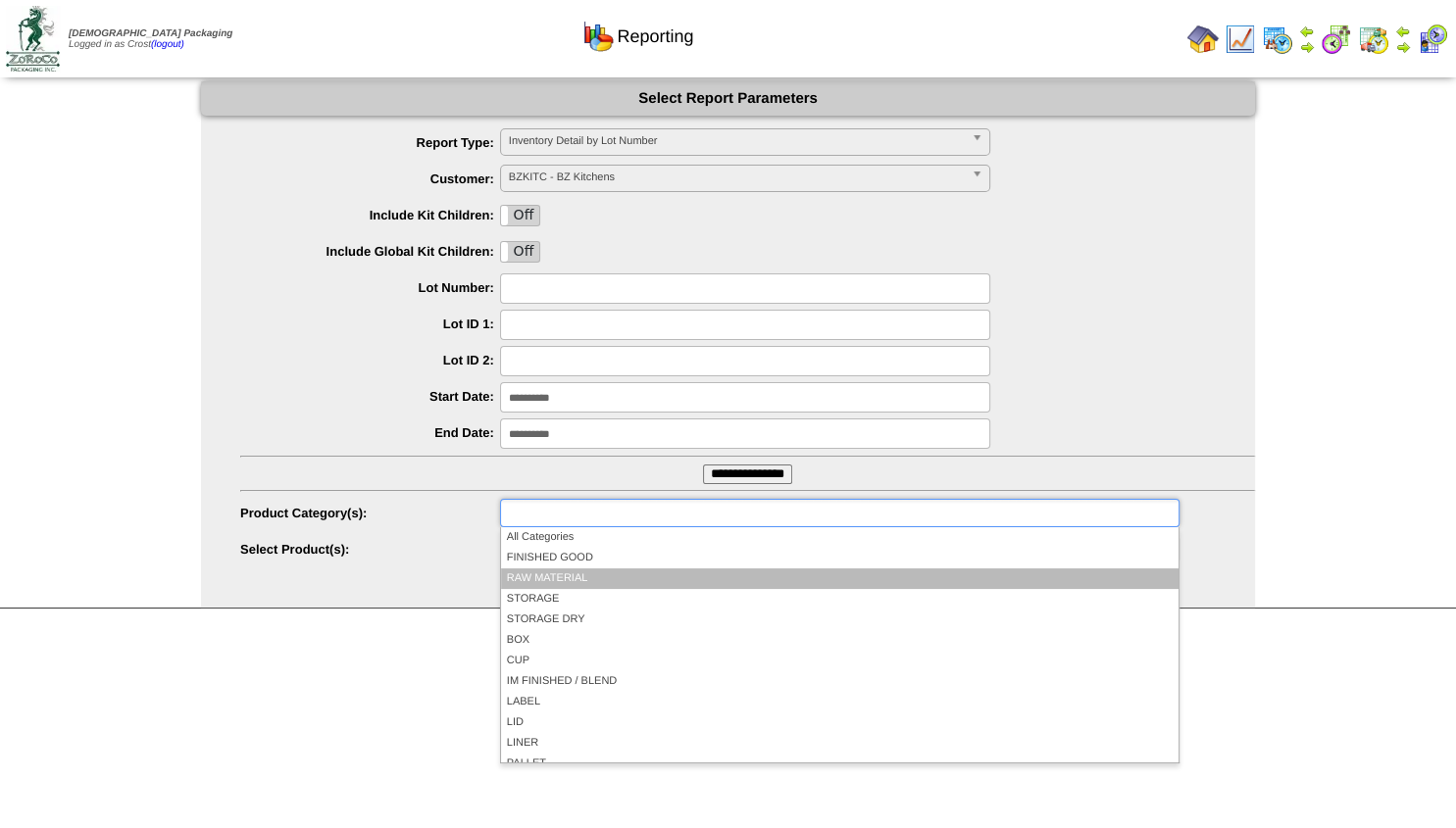
click at [542, 579] on li "RAW MATERIAL" at bounding box center [839, 579] width 677 height 21
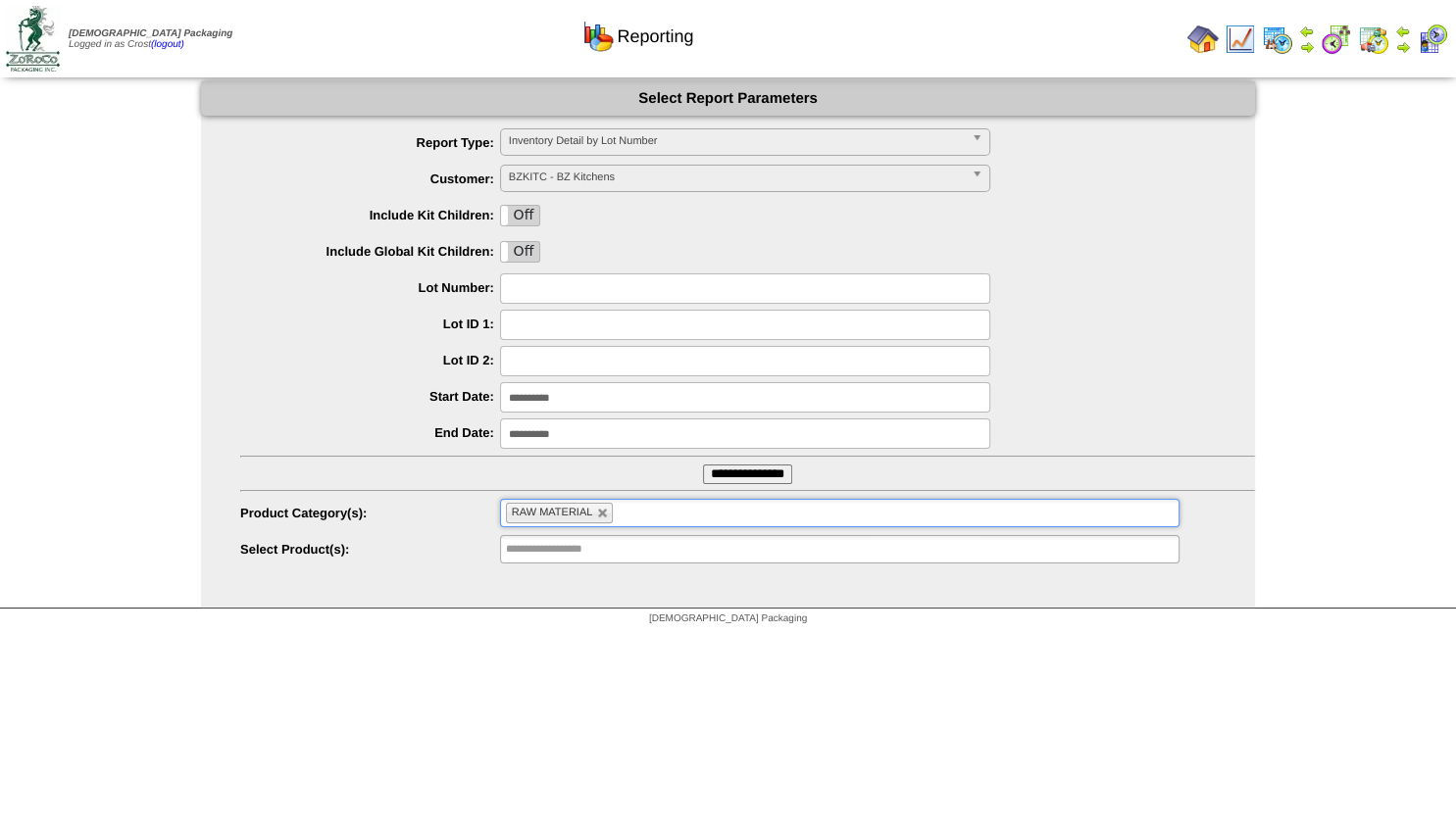
click at [712, 473] on input "**********" at bounding box center [747, 474] width 89 height 20
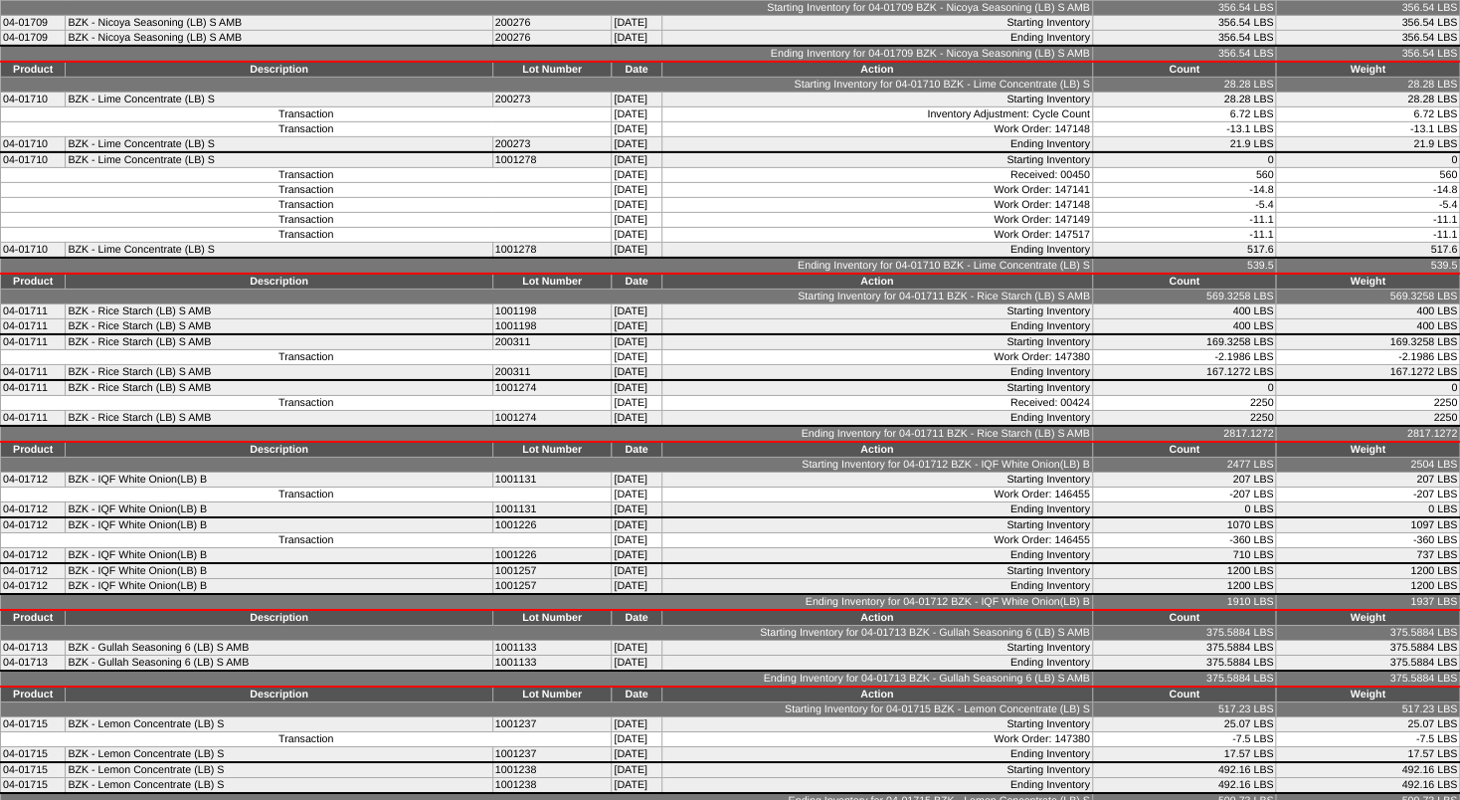
scroll to position [10288, 0]
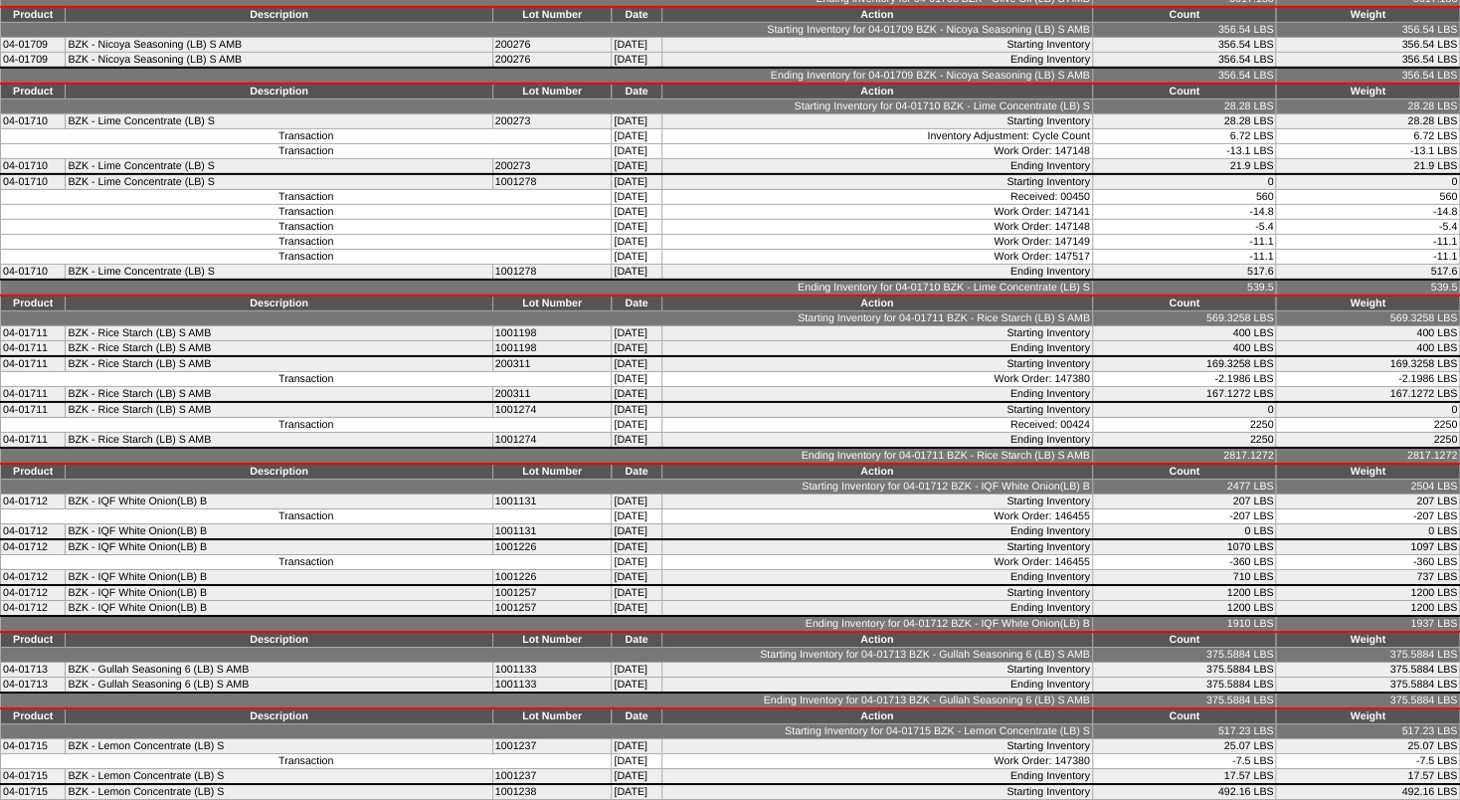
drag, startPoint x: 930, startPoint y: 306, endPoint x: 1456, endPoint y: 303, distance: 526.1
click at [1456, 144] on tr "Transaction [DATE] Inventory Adjustment: Cycle Count 6.72 LBS 6.72 LBS" at bounding box center [730, 136] width 1459 height 15
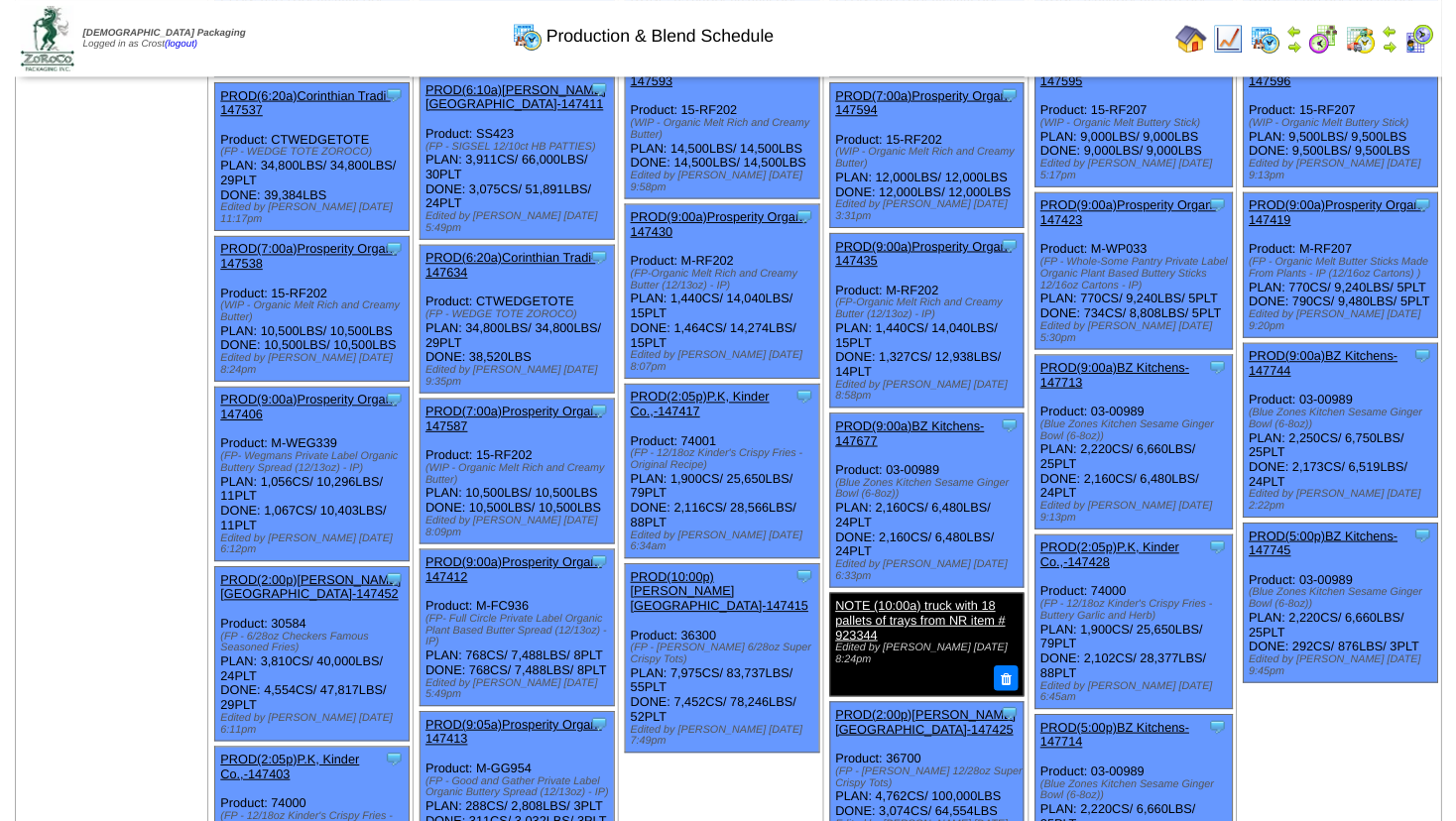
scroll to position [623, 0]
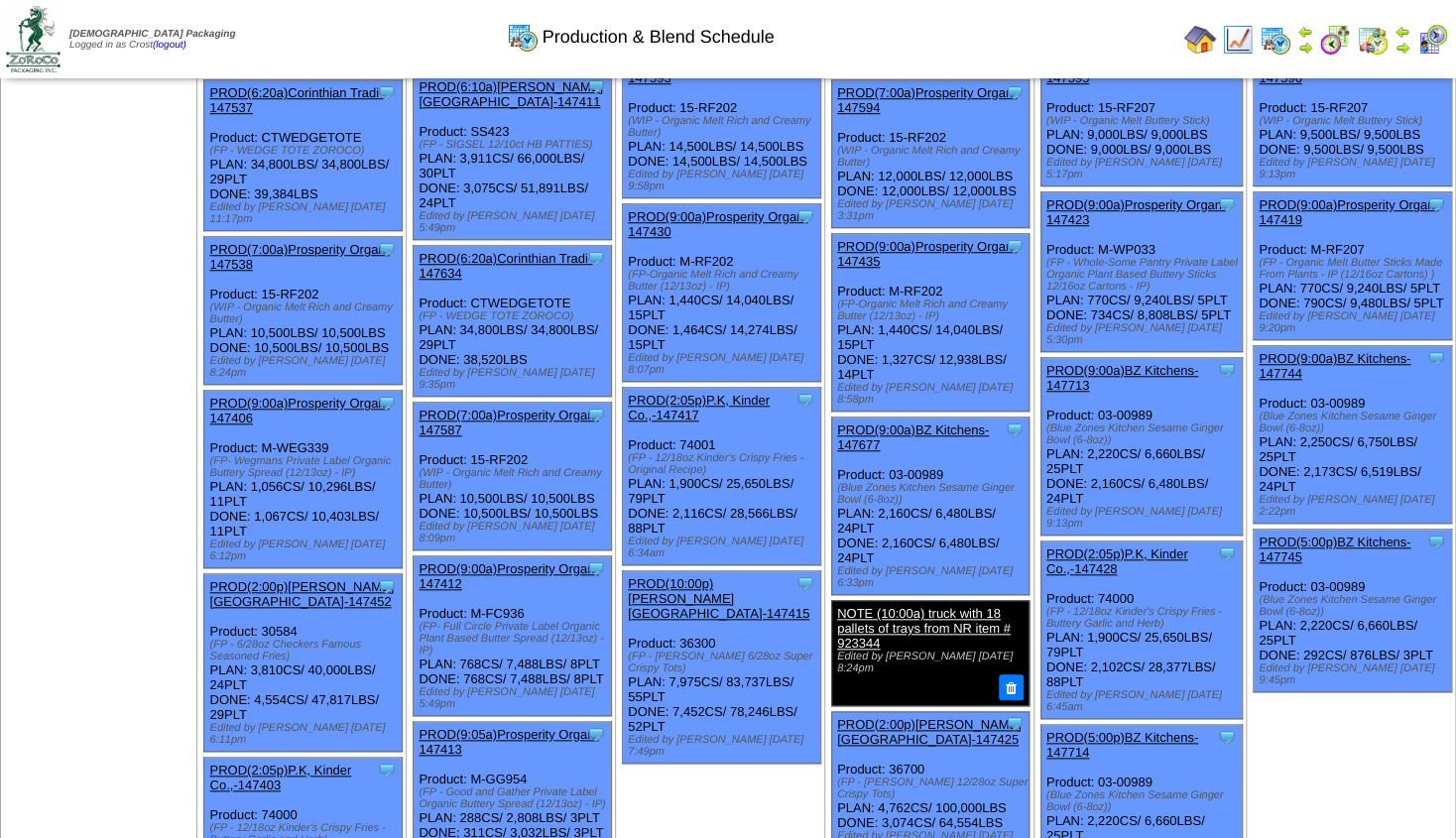
click at [1332, 351] on link "PROD(9:00a)BZ Kitchens-147744" at bounding box center [1334, 366] width 152 height 30
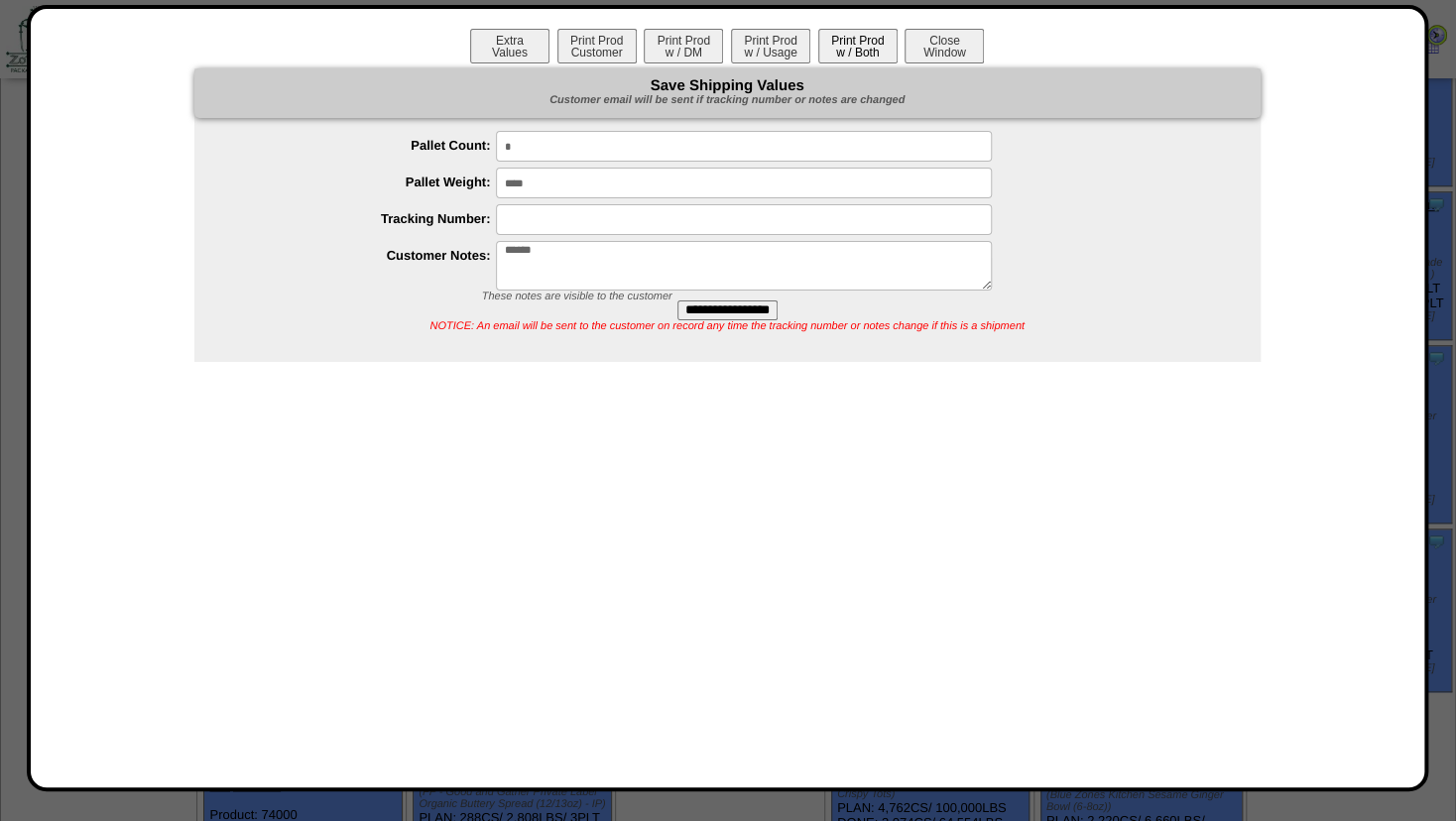
click at [857, 50] on button "Print Prod w / Both" at bounding box center [858, 46] width 80 height 35
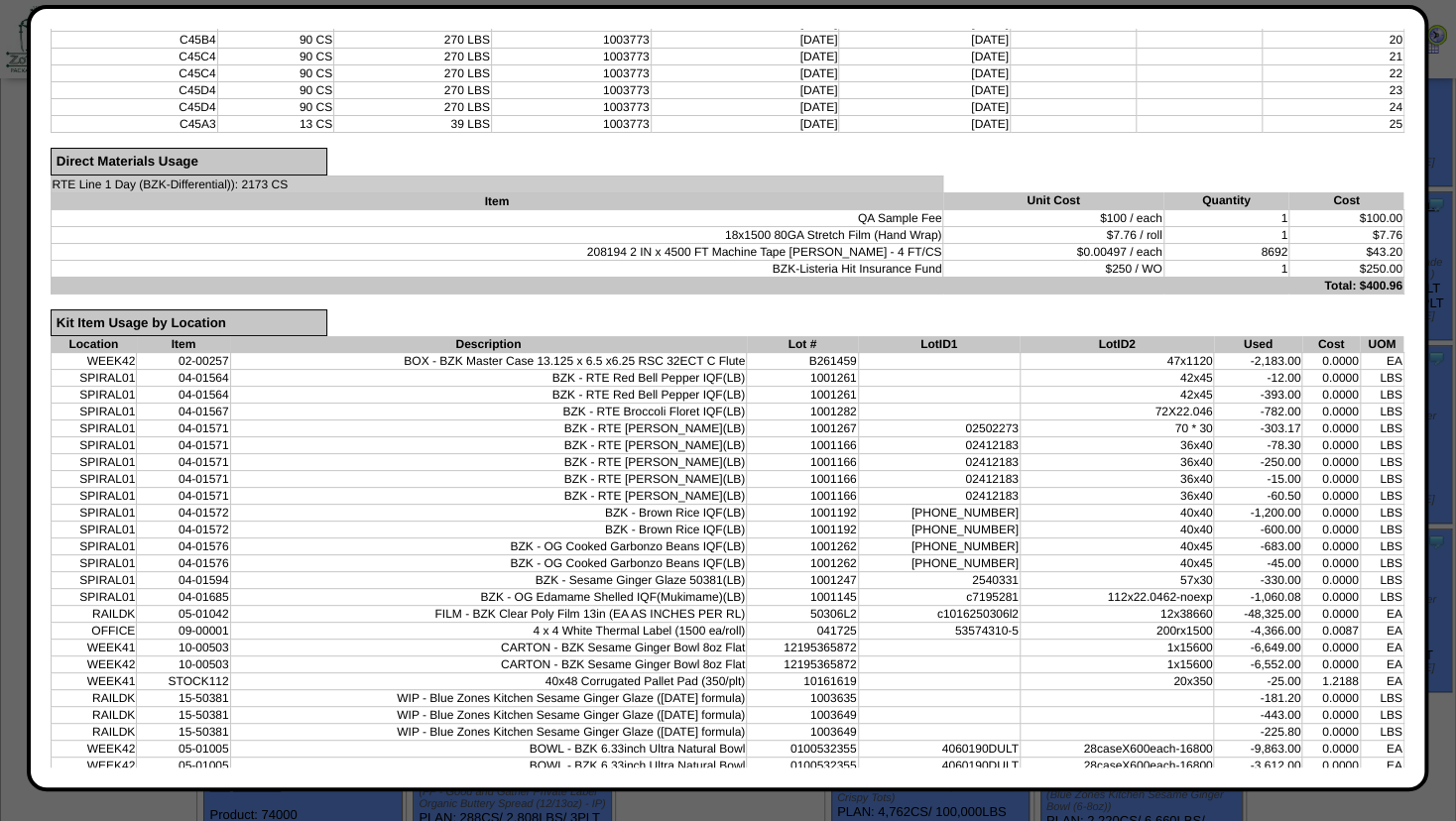
scroll to position [1069, 0]
